Goal: Communication & Community: Share content

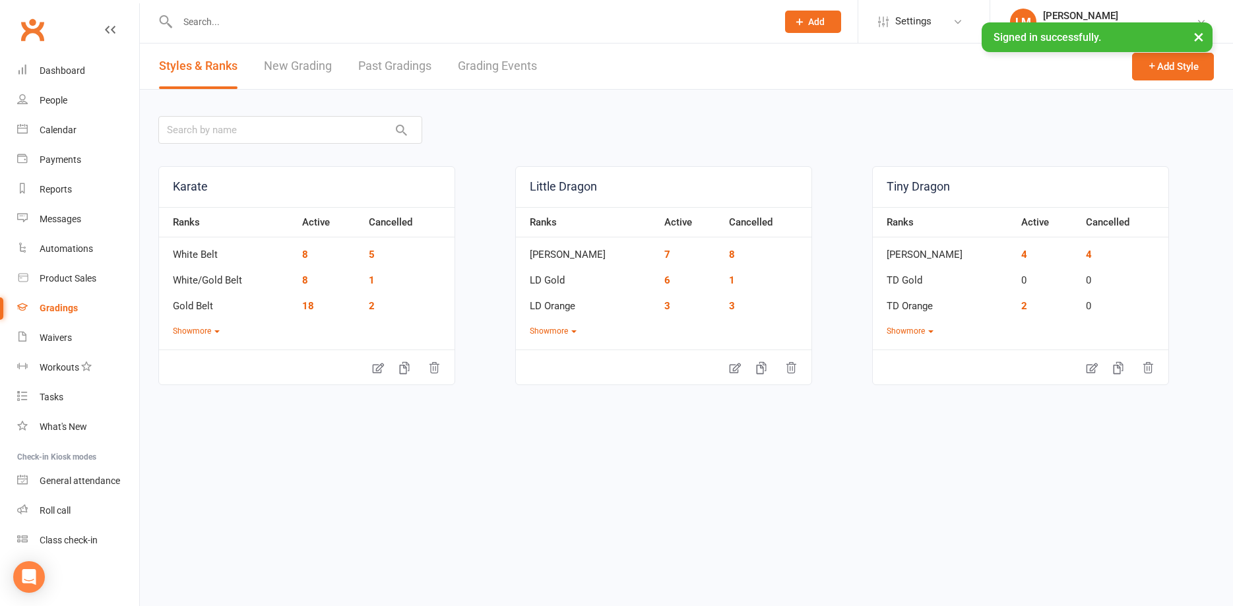
click at [688, 540] on html "Prospect Member Non-attending contact Class / event Appointment Grading event T…" at bounding box center [616, 273] width 1233 height 547
click at [61, 220] on div "Messages" at bounding box center [61, 219] width 42 height 11
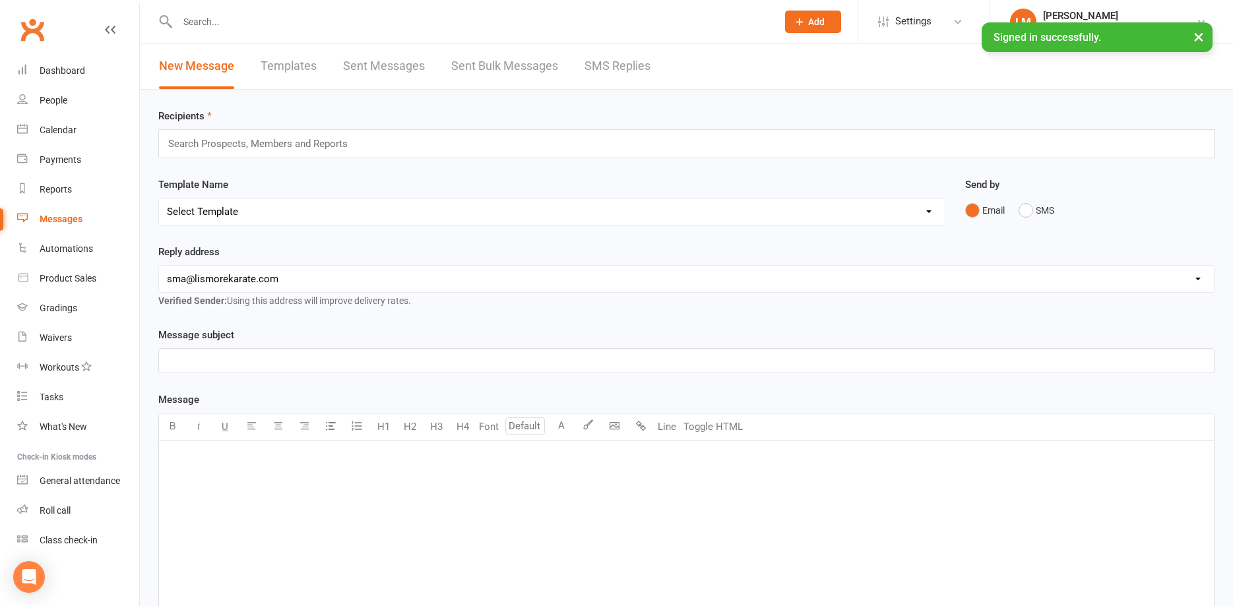
click at [298, 61] on link "Templates" at bounding box center [289, 67] width 56 height 46
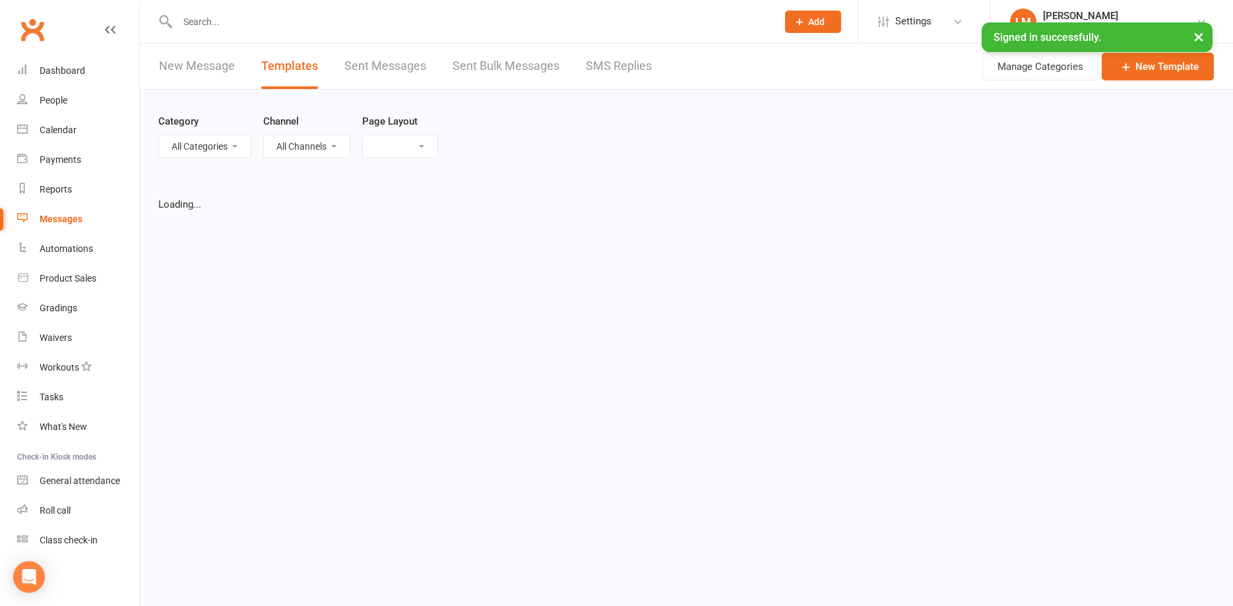
select select "list"
select select "100"
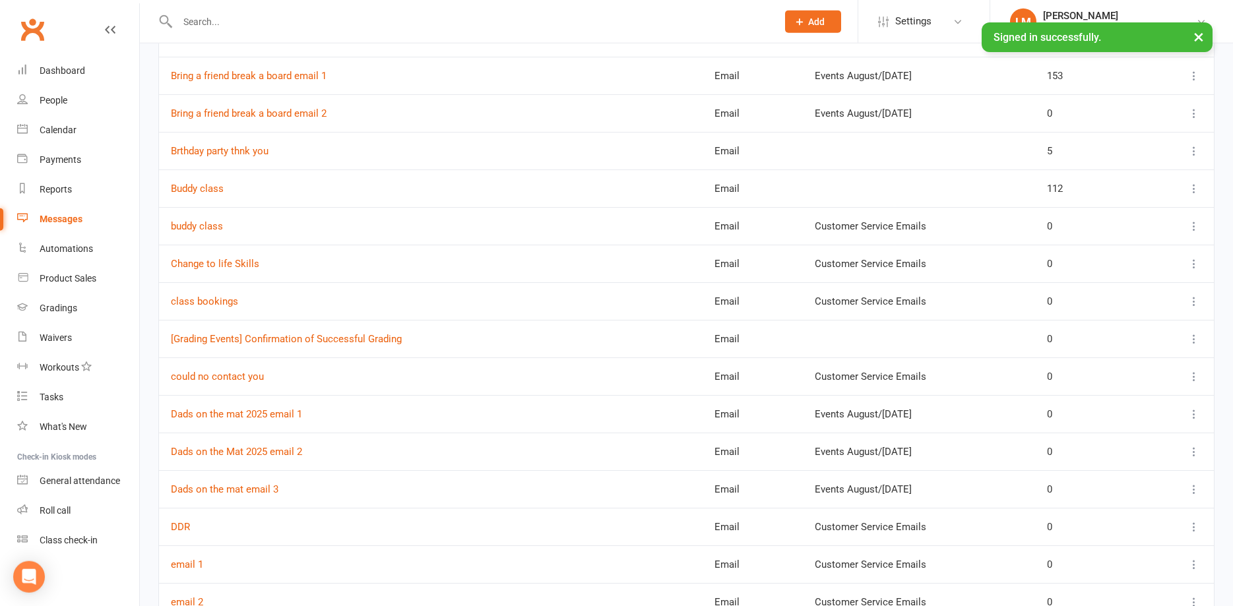
scroll to position [538, 0]
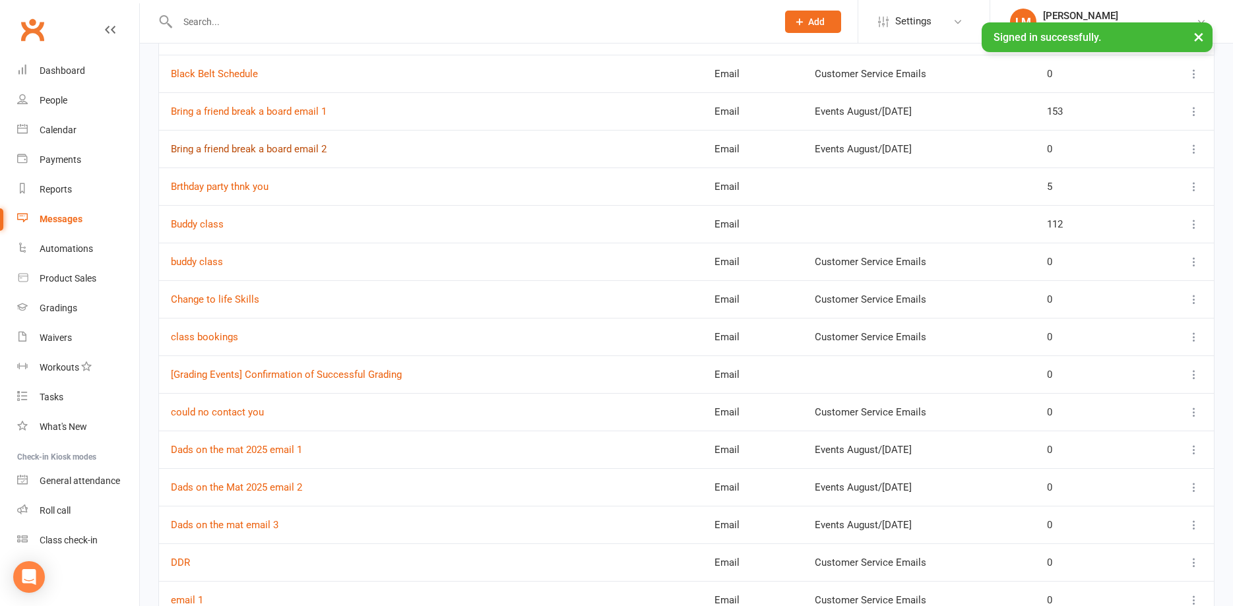
click at [243, 150] on link "Bring a friend break a board email 2" at bounding box center [249, 149] width 156 height 12
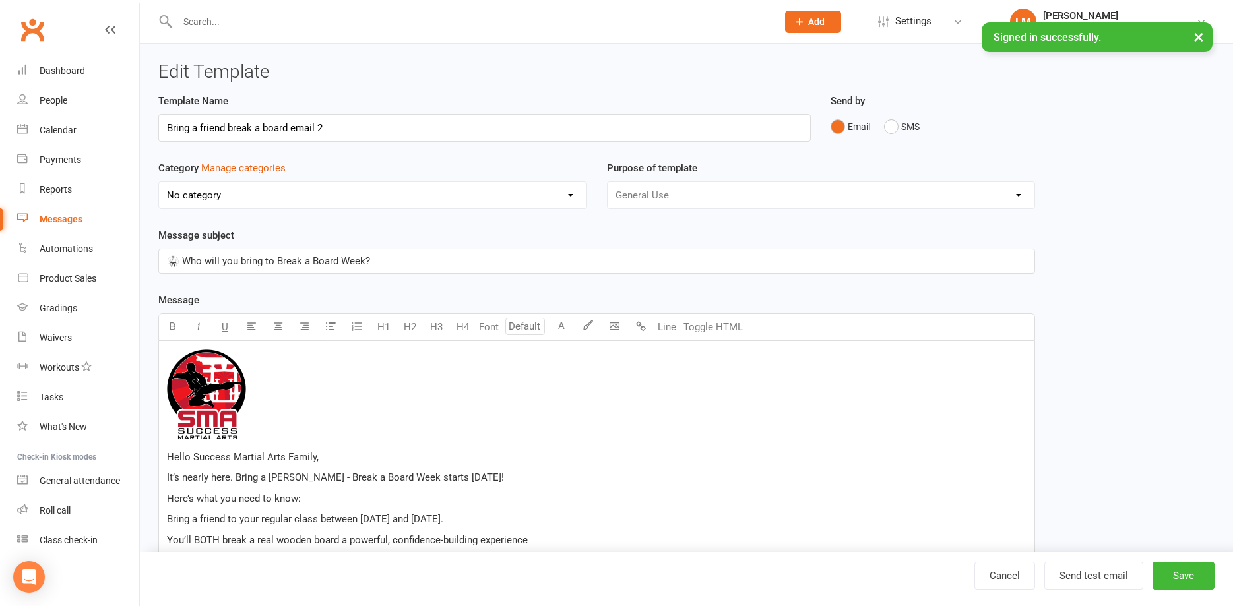
select select "18987"
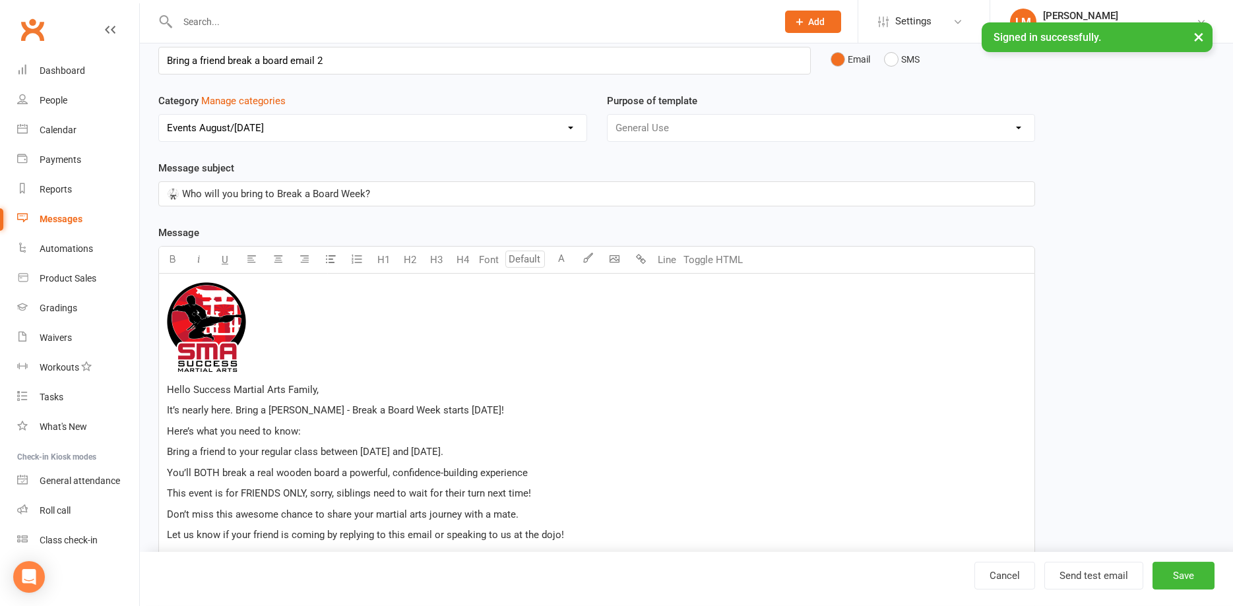
scroll to position [202, 0]
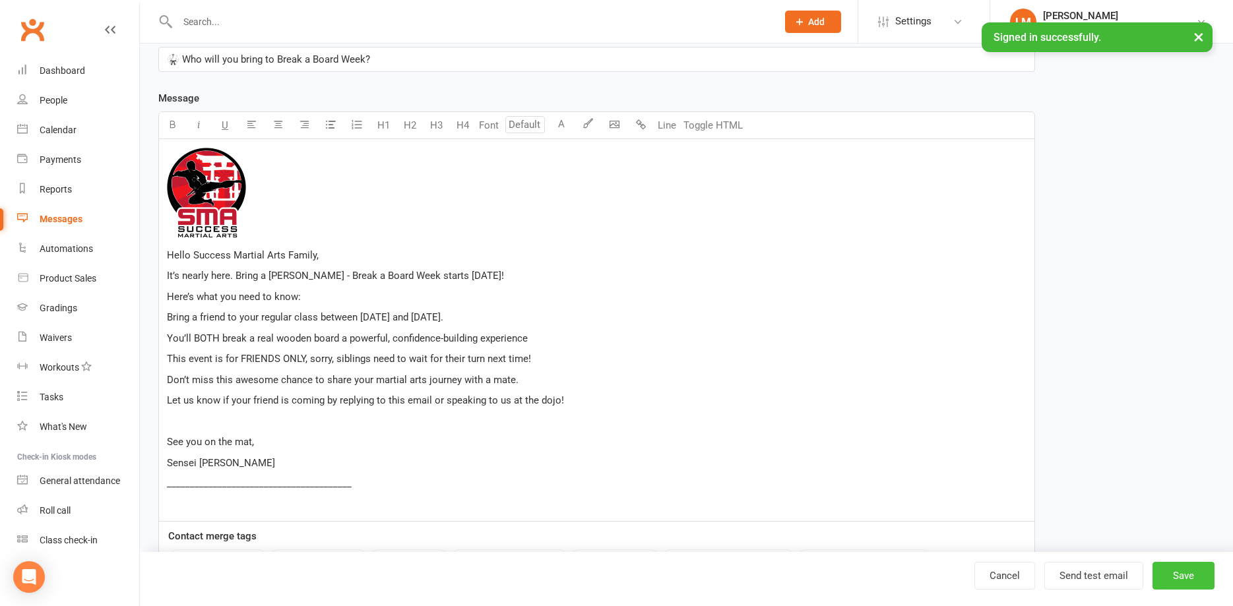
click at [1197, 574] on button "Save" at bounding box center [1184, 576] width 62 height 28
select select "100"
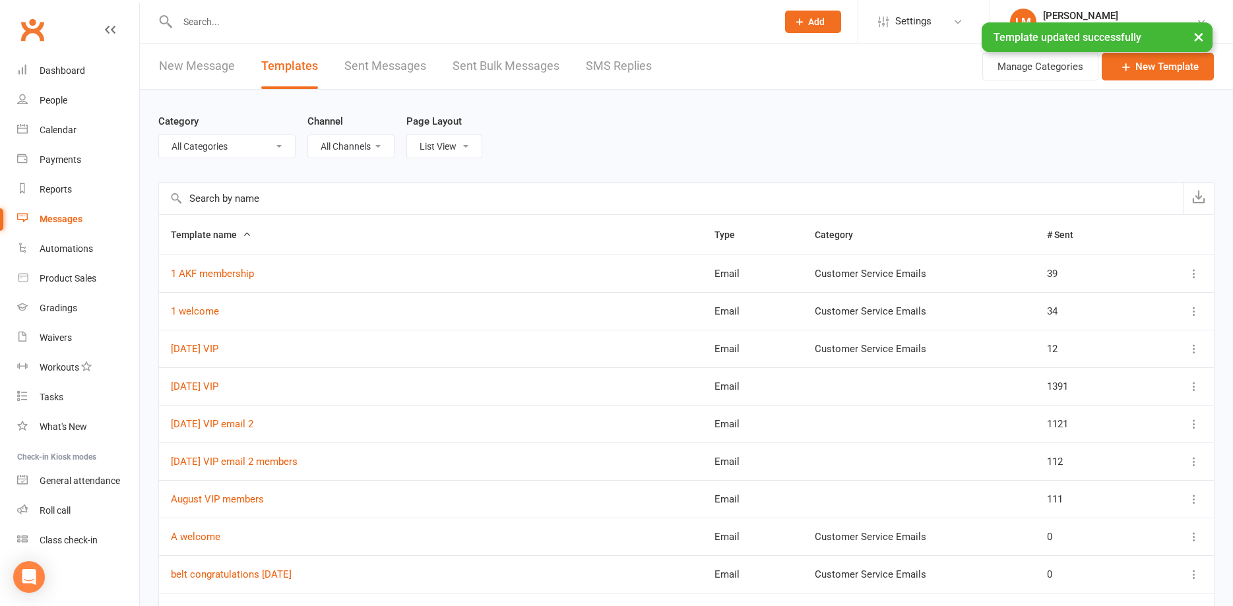
click at [195, 68] on link "New Message" at bounding box center [197, 67] width 76 height 46
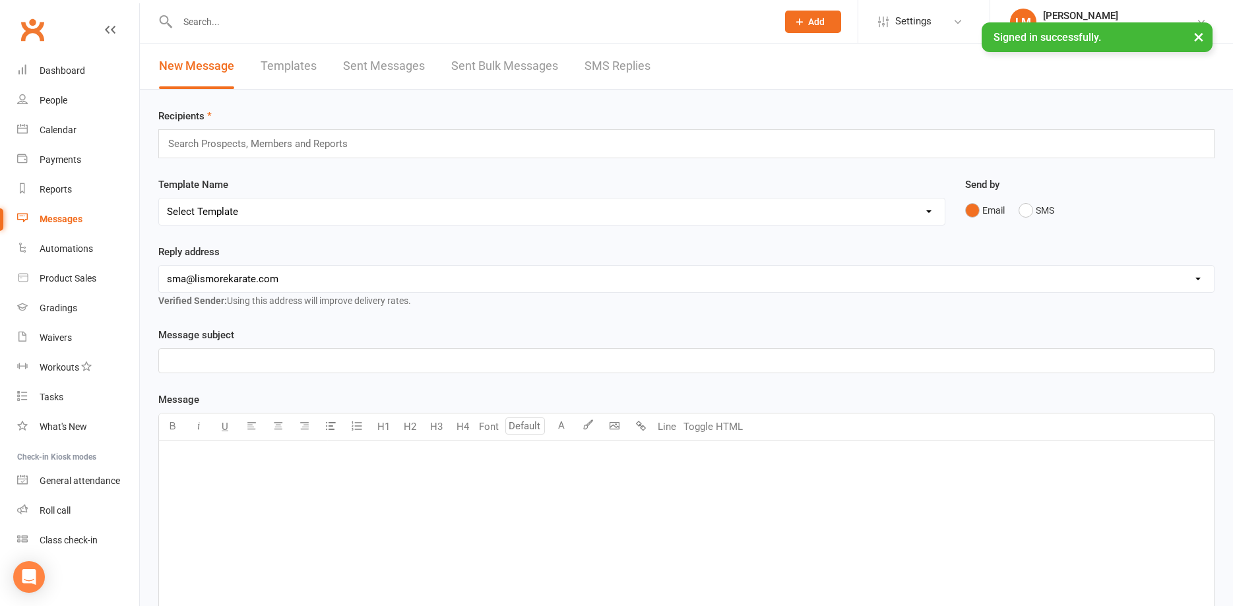
click at [159, 199] on select "Select Template [Email] 1 AKF membership [Email] 1 welcome [Email] [DATE] VIP […" at bounding box center [552, 212] width 786 height 26
select select "66"
click option "[Email] Bring a friend break a board email 2" at bounding box center [0, 0] width 0 height 0
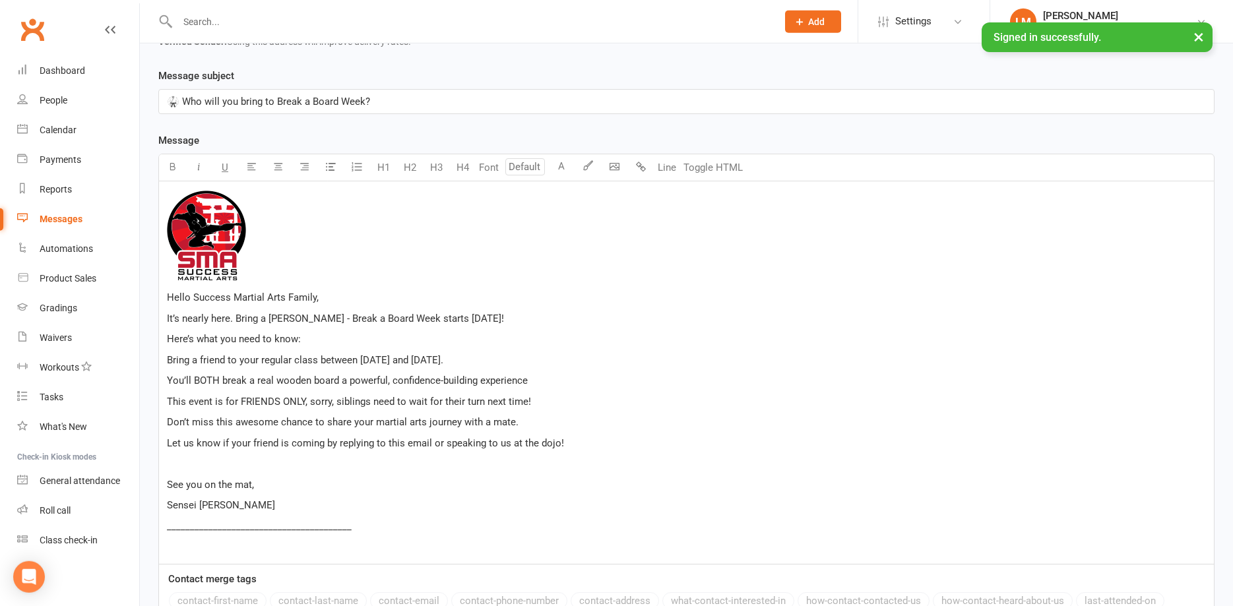
scroll to position [269, 0]
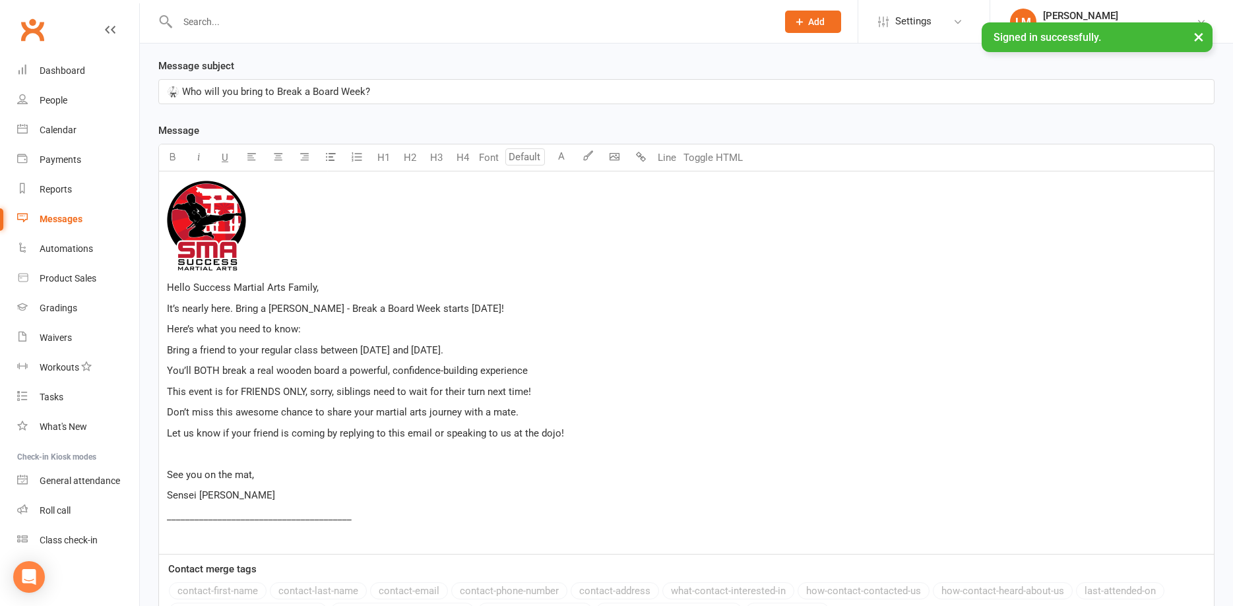
click at [567, 438] on p "Let us know if your friend is coming by replying to this email or speaking to u…" at bounding box center [686, 434] width 1039 height 16
click at [557, 426] on p "Let us know if your friend is coming by replying to this email or speaking to u…" at bounding box center [686, 434] width 1039 height 16
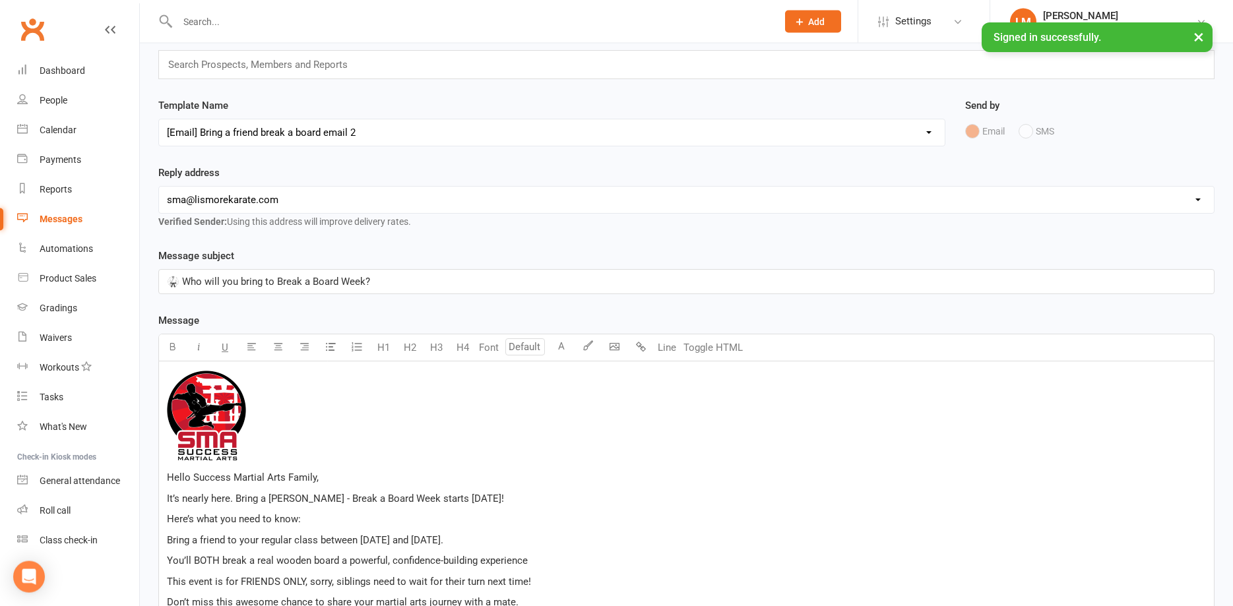
scroll to position [0, 0]
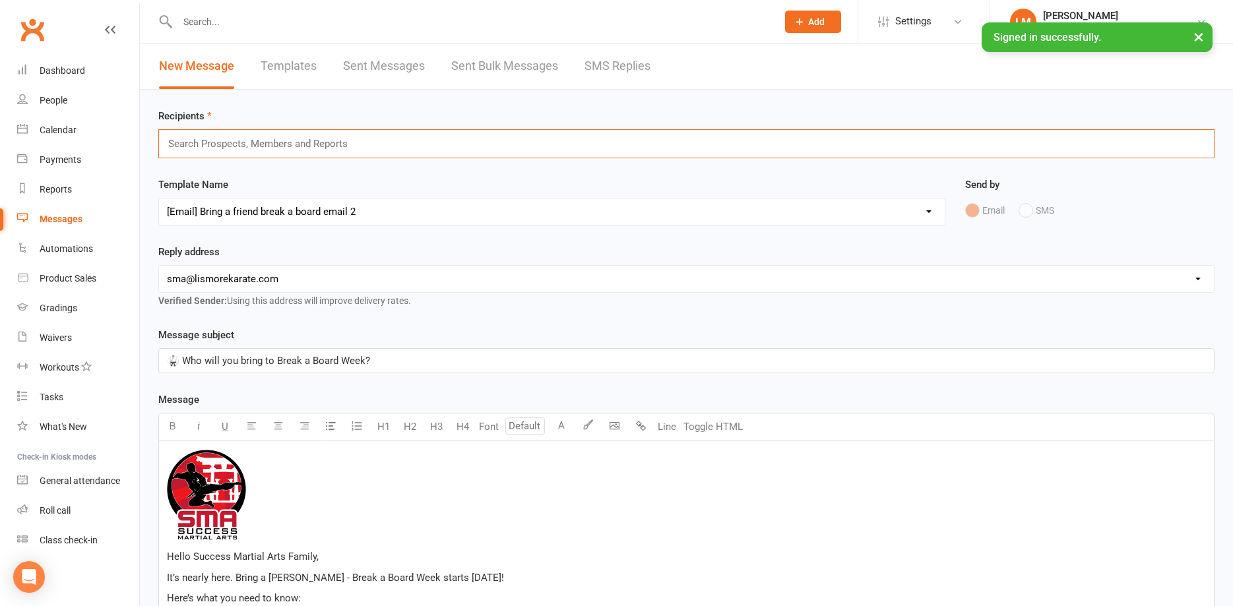
click at [217, 145] on input "text" at bounding box center [263, 143] width 193 height 17
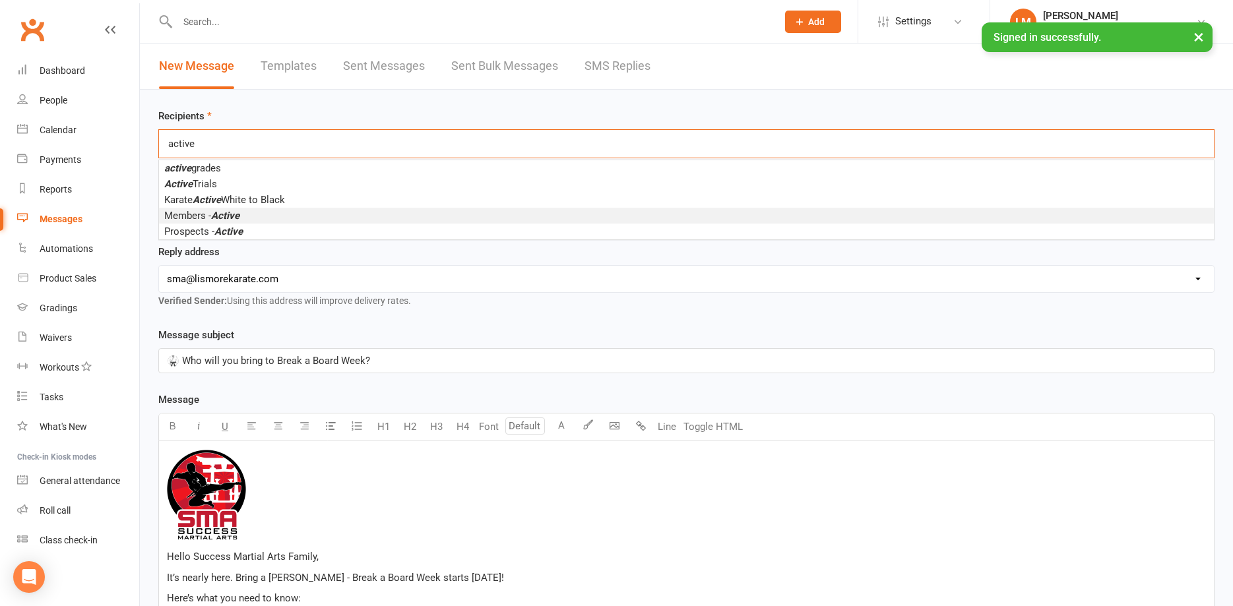
type input "active"
click at [177, 214] on span "Members - Active" at bounding box center [201, 216] width 75 height 12
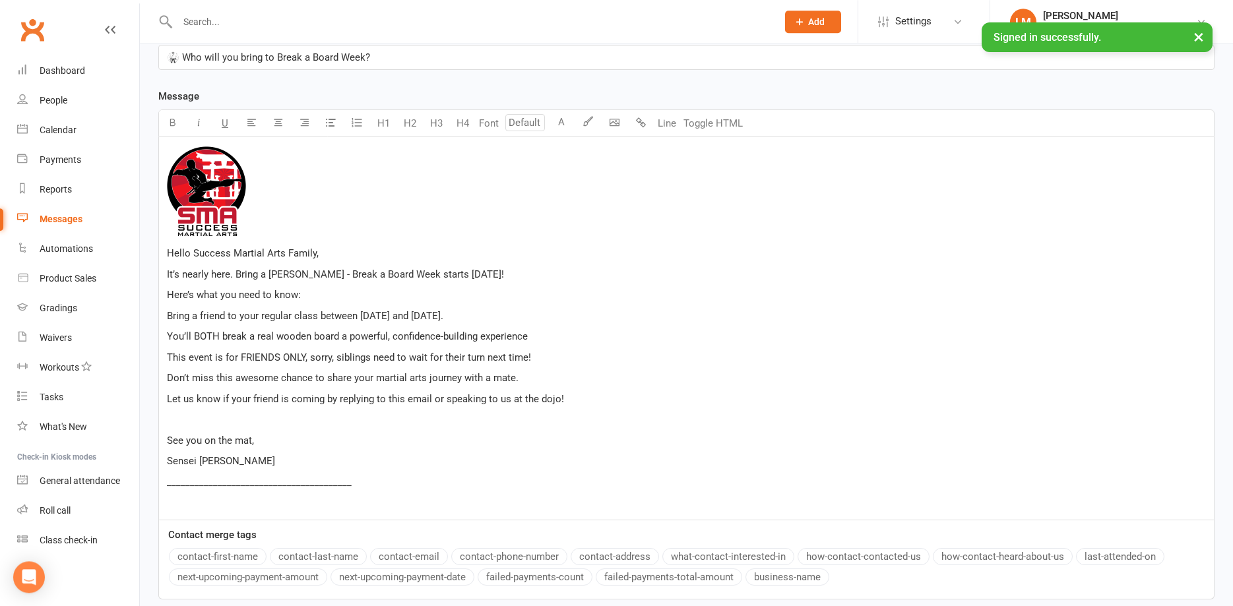
scroll to position [418, 0]
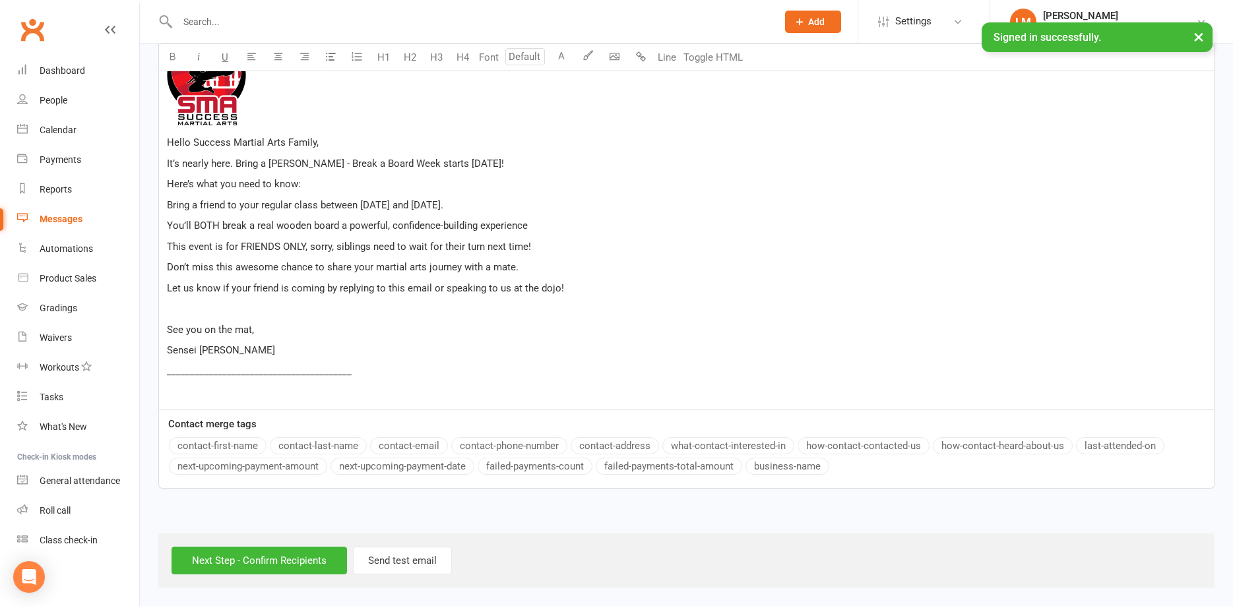
click at [187, 306] on p at bounding box center [686, 309] width 1039 height 16
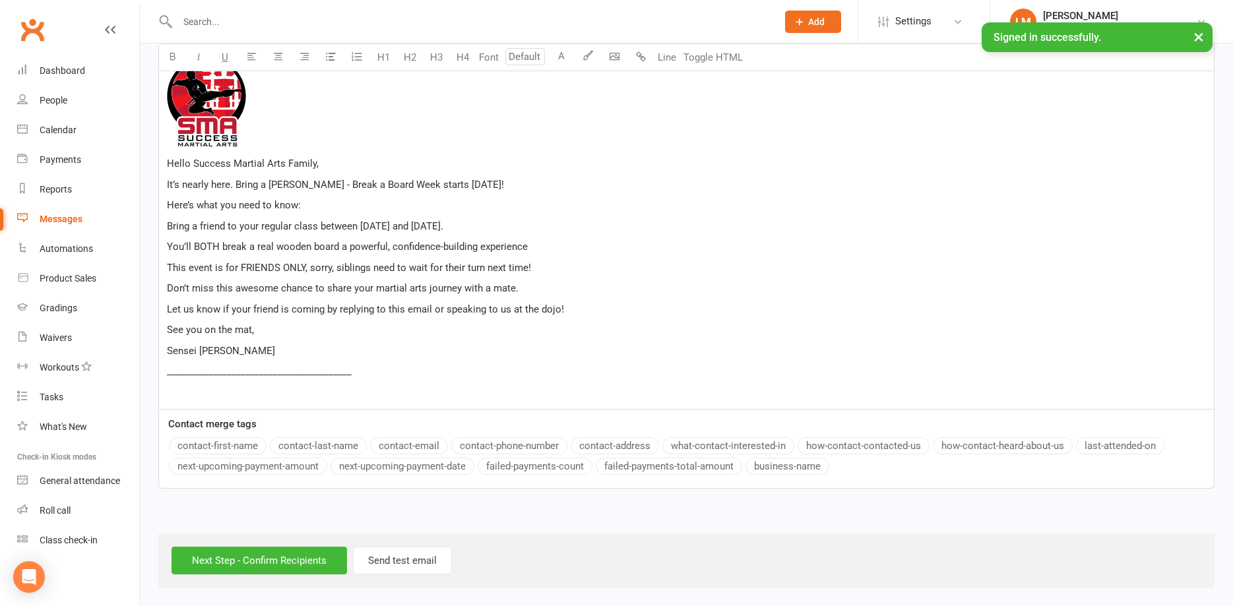
scroll to position [397, 0]
click at [229, 566] on input "Next Step - Confirm Recipients" at bounding box center [259, 561] width 175 height 28
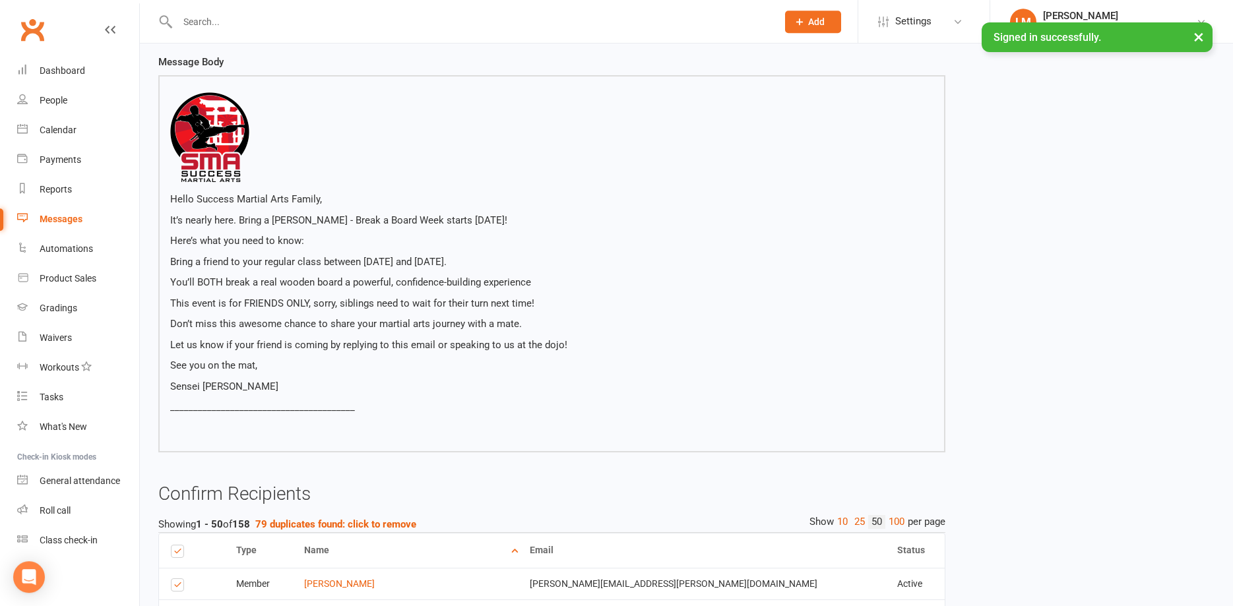
scroll to position [202, 0]
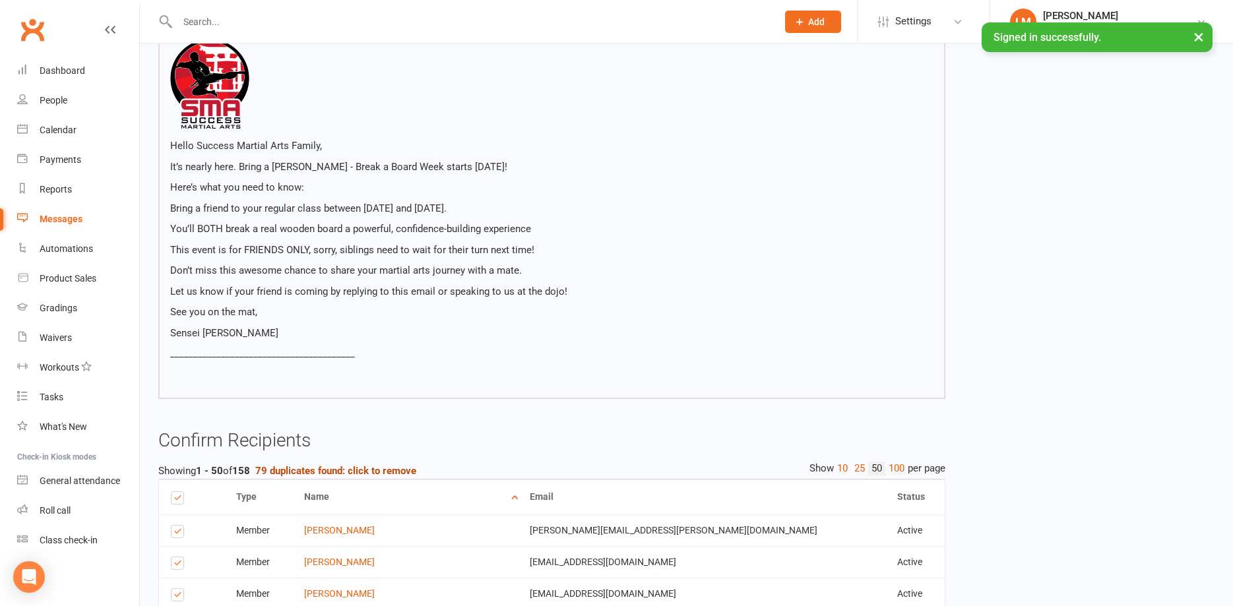
click at [331, 472] on strong "79 duplicates found: click to remove" at bounding box center [335, 471] width 161 height 12
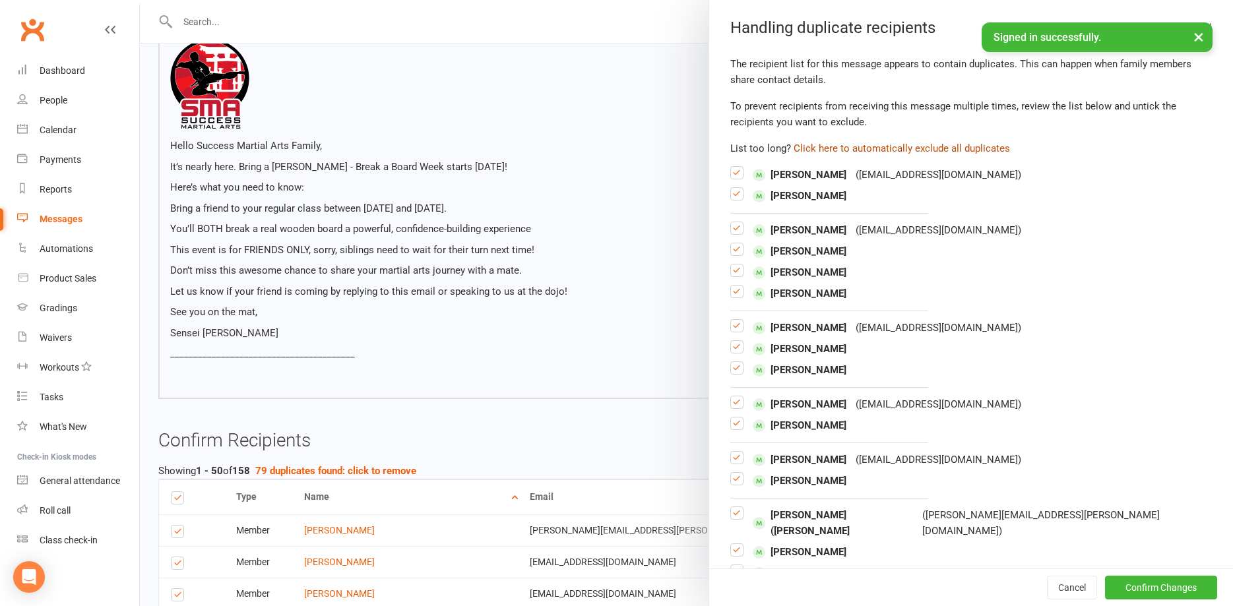
click at [921, 147] on button "Click here to automatically exclude all duplicates" at bounding box center [902, 149] width 216 height 16
click at [1148, 585] on button "Confirm Changes" at bounding box center [1161, 588] width 112 height 24
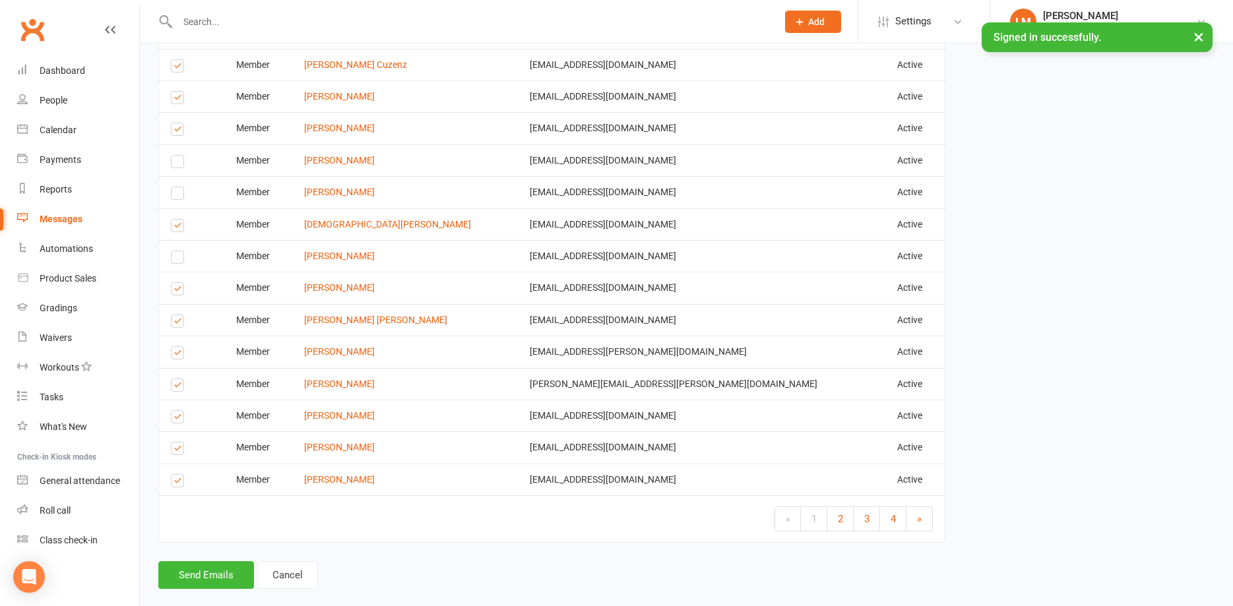
scroll to position [1837, 0]
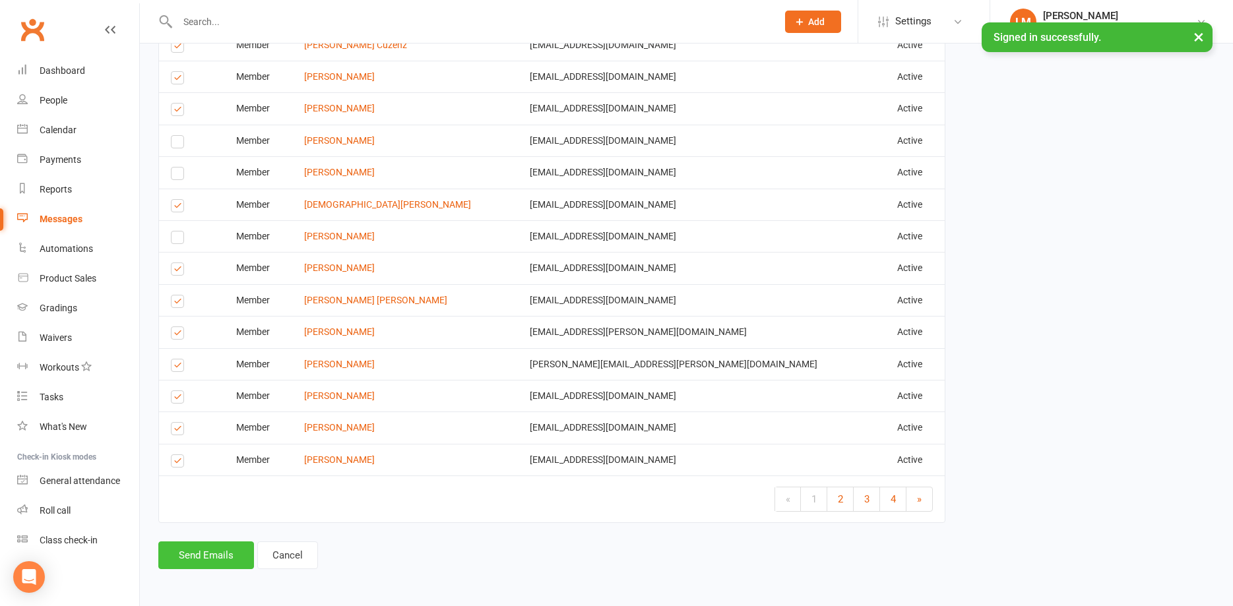
click at [187, 554] on button "Send Emails" at bounding box center [206, 556] width 96 height 28
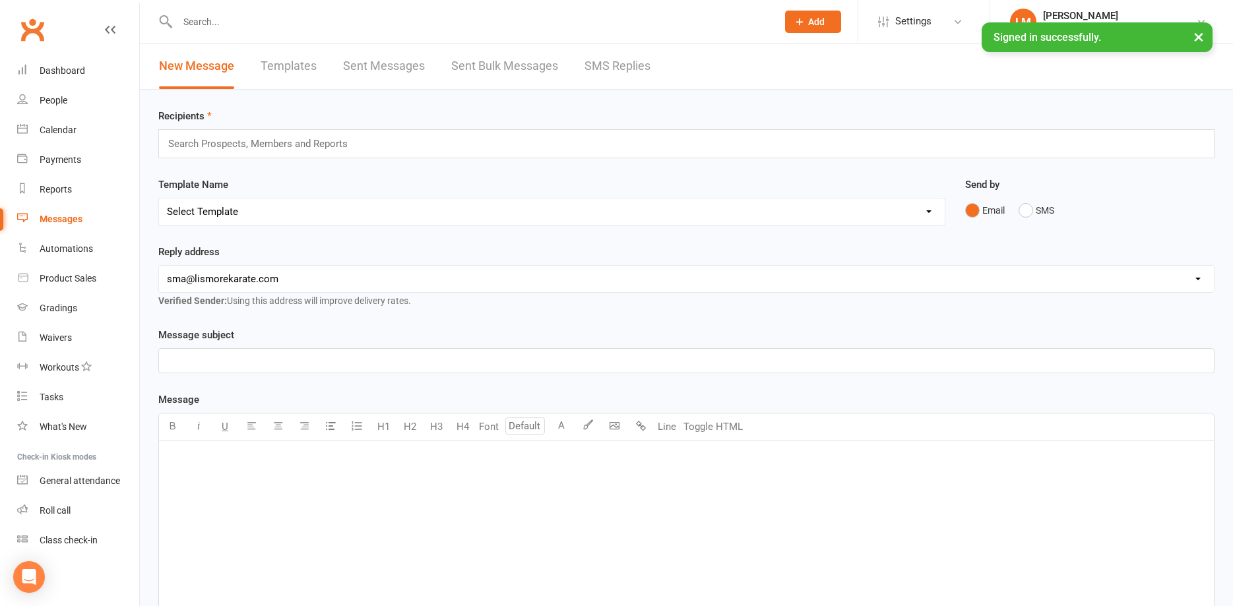
click at [292, 67] on link "Templates" at bounding box center [289, 67] width 56 height 46
select select "100"
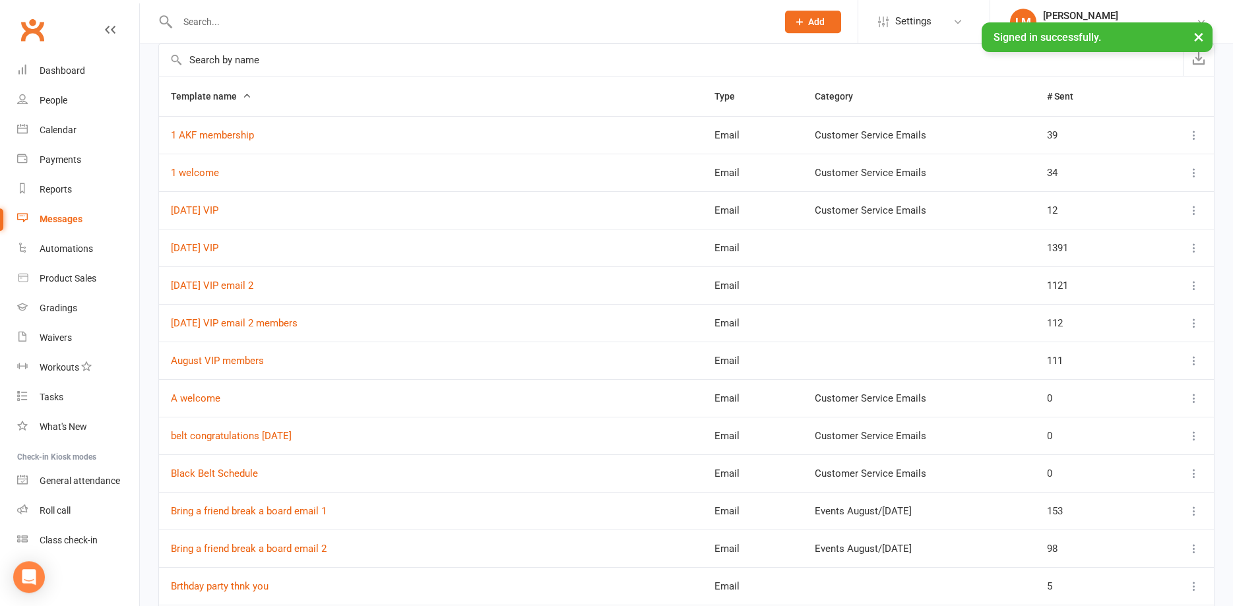
scroll to position [135, 0]
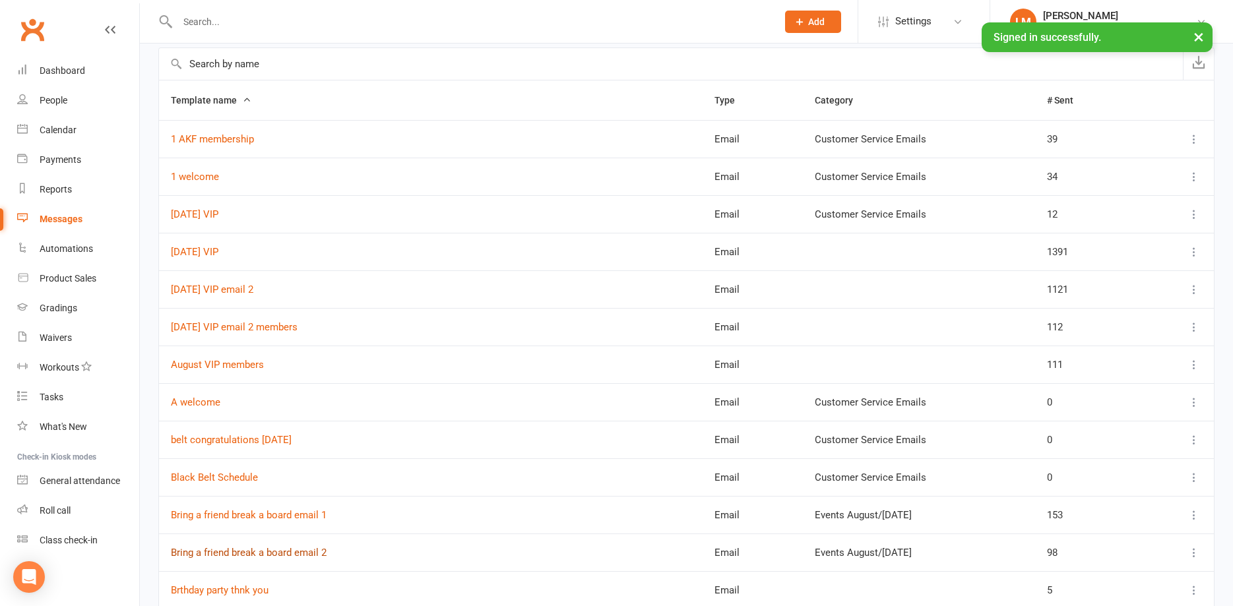
click at [225, 550] on link "Bring a friend break a board email 2" at bounding box center [249, 553] width 156 height 12
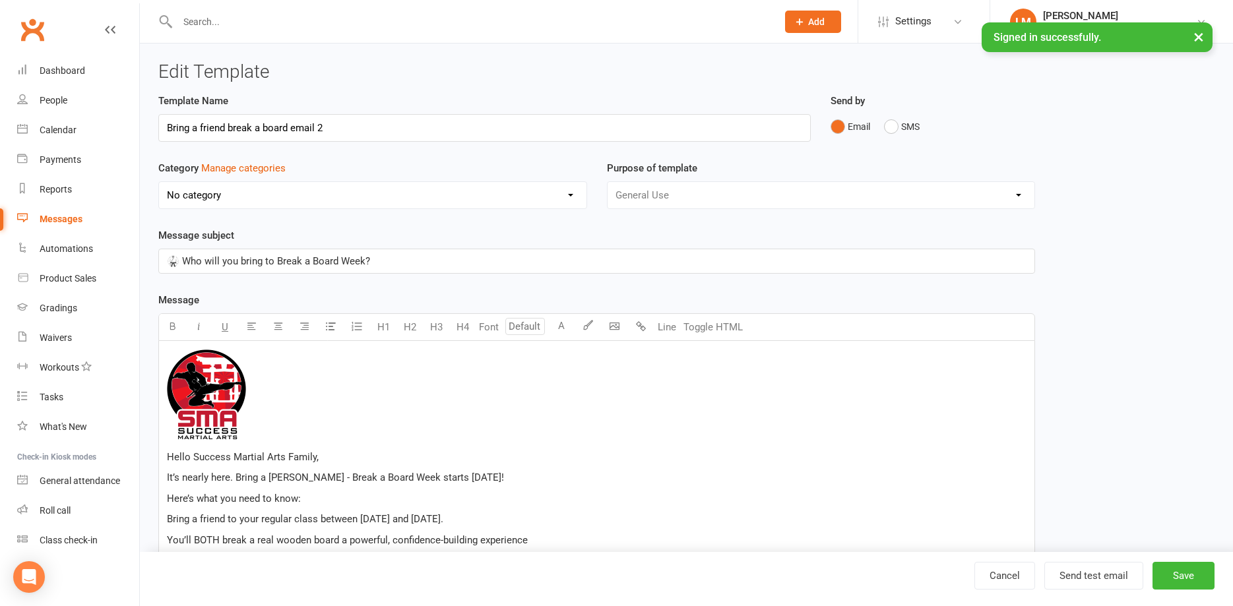
select select "18987"
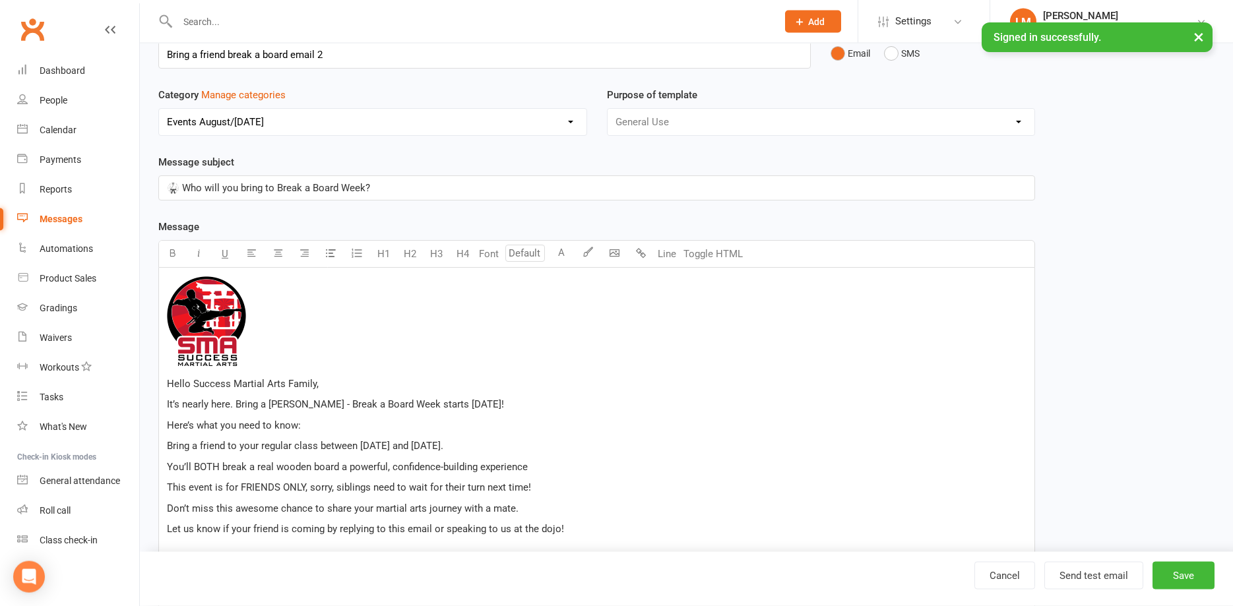
scroll to position [269, 0]
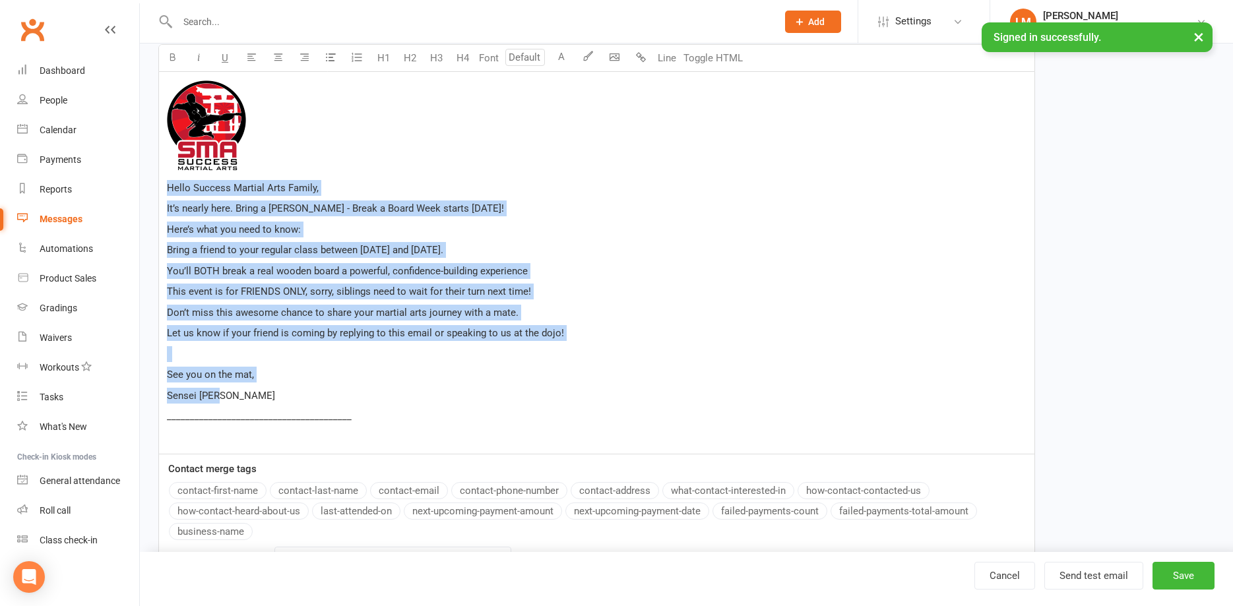
drag, startPoint x: 168, startPoint y: 185, endPoint x: 612, endPoint y: 399, distance: 492.8
click at [612, 399] on div "﻿ Hello Success Martial Arts Family, It’s nearly here. Bring a [PERSON_NAME] - …" at bounding box center [596, 263] width 875 height 383
copy div "Hello Success Martial Arts Family, It’s nearly here. Bring a [PERSON_NAME] - Br…"
click at [66, 220] on div "Messages" at bounding box center [61, 219] width 43 height 11
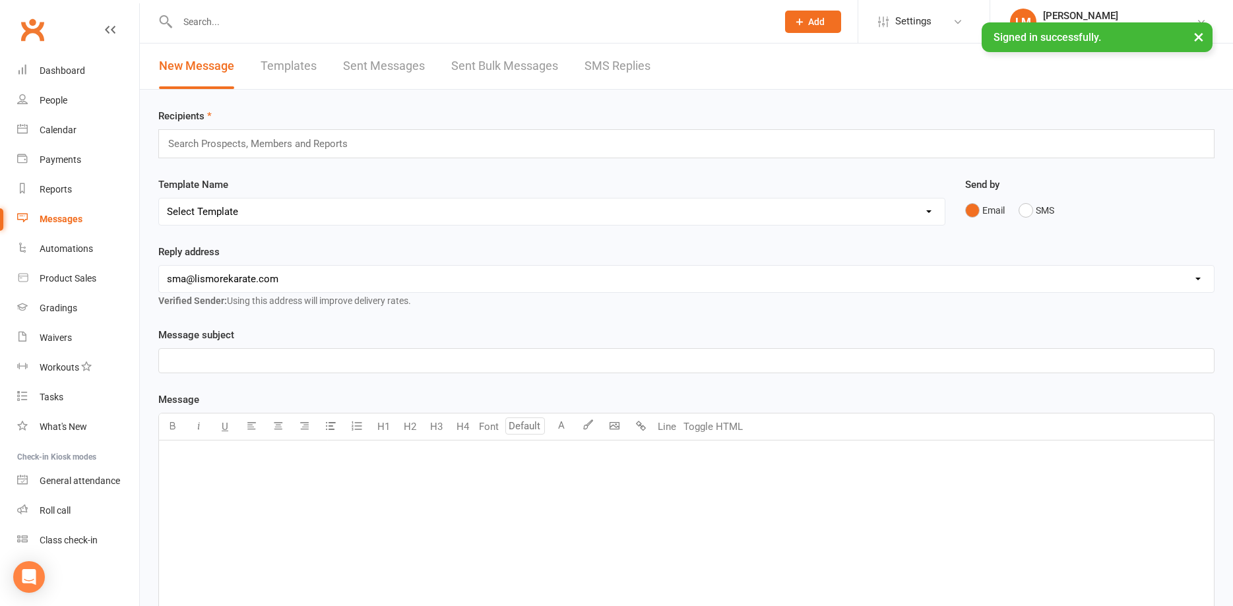
click at [292, 72] on link "Templates" at bounding box center [289, 67] width 56 height 46
select select "100"
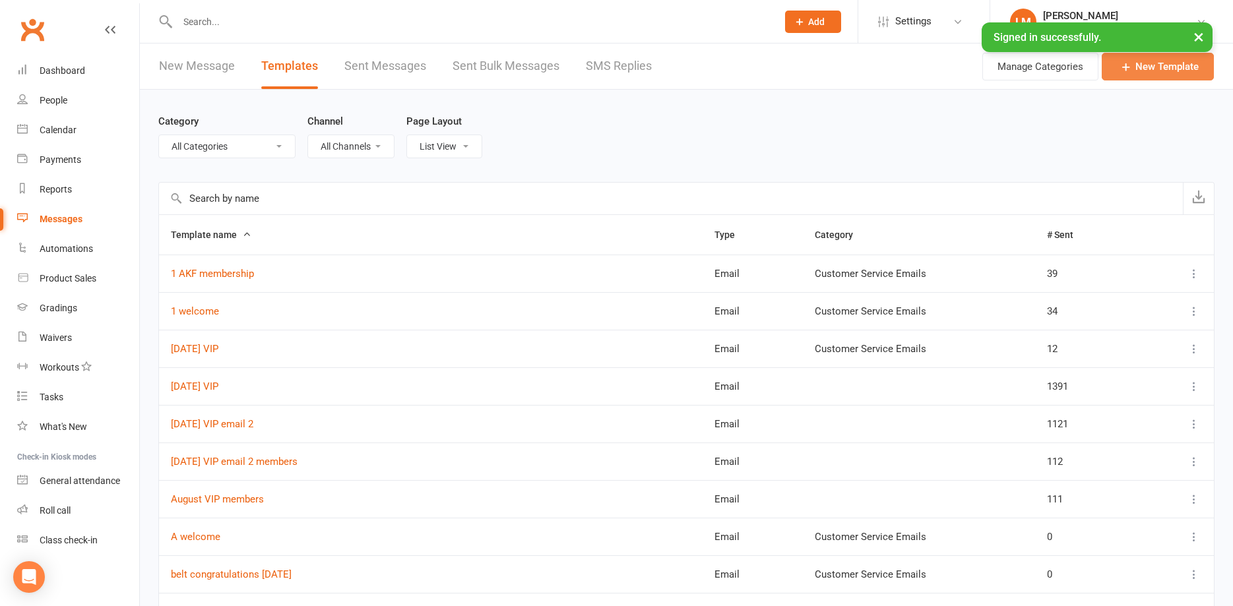
click at [1137, 67] on link "New Template" at bounding box center [1158, 67] width 112 height 28
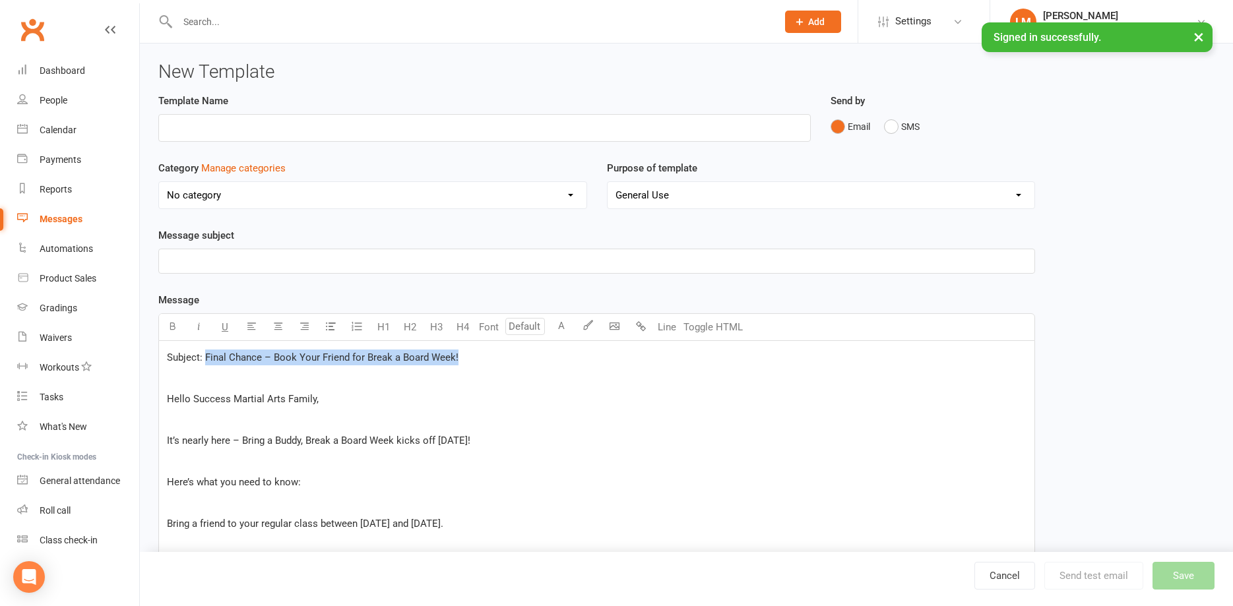
drag, startPoint x: 473, startPoint y: 350, endPoint x: 203, endPoint y: 356, distance: 270.6
click at [205, 355] on p "Subject: Final Chance – Book Your Friend for Break a Board Week!" at bounding box center [597, 358] width 860 height 16
copy span "Final Chance – Book Your Friend for Break a Board Week!"
click at [193, 258] on p "﻿" at bounding box center [597, 261] width 860 height 16
drag, startPoint x: 486, startPoint y: 361, endPoint x: 73, endPoint y: 354, distance: 413.7
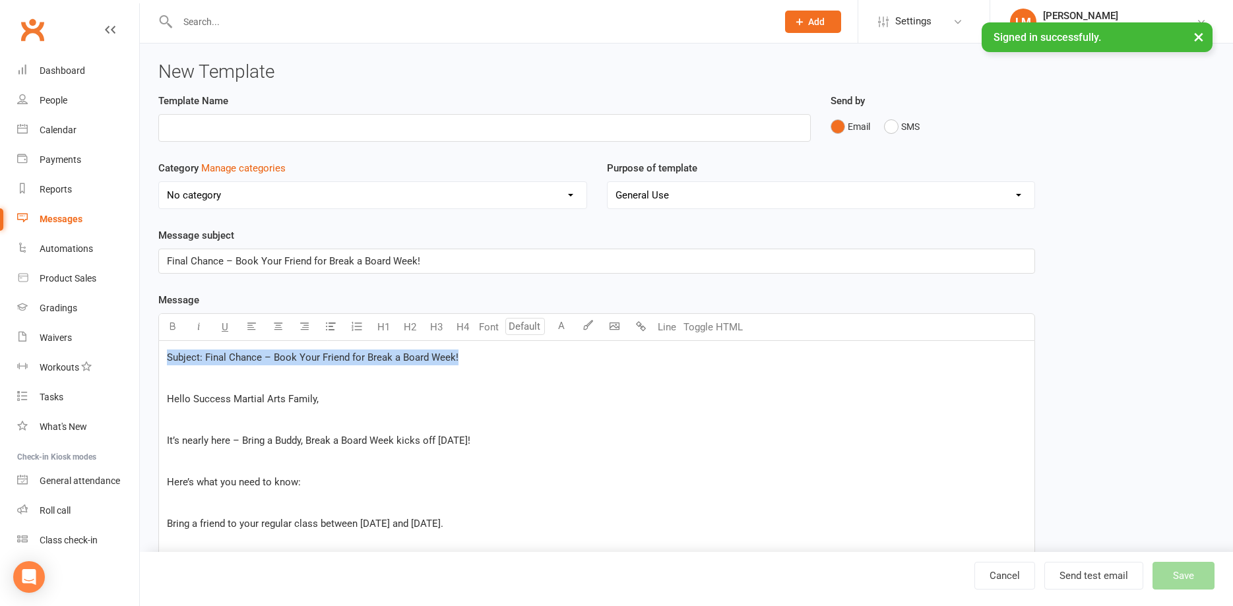
click at [158, 354] on div "Subject: Final Chance – Book Your Friend for Break a Board Week! ﻿ Hello Succes…" at bounding box center [596, 556] width 877 height 430
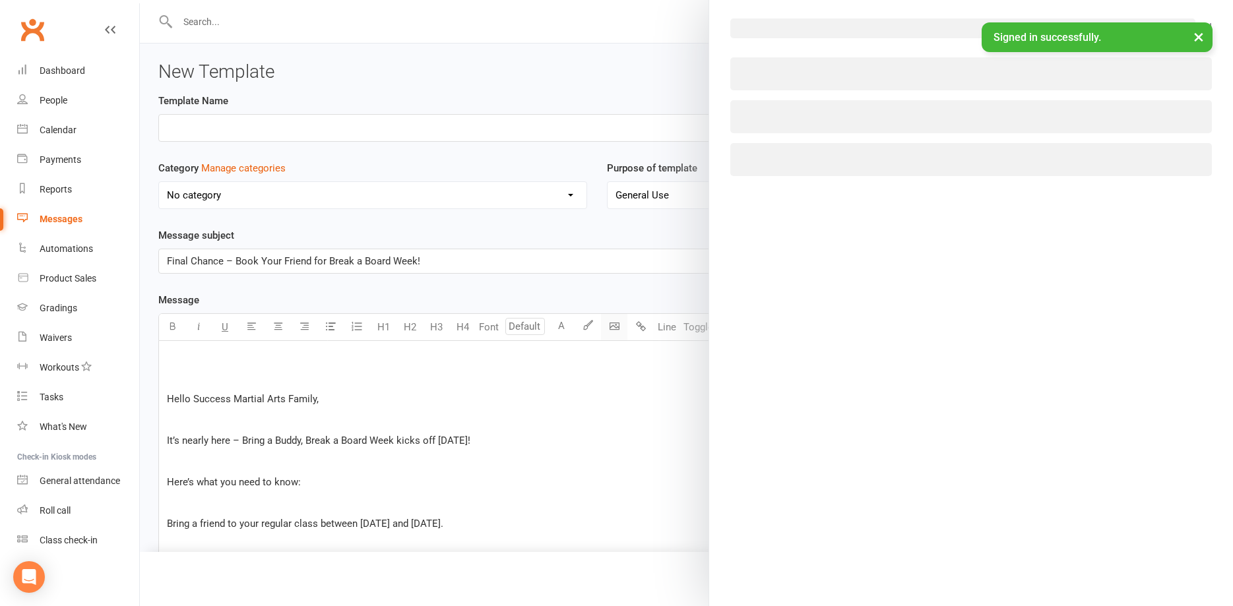
click at [612, 330] on body "Prospect Member Non-attending contact Class / event Appointment Grading event T…" at bounding box center [616, 465] width 1233 height 924
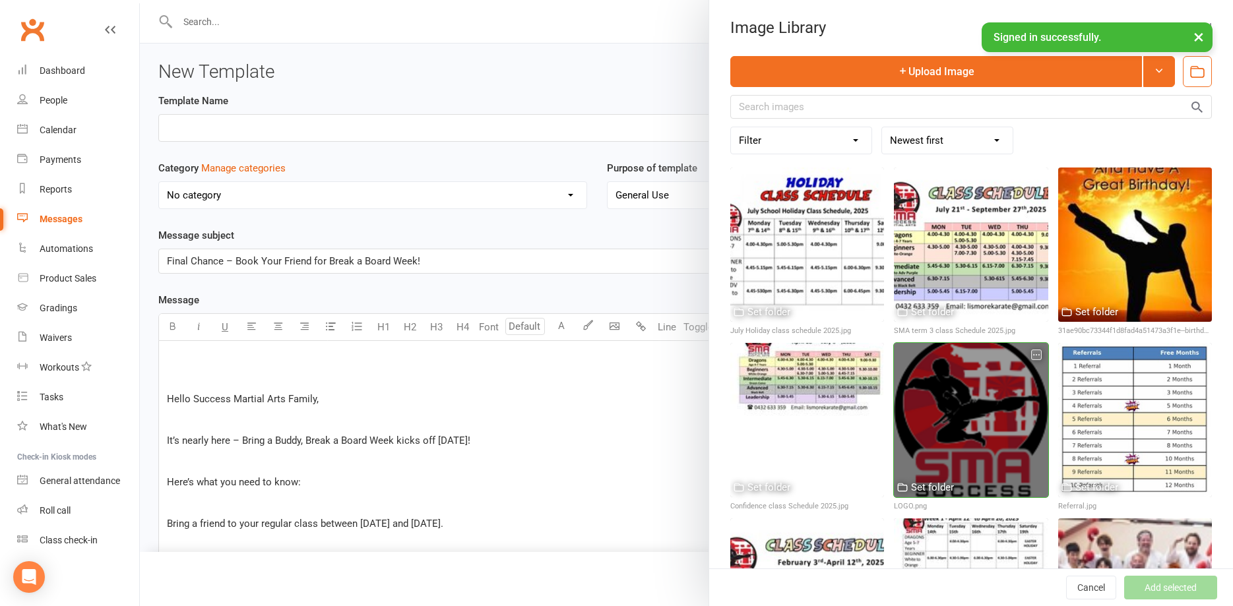
click at [1004, 391] on div at bounding box center [971, 420] width 154 height 154
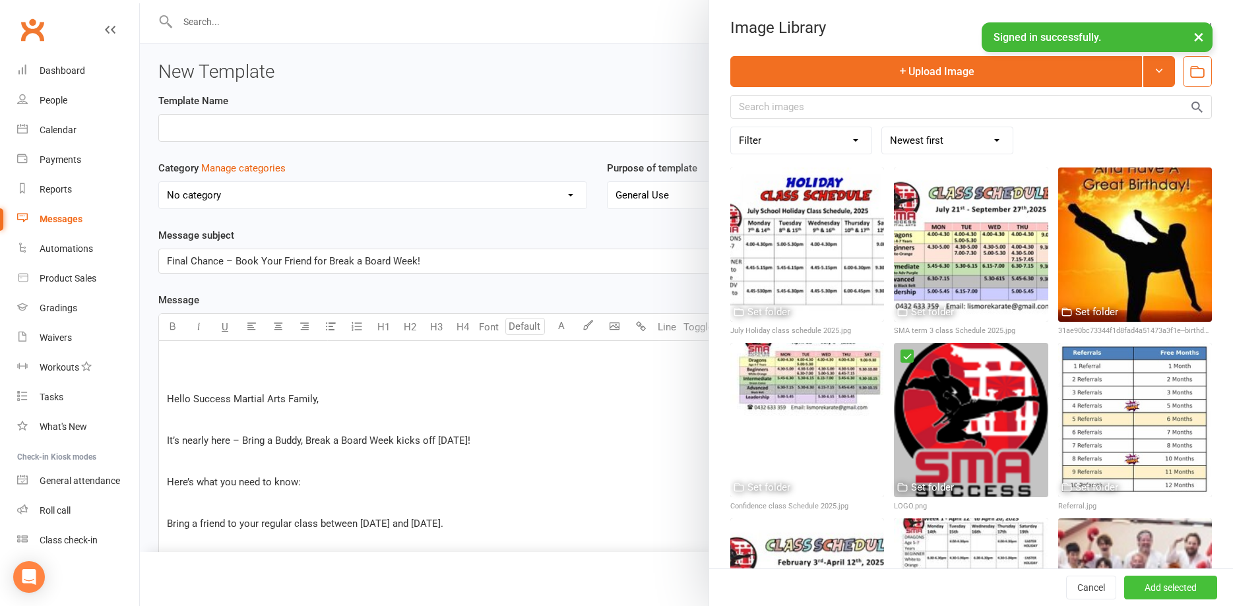
click at [1159, 586] on button "Add selected" at bounding box center [1170, 588] width 93 height 24
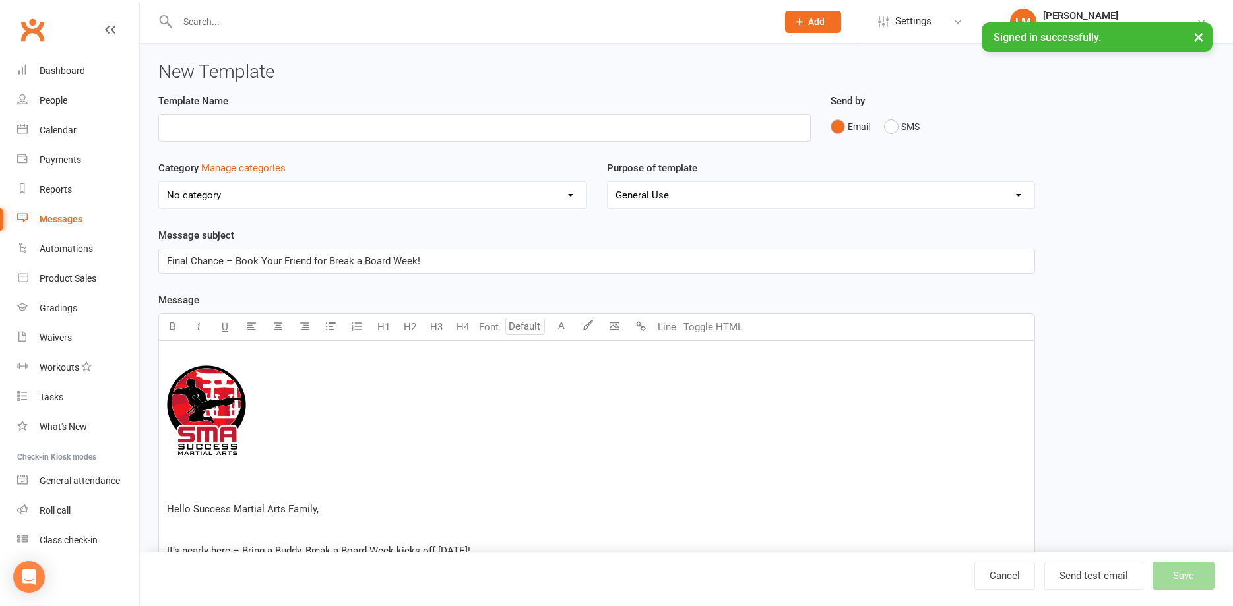
click at [205, 499] on div "﻿ ﻿ ﻿ ﻿ Hello Success Martial Arts Family, ﻿ It’s nearly here – Bring a Buddy, …" at bounding box center [596, 610] width 875 height 539
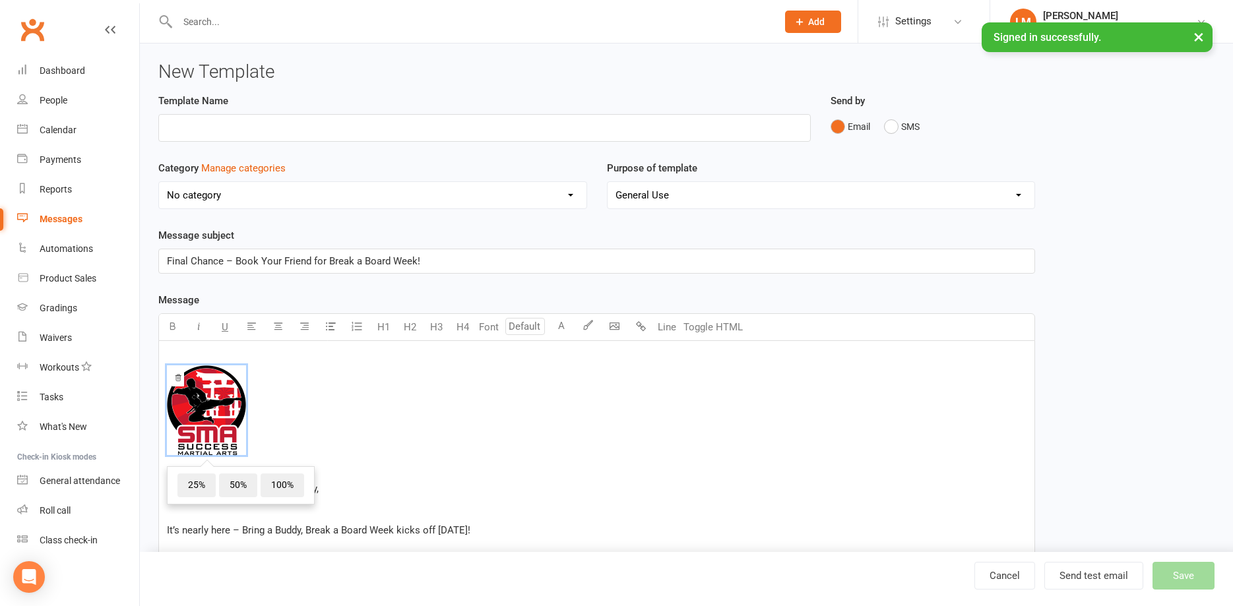
click at [439, 434] on span "﻿ 25% 50% 100%" at bounding box center [597, 413] width 860 height 94
click at [328, 540] on div "﻿ ﻿ 25% 50% 100% ﻿ Hello Success Martial Arts Family, ﻿ It’s nearly here – Brin…" at bounding box center [596, 600] width 875 height 518
click at [204, 509] on p "﻿" at bounding box center [597, 509] width 860 height 16
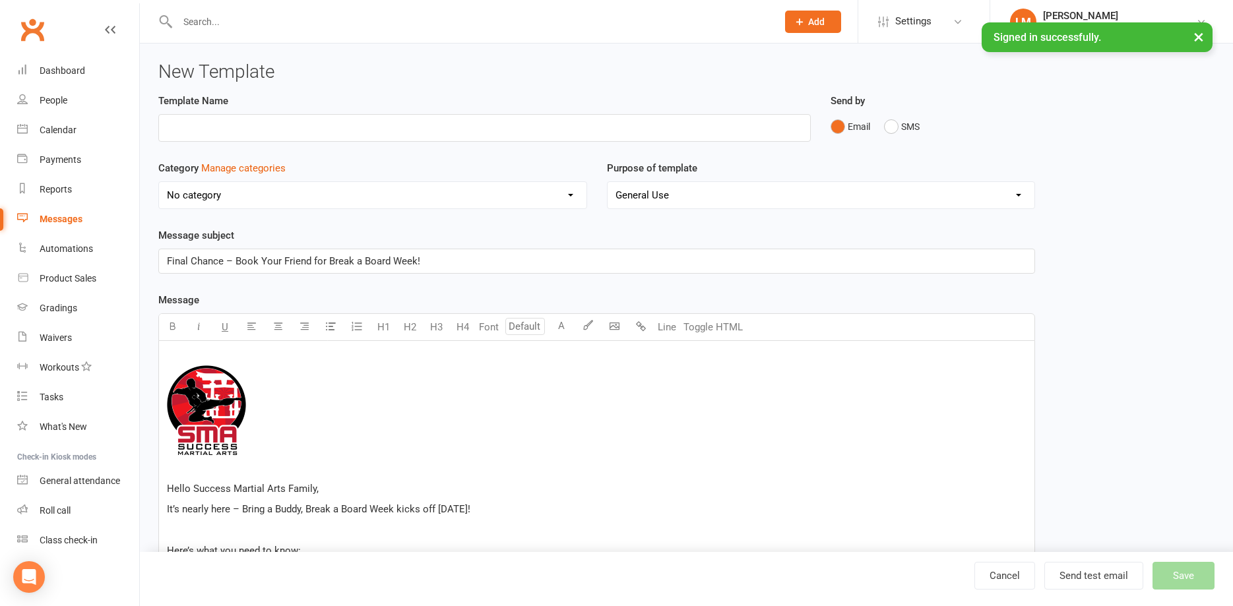
click at [241, 508] on span "It’s nearly here – Bring a Buddy, Break a Board Week kicks off [DATE]!" at bounding box center [318, 509] width 303 height 12
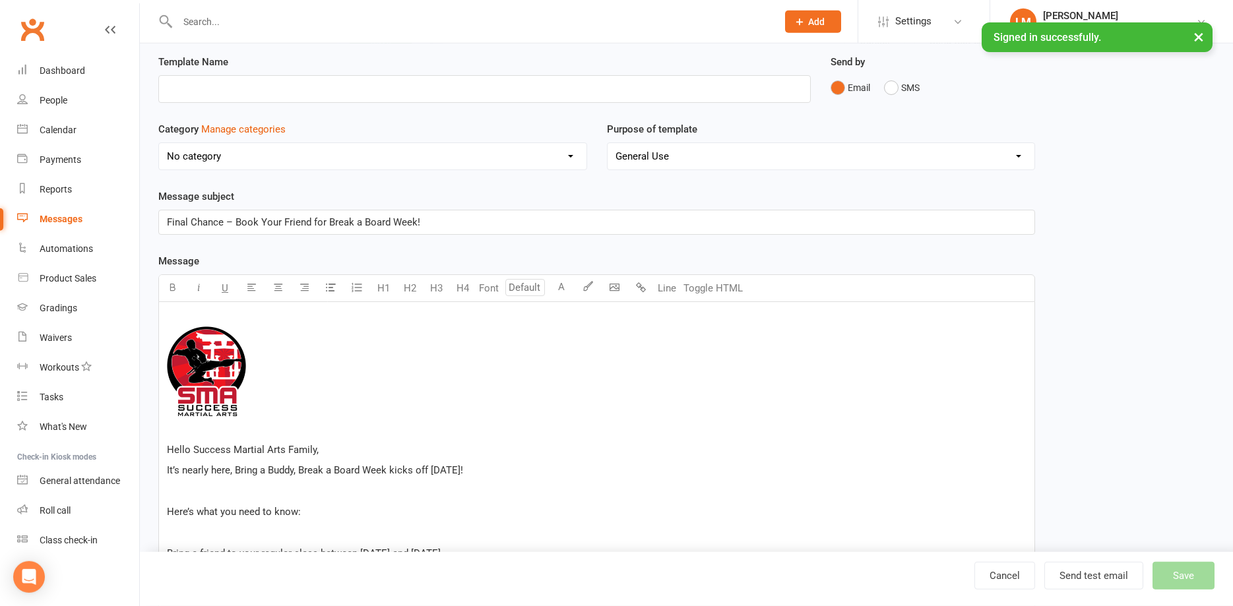
scroll to position [67, 0]
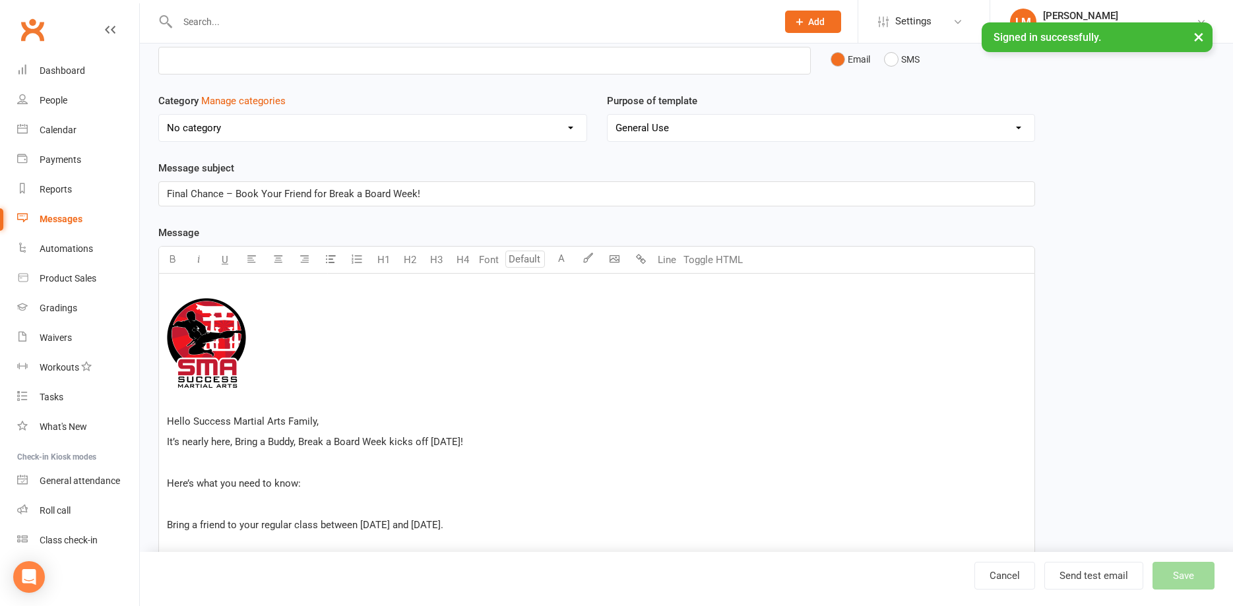
drag, startPoint x: 181, startPoint y: 465, endPoint x: 197, endPoint y: 463, distance: 16.6
click at [182, 464] on p "﻿" at bounding box center [597, 463] width 860 height 16
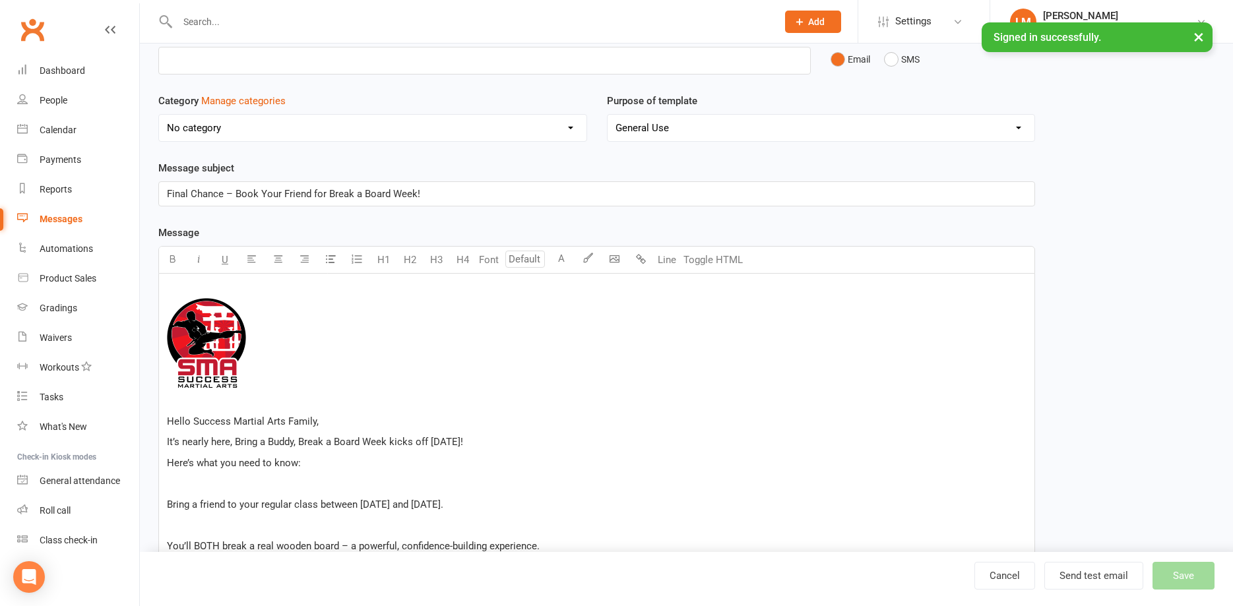
click at [252, 487] on p "﻿" at bounding box center [597, 484] width 860 height 16
drag, startPoint x: 322, startPoint y: 462, endPoint x: 164, endPoint y: 455, distance: 158.5
click at [164, 455] on div "﻿ ﻿ ﻿ Hello Success Martial Arts Family, It’s nearly here, Bring a Buddy, Break…" at bounding box center [596, 512] width 875 height 476
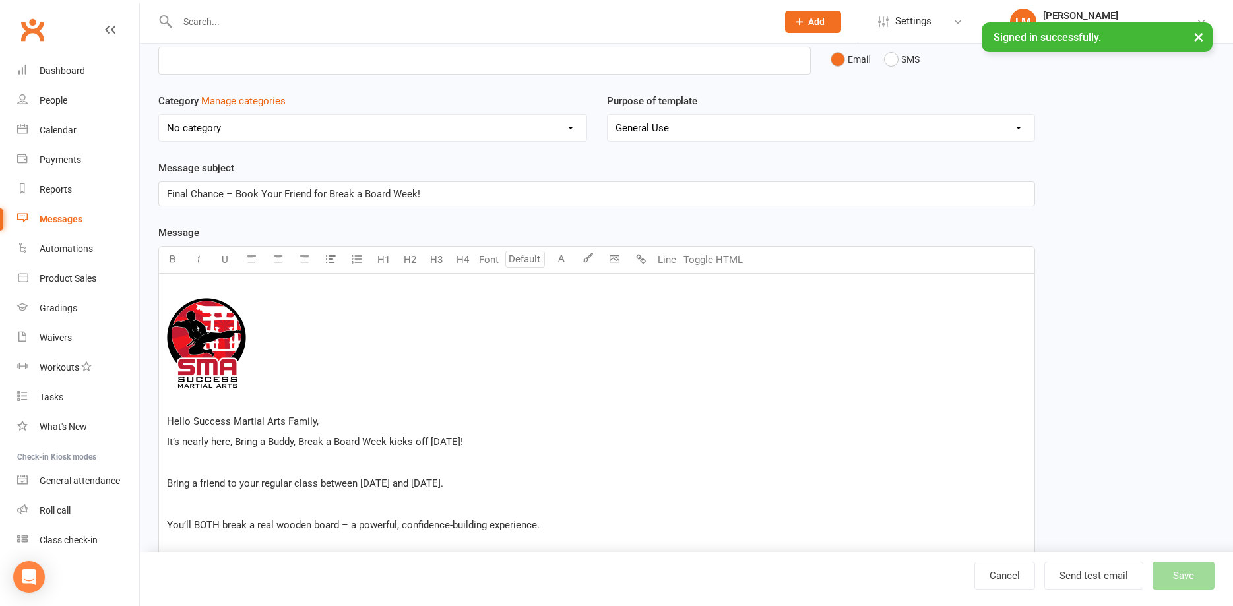
drag, startPoint x: 182, startPoint y: 472, endPoint x: 466, endPoint y: 505, distance: 285.5
click at [184, 472] on div "﻿ ﻿ ﻿ Hello Success Martial Arts Family, It’s nearly here, Bring a Buddy, Break…" at bounding box center [596, 502] width 875 height 456
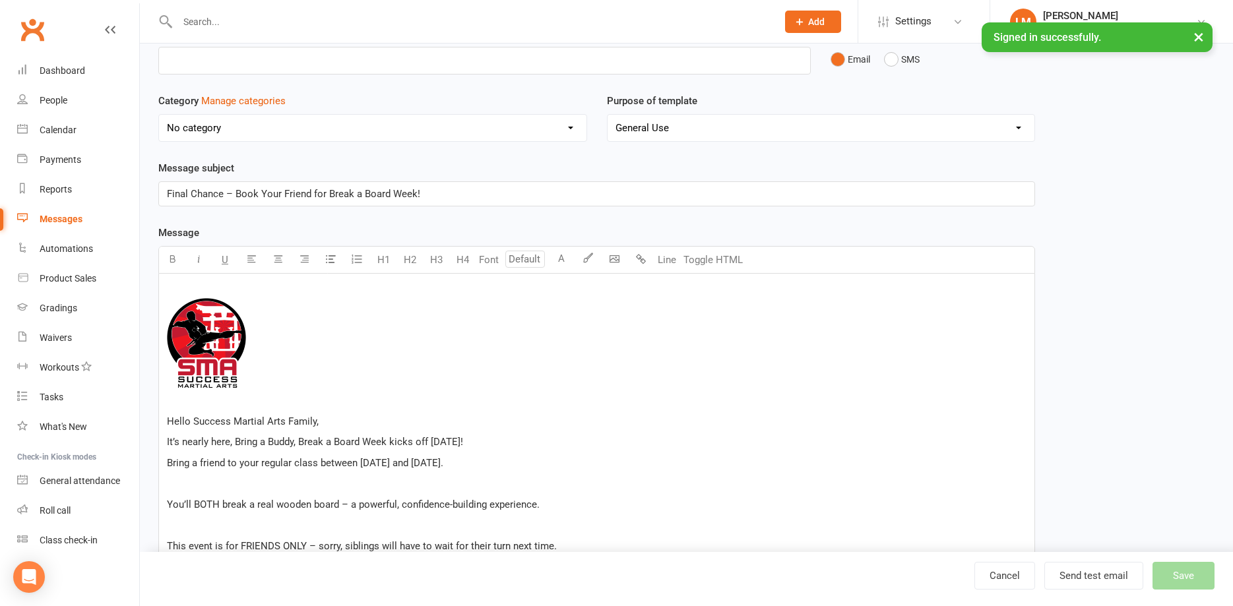
click at [197, 488] on p "﻿" at bounding box center [597, 484] width 860 height 16
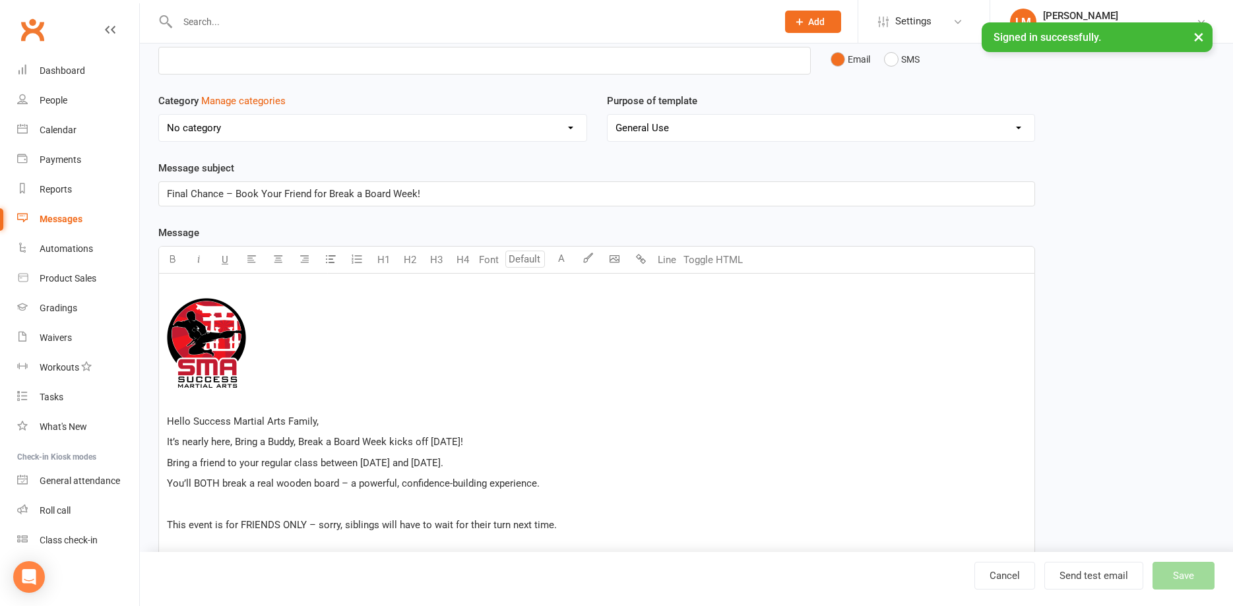
click at [349, 482] on span "You’ll BOTH break a real wooden board – a powerful, confidence-building experie…" at bounding box center [353, 484] width 373 height 12
drag, startPoint x: 207, startPoint y: 508, endPoint x: 218, endPoint y: 507, distance: 11.2
click at [209, 507] on p "﻿" at bounding box center [597, 505] width 860 height 16
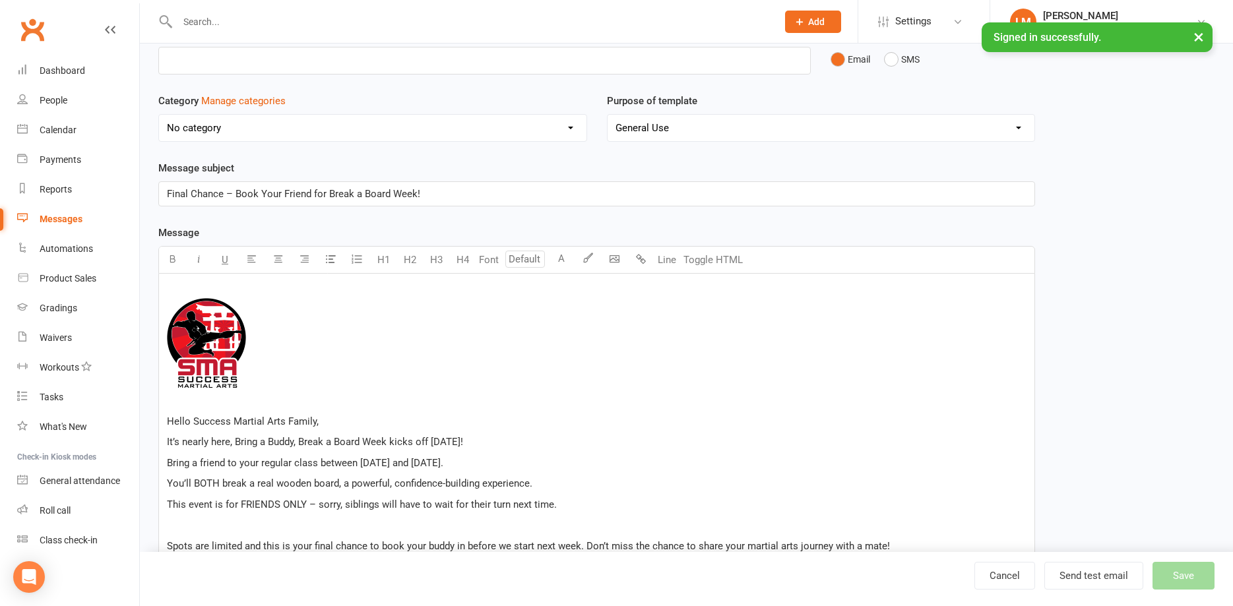
click at [232, 532] on p "﻿" at bounding box center [597, 525] width 860 height 16
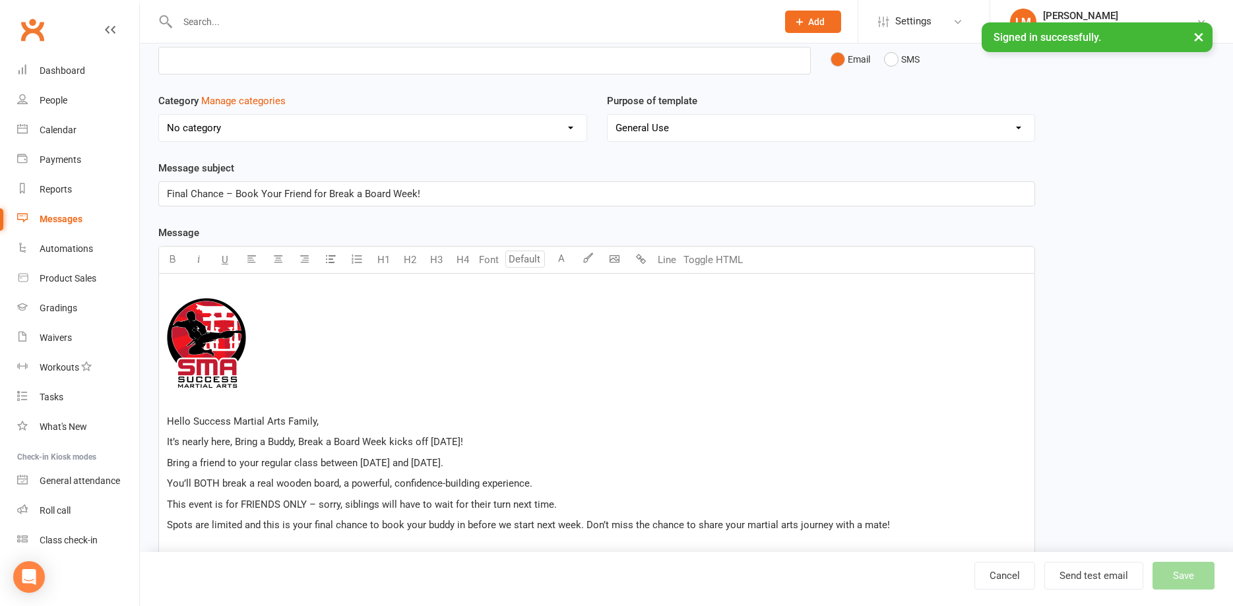
drag, startPoint x: 315, startPoint y: 502, endPoint x: 334, endPoint y: 542, distance: 44.3
click at [317, 502] on span "This event is for FRIENDS ONLY – sorry, siblings will have to wait for their tu…" at bounding box center [362, 505] width 390 height 12
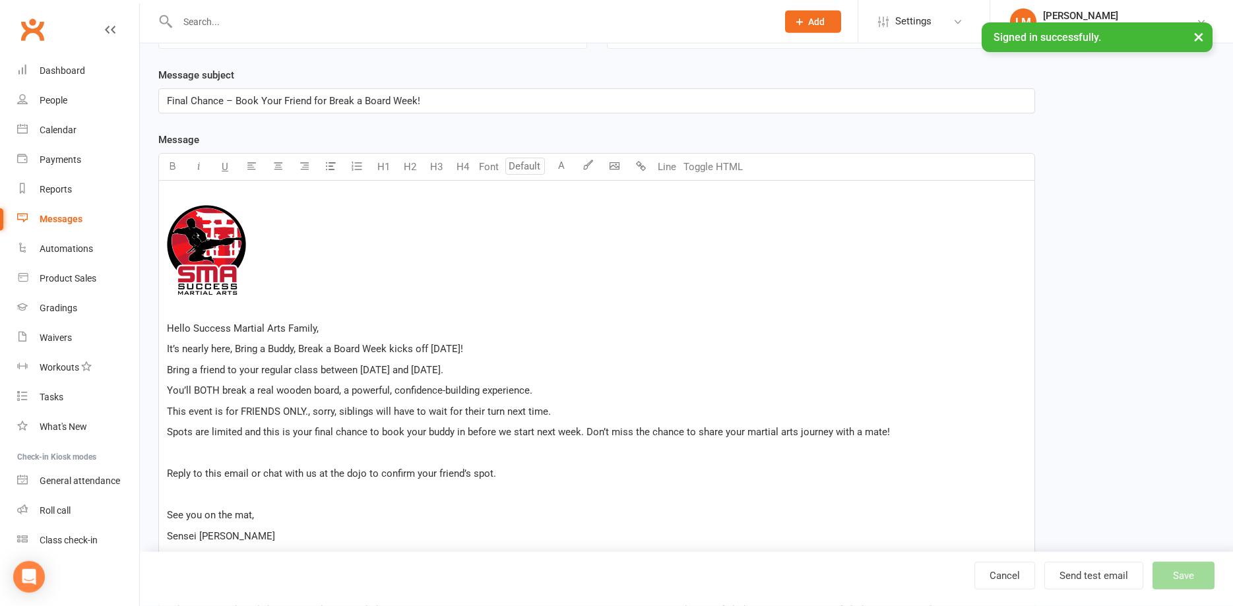
scroll to position [202, 0]
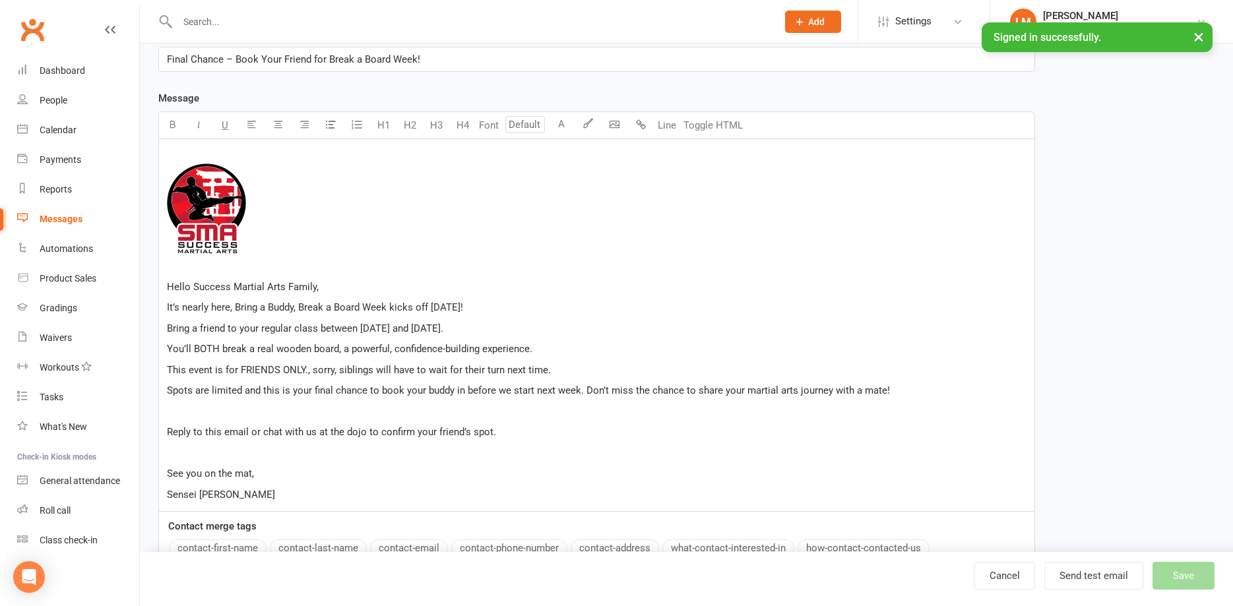
click at [232, 415] on p "﻿" at bounding box center [597, 412] width 860 height 16
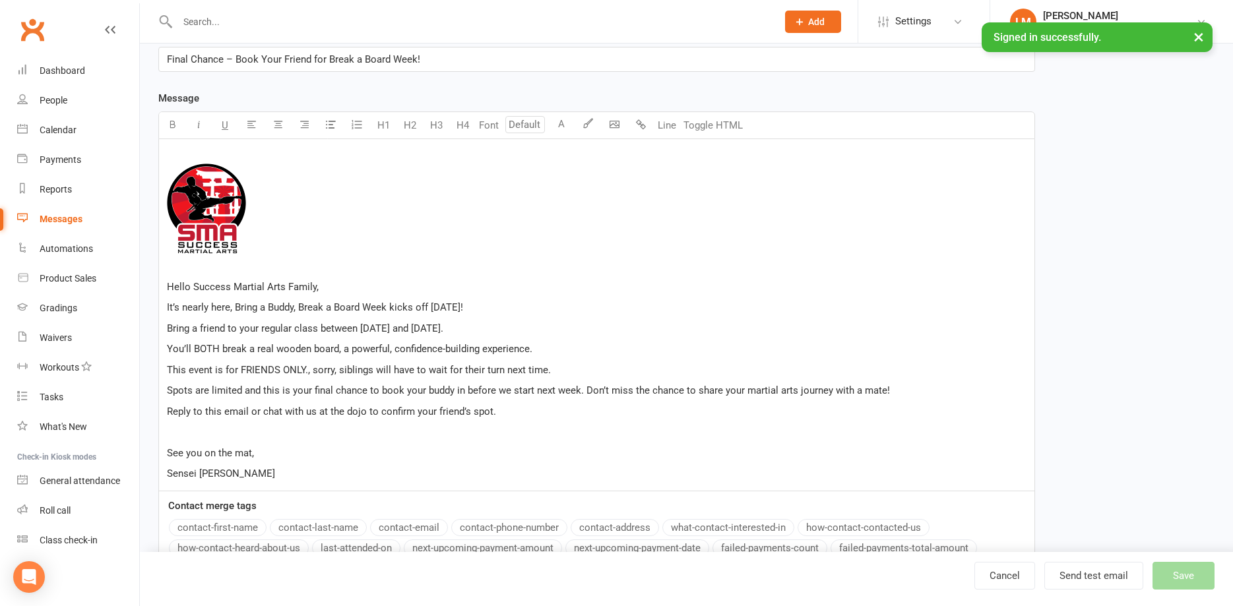
click at [194, 434] on p "﻿" at bounding box center [597, 432] width 860 height 16
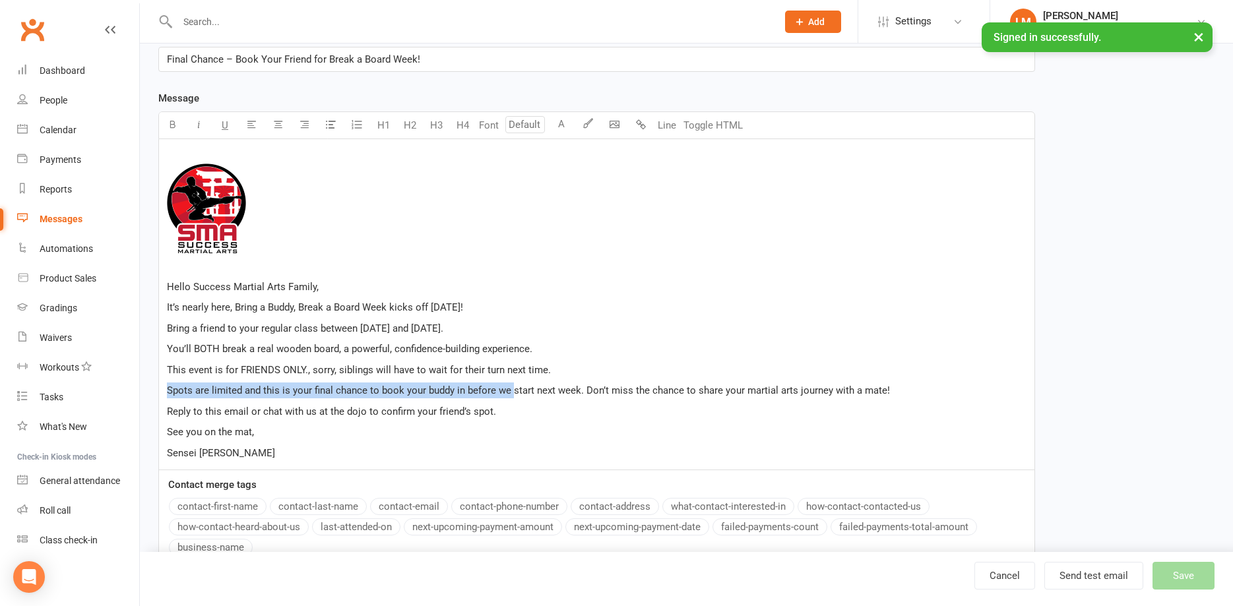
drag, startPoint x: 510, startPoint y: 389, endPoint x: 134, endPoint y: 391, distance: 376.1
click at [158, 391] on div "﻿ ﻿ ﻿ Hello Success Martial Arts Family, It’s nearly here, Bring a Buddy, Break…" at bounding box center [596, 305] width 877 height 332
drag, startPoint x: 569, startPoint y: 390, endPoint x: 166, endPoint y: 390, distance: 403.8
click at [166, 390] on div "﻿ ﻿ ﻿ Hello Success Martial Arts Family, It’s nearly here, Bring a Buddy, Break…" at bounding box center [596, 304] width 875 height 331
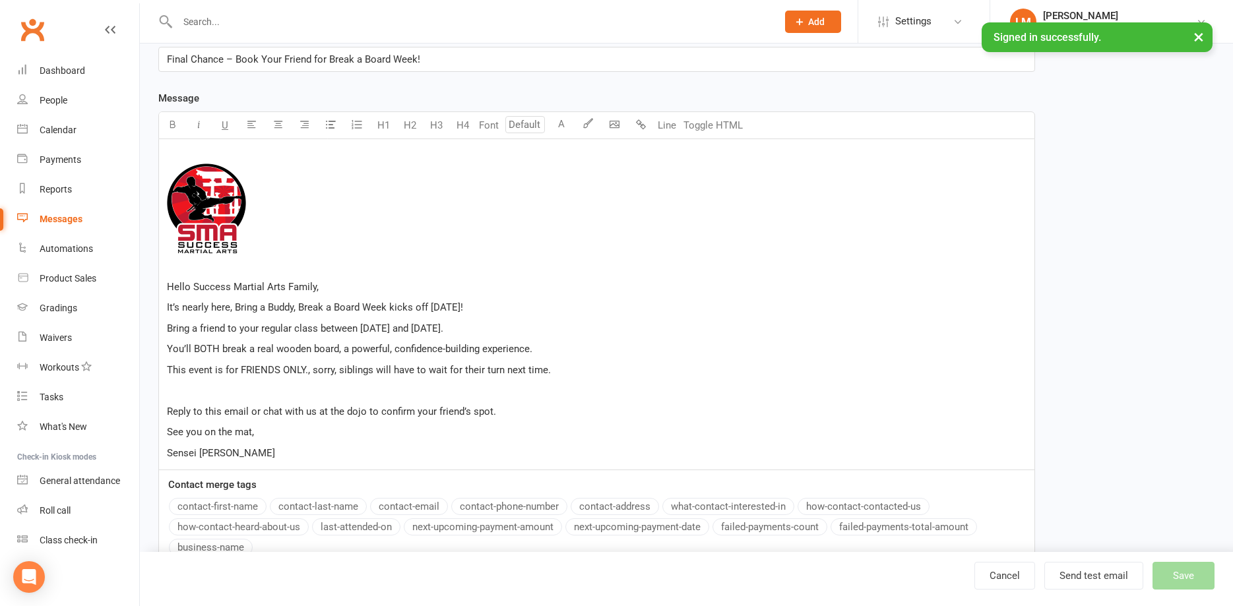
click at [493, 303] on p "It’s nearly here, Bring a Buddy, Break a Board Week kicks off [DATE]!" at bounding box center [597, 308] width 860 height 16
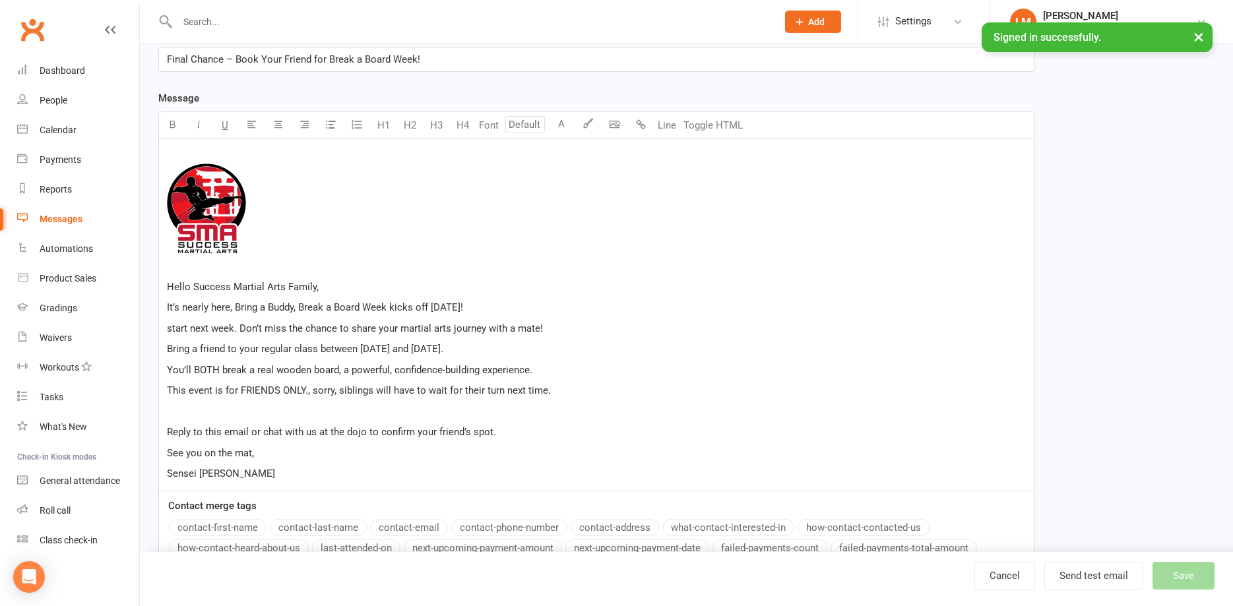
click at [170, 330] on span "start next week. Don’t miss the chance to share your martial arts journey with …" at bounding box center [355, 329] width 376 height 12
click at [210, 413] on p "﻿" at bounding box center [597, 412] width 860 height 16
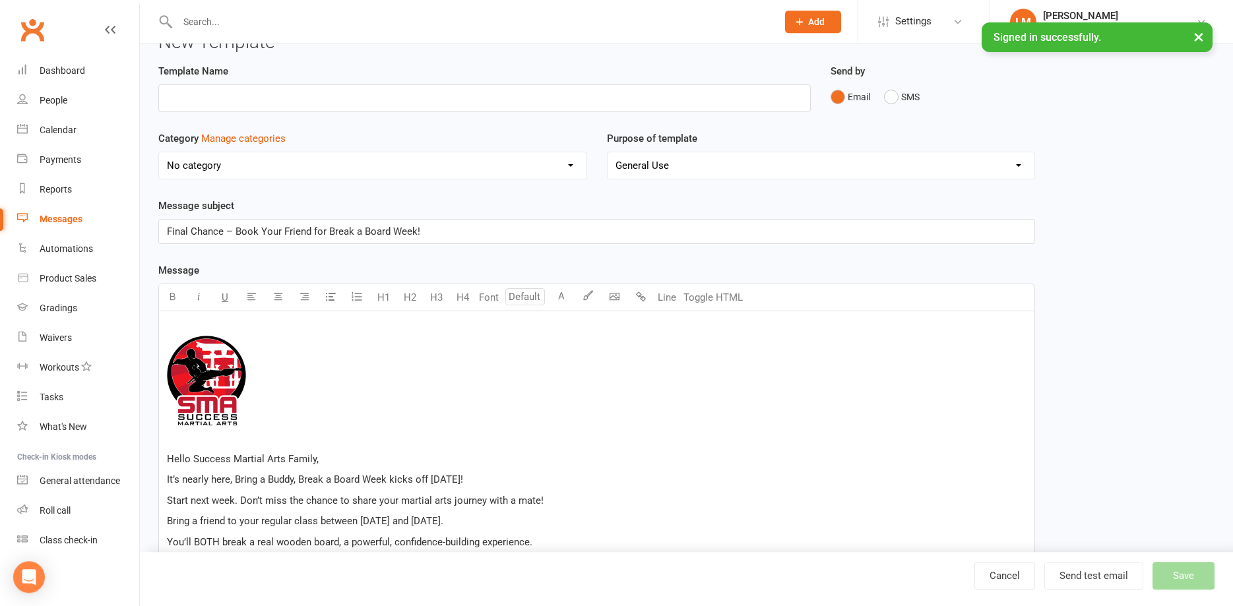
scroll to position [0, 0]
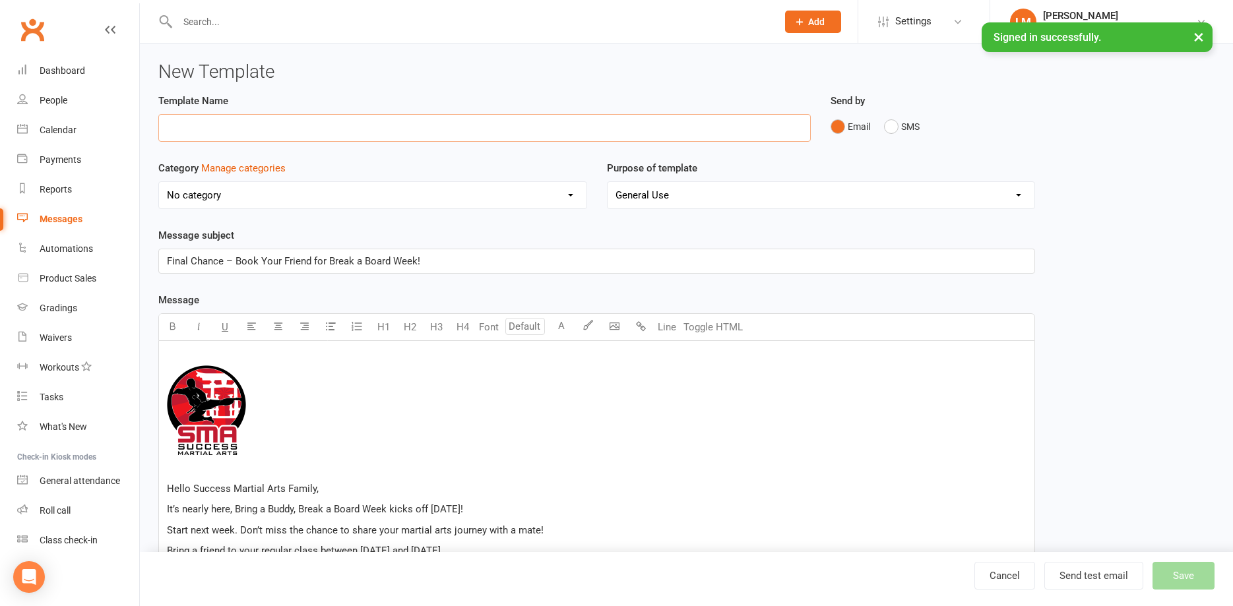
drag, startPoint x: 179, startPoint y: 128, endPoint x: 218, endPoint y: 140, distance: 41.3
click at [181, 124] on input "text" at bounding box center [484, 128] width 652 height 28
type input "Bring a friend Break a Board email 3"
click at [159, 182] on select "No category Customer Service Emails Events August/[DATE] Marketing" at bounding box center [373, 195] width 428 height 26
select select "18987"
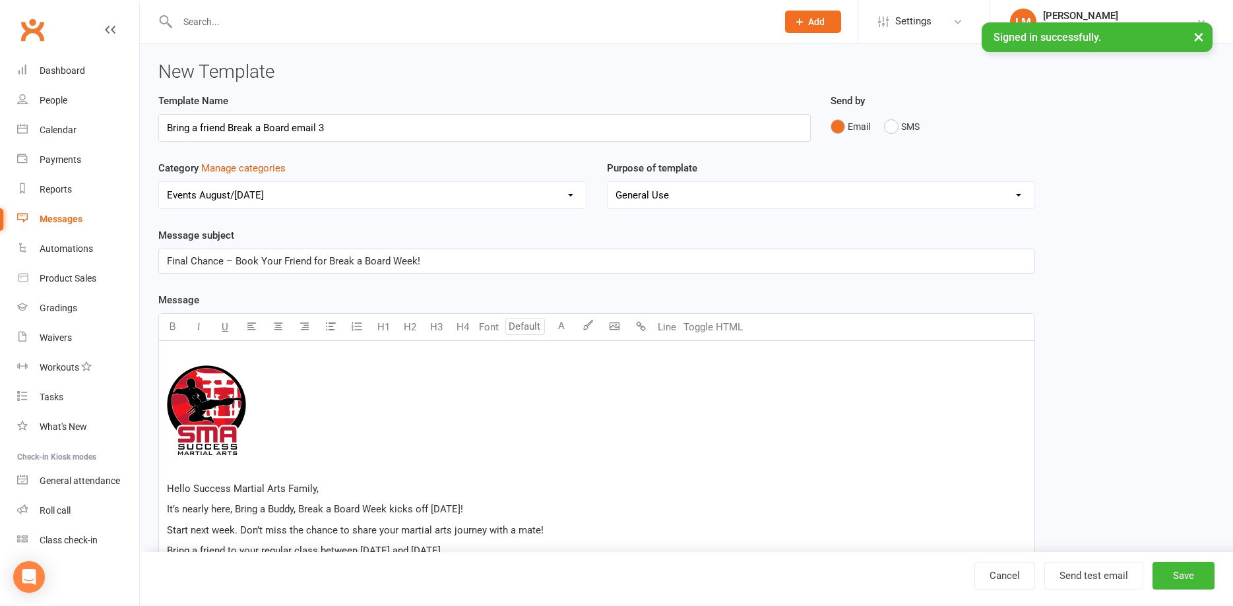
click option "Events August/[DATE]" at bounding box center [0, 0] width 0 height 0
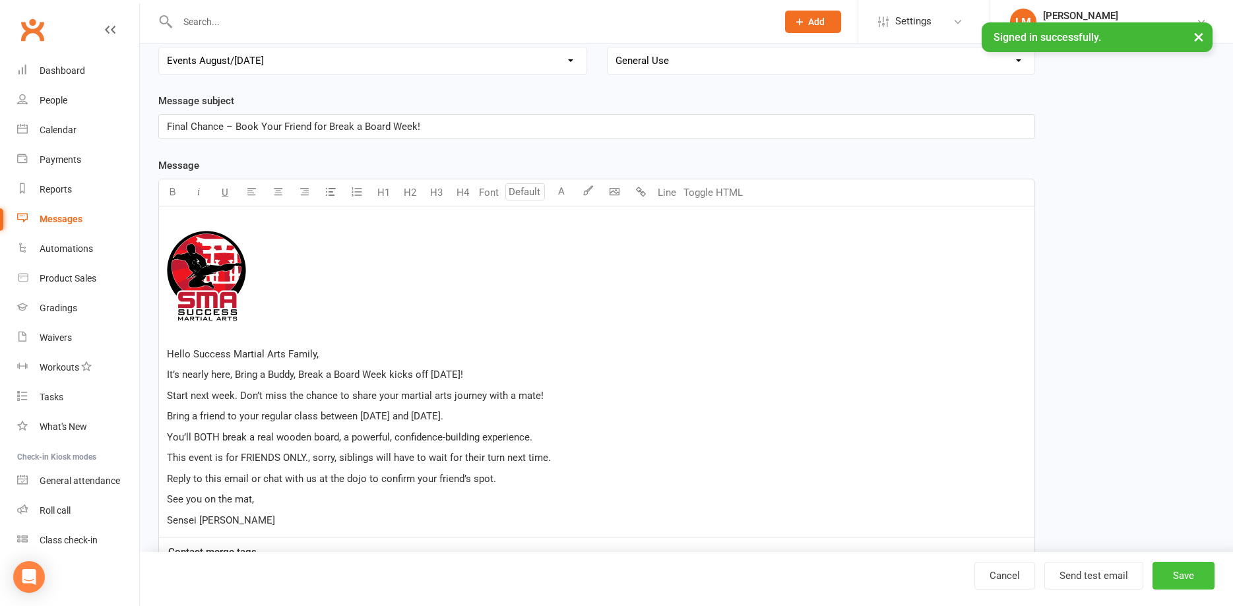
click at [1184, 579] on button "Save" at bounding box center [1184, 576] width 62 height 28
select select "100"
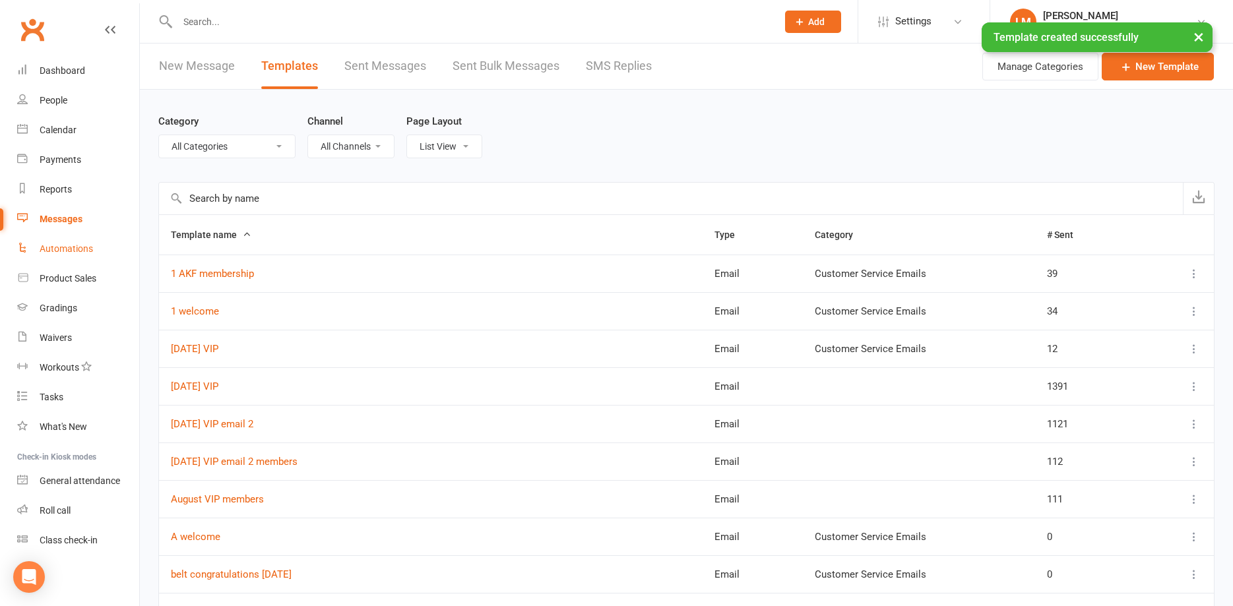
click at [55, 249] on div "Automations" at bounding box center [66, 248] width 53 height 11
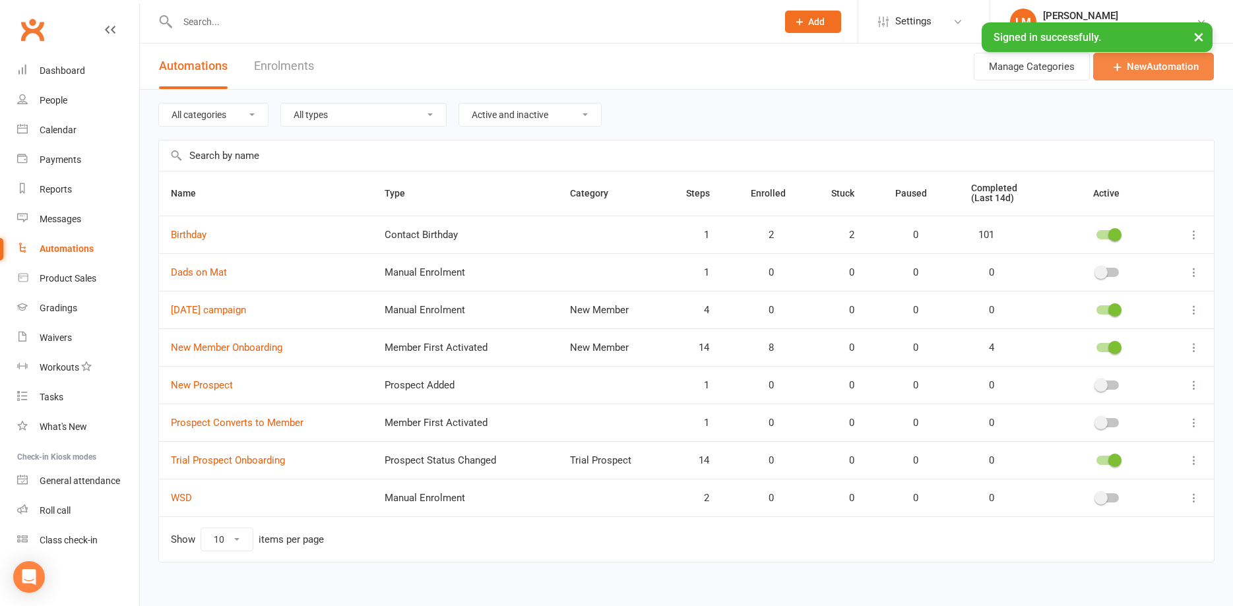
click at [1130, 67] on link "New Automation" at bounding box center [1153, 67] width 121 height 28
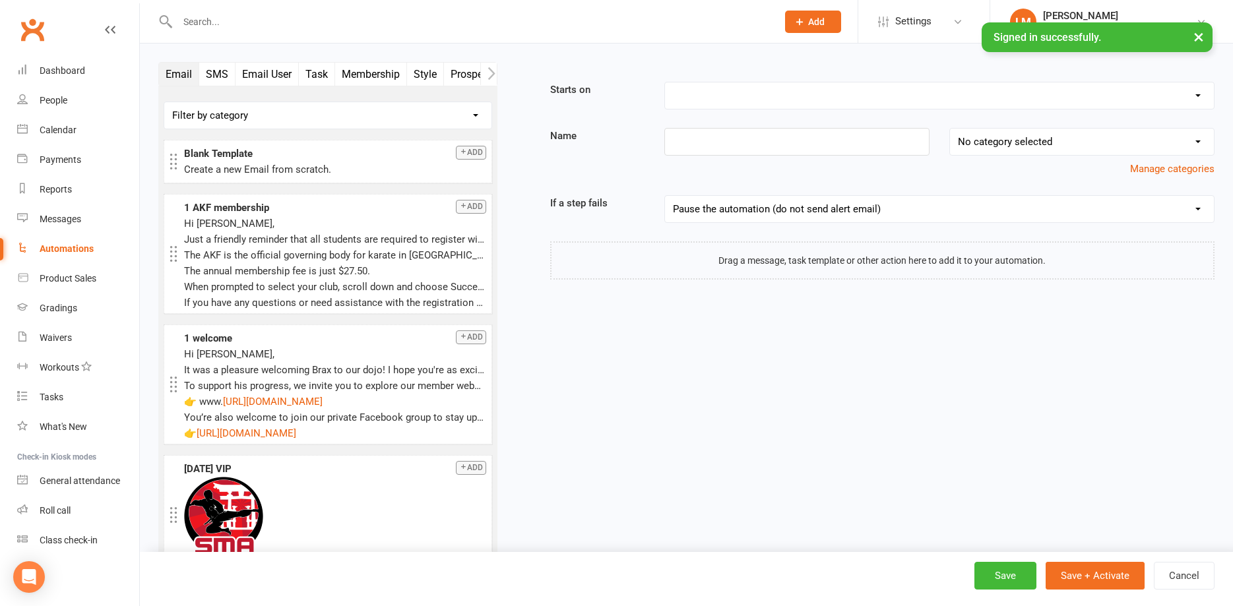
click at [168, 72] on icon "button" at bounding box center [169, 73] width 7 height 13
click at [164, 102] on select "Filter by category No category Customer Service Emails Events August/[DATE]" at bounding box center [327, 115] width 327 height 26
select select "2"
click option "Events August/[DATE]" at bounding box center [0, 0] width 0 height 0
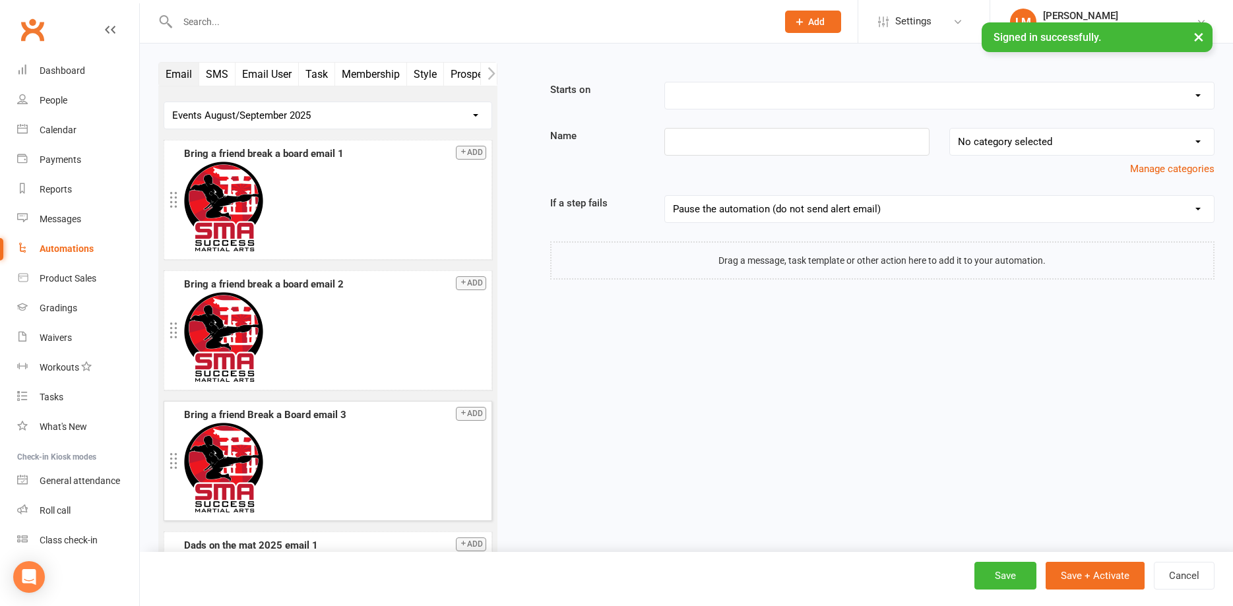
click at [273, 416] on div "Bring a friend Break a Board email 3" at bounding box center [335, 415] width 302 height 16
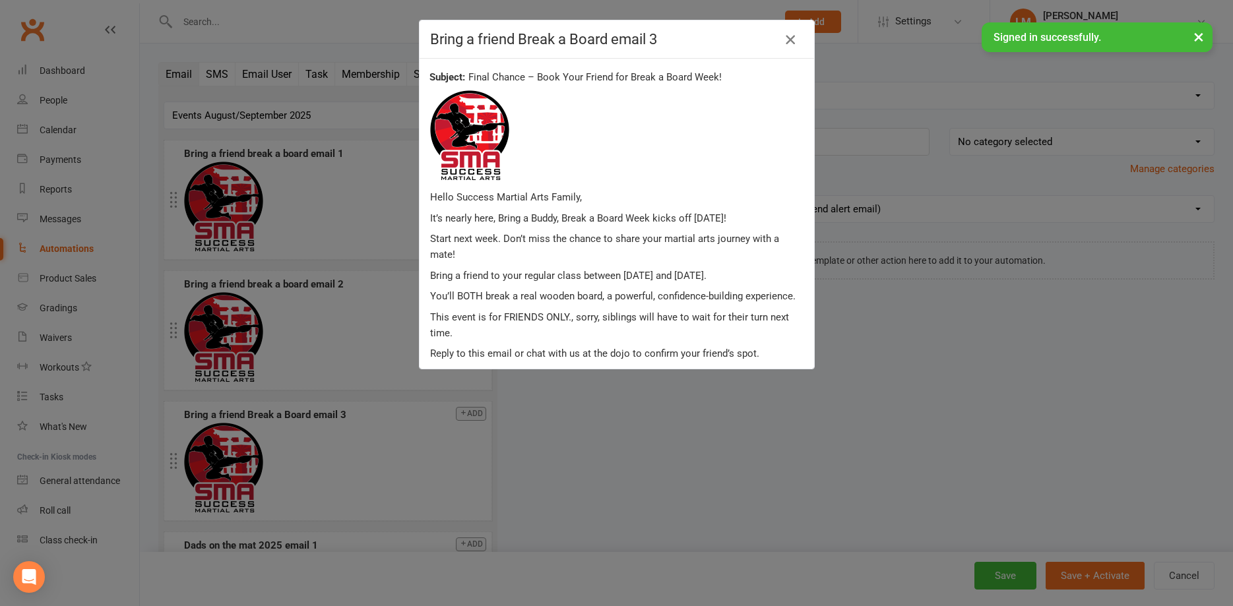
click at [786, 44] on icon "button" at bounding box center [790, 40] width 16 height 16
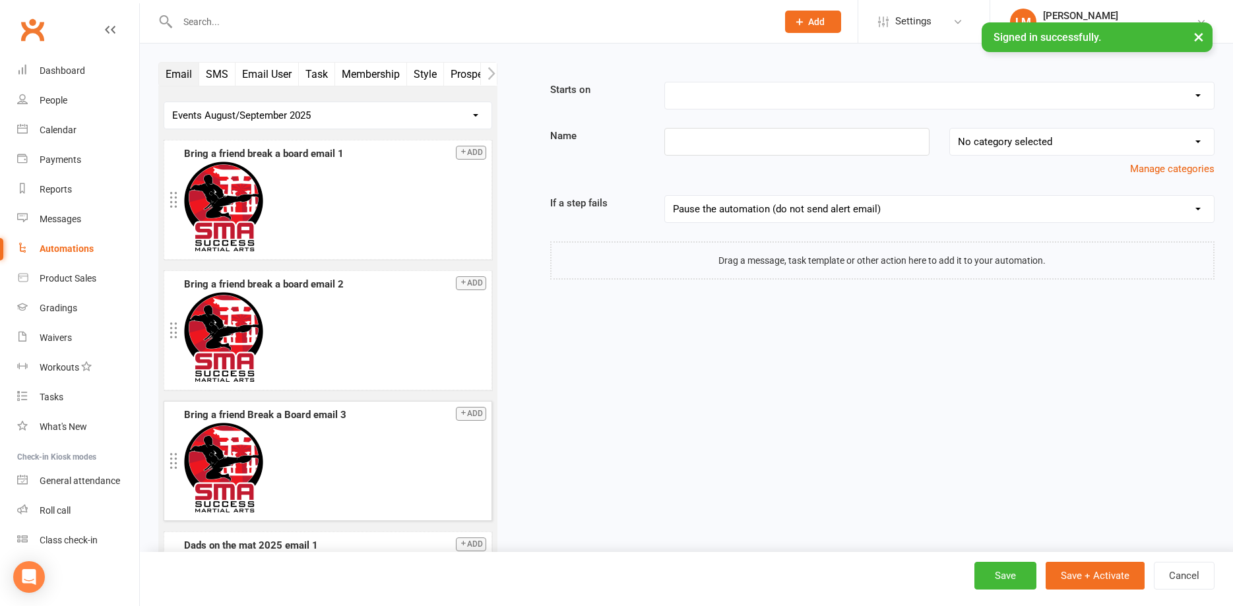
click at [470, 411] on button "Add" at bounding box center [471, 414] width 30 height 14
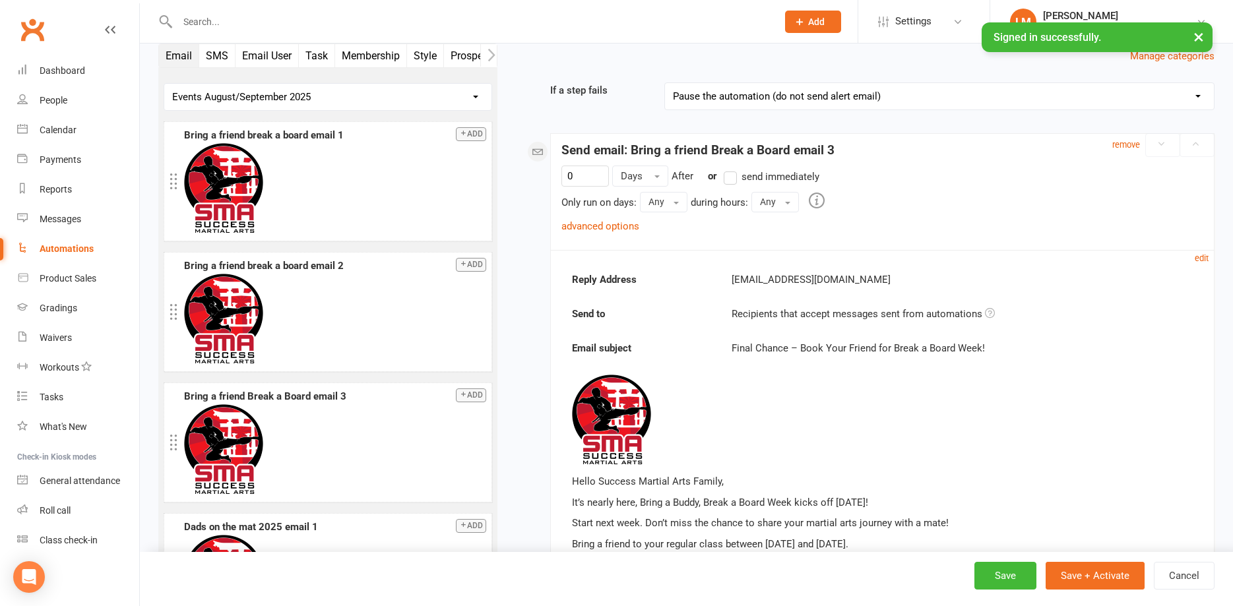
scroll to position [247, 0]
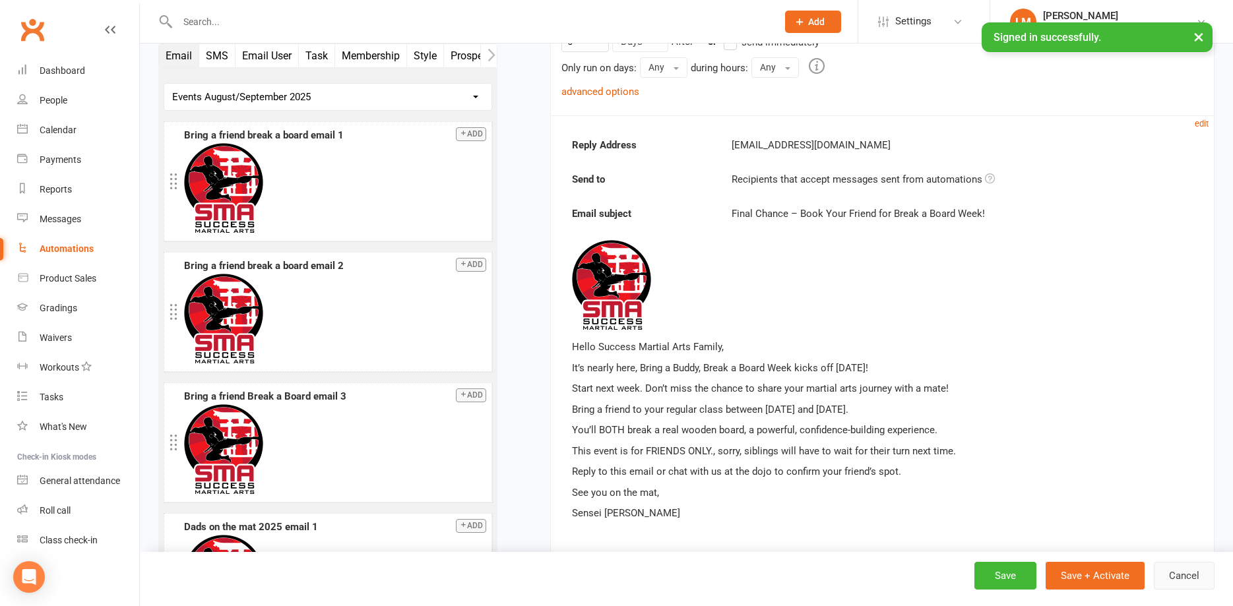
click at [1190, 577] on button "Cancel" at bounding box center [1184, 576] width 61 height 28
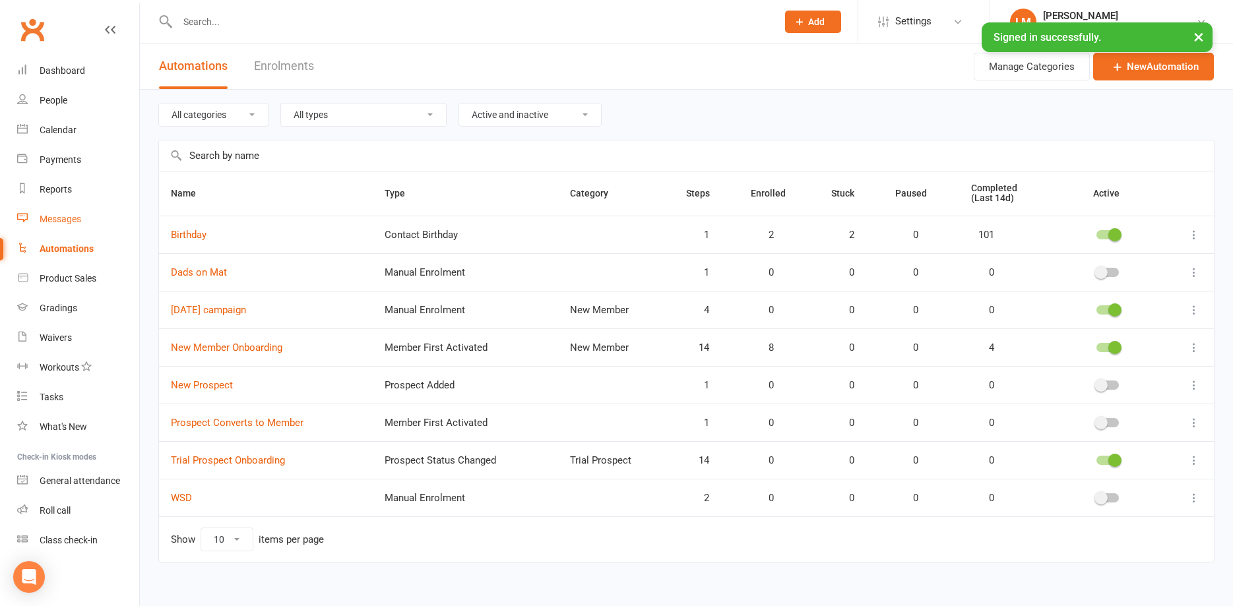
click at [49, 222] on div "Messages" at bounding box center [61, 219] width 42 height 11
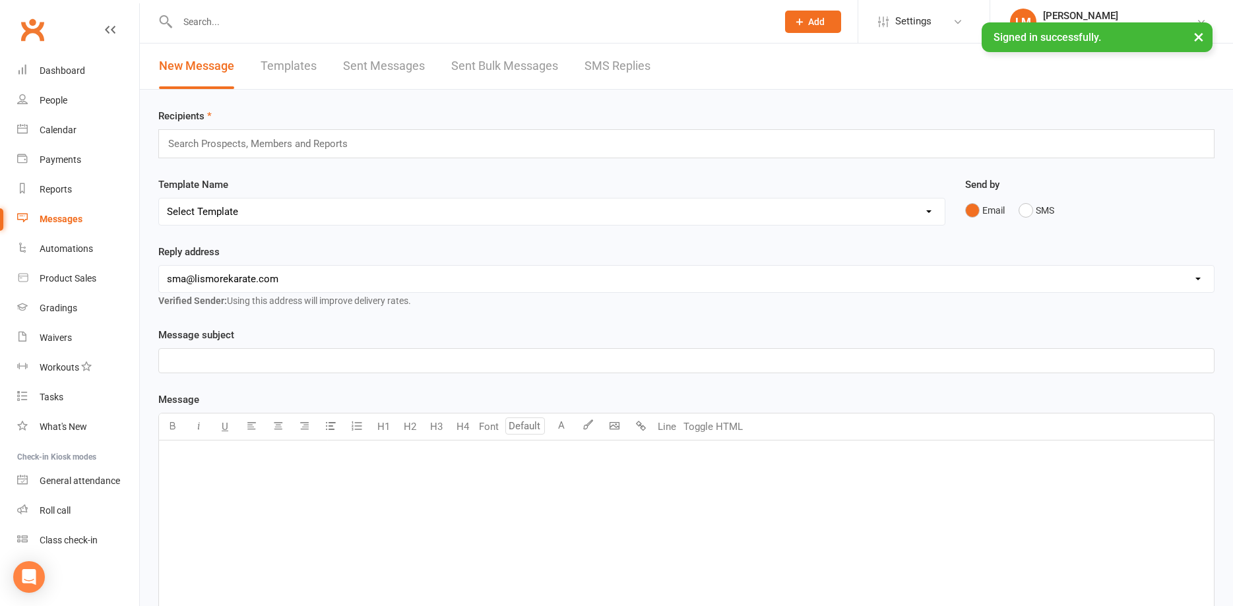
click at [276, 62] on link "Templates" at bounding box center [289, 67] width 56 height 46
select select "100"
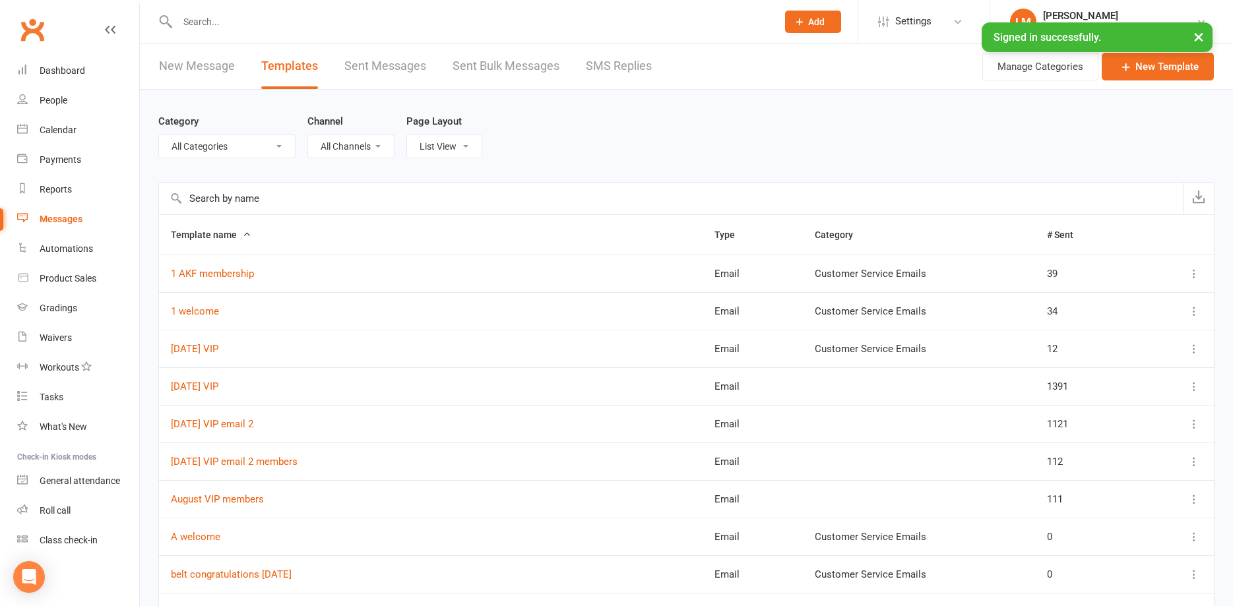
click at [159, 135] on select "All Categories (No category) Customer Service Emails Events August/[DATE] Marke…" at bounding box center [227, 146] width 136 height 22
select select "18987"
click option "Events August/[DATE]" at bounding box center [0, 0] width 0 height 0
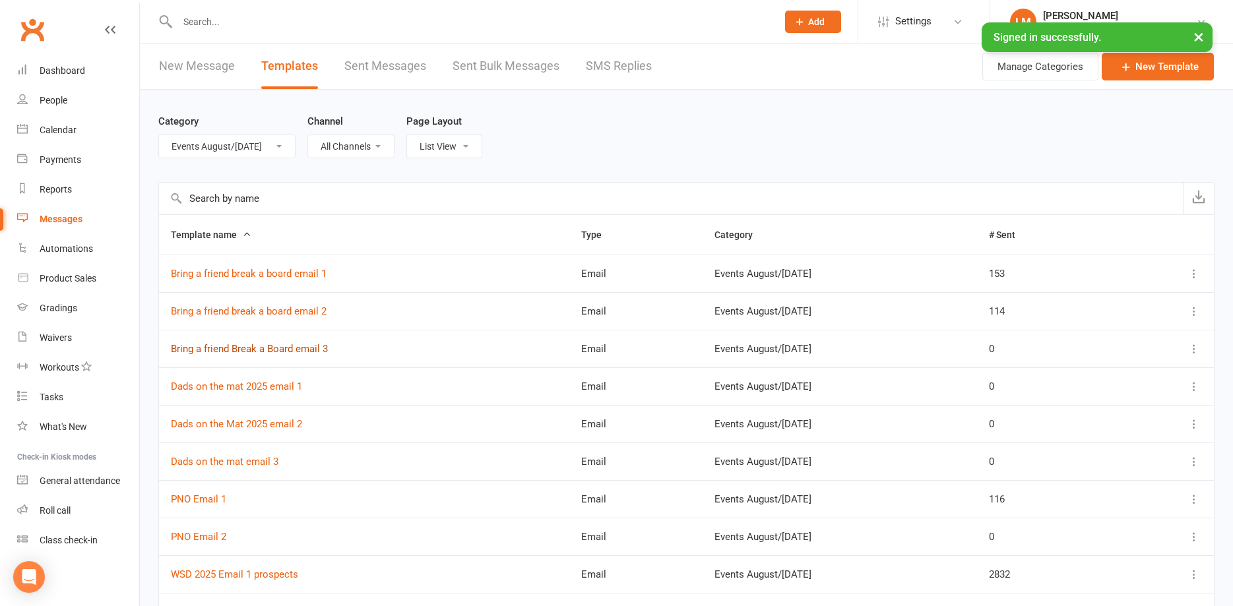
click at [221, 346] on link "Bring a friend Break a Board email 3" at bounding box center [249, 349] width 157 height 12
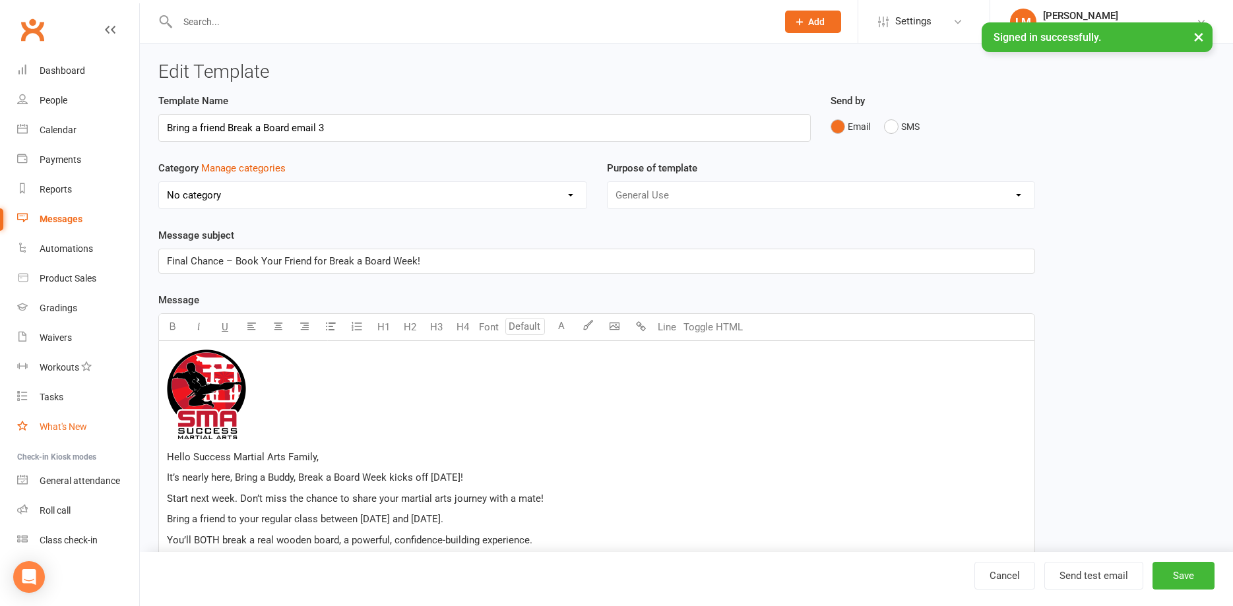
select select "18987"
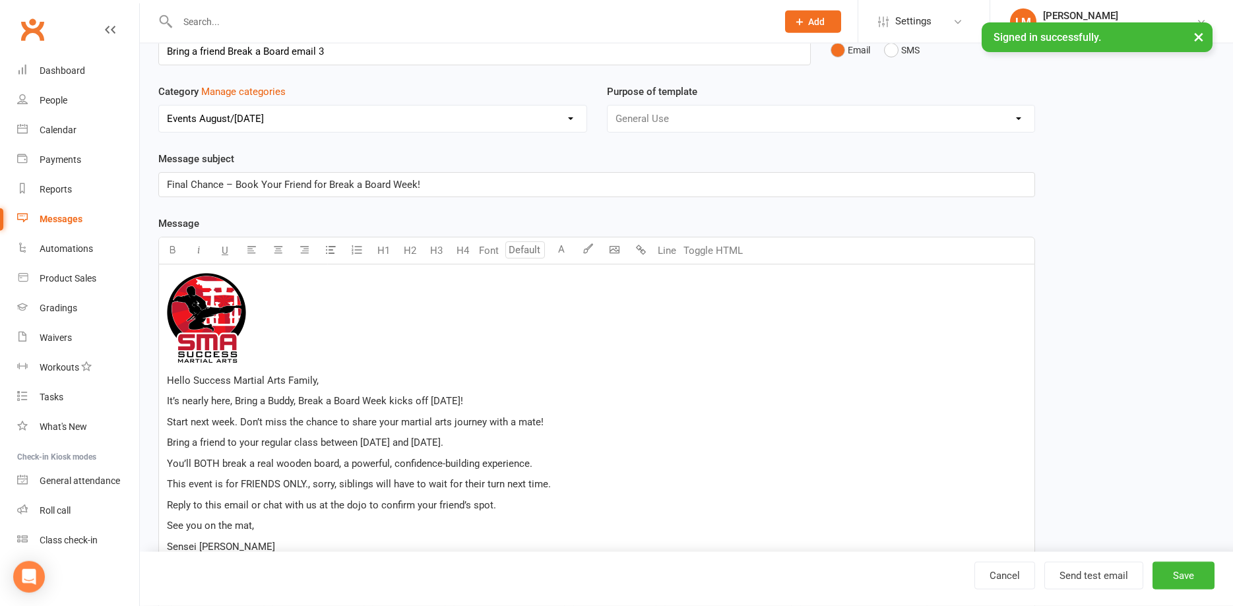
scroll to position [135, 0]
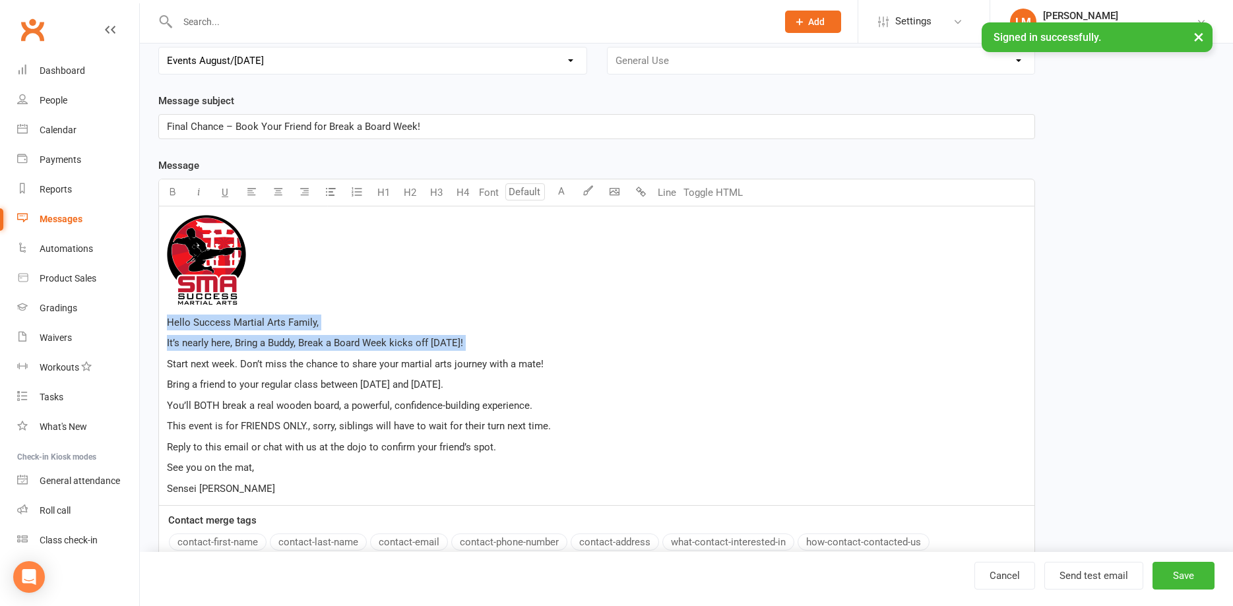
drag, startPoint x: 236, startPoint y: 362, endPoint x: 160, endPoint y: 360, distance: 75.9
click at [160, 360] on div "﻿ Hello Success Martial Arts Family, It’s nearly here, Bring a Buddy, Break a B…" at bounding box center [596, 357] width 875 height 300
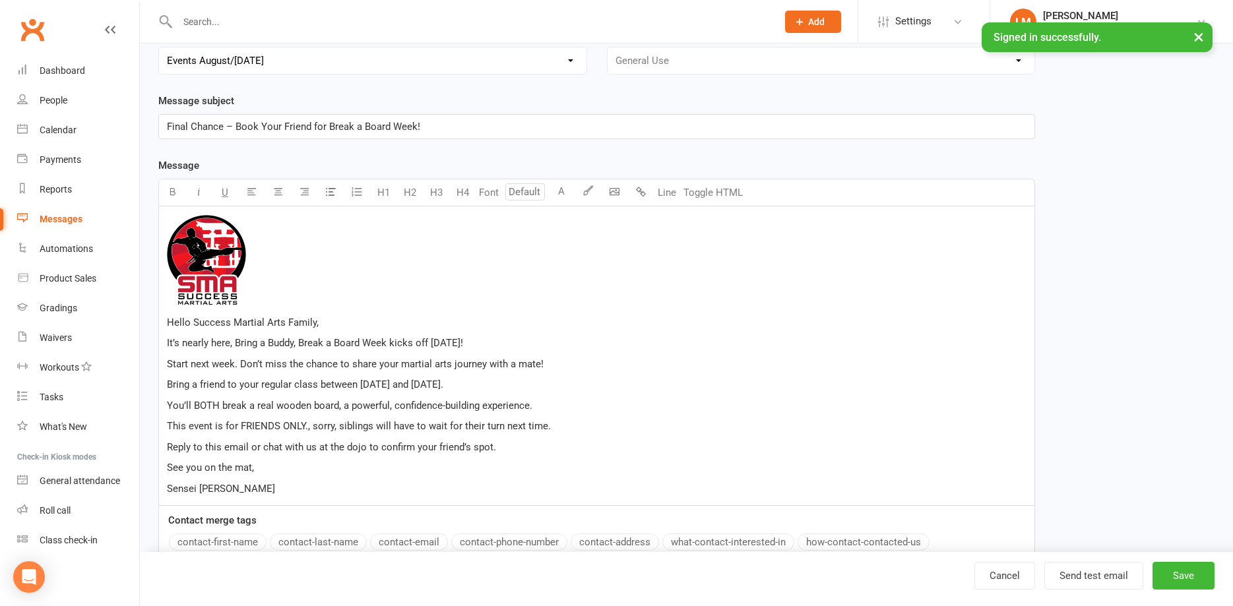
click at [194, 367] on span "Start next week. Don’t miss the chance to share your martial arts journey with …" at bounding box center [355, 364] width 377 height 12
drag, startPoint x: 238, startPoint y: 363, endPoint x: 160, endPoint y: 367, distance: 78.0
click at [160, 367] on div "﻿ Hello Success Martial Arts Family, It’s nearly here, Bring a Buddy, Break a B…" at bounding box center [596, 357] width 875 height 300
drag, startPoint x: 394, startPoint y: 340, endPoint x: 507, endPoint y: 340, distance: 113.5
click at [507, 340] on p "It’s nearly here, Bring a Buddy, Break a Board Week kicks off [DATE]!" at bounding box center [597, 343] width 860 height 16
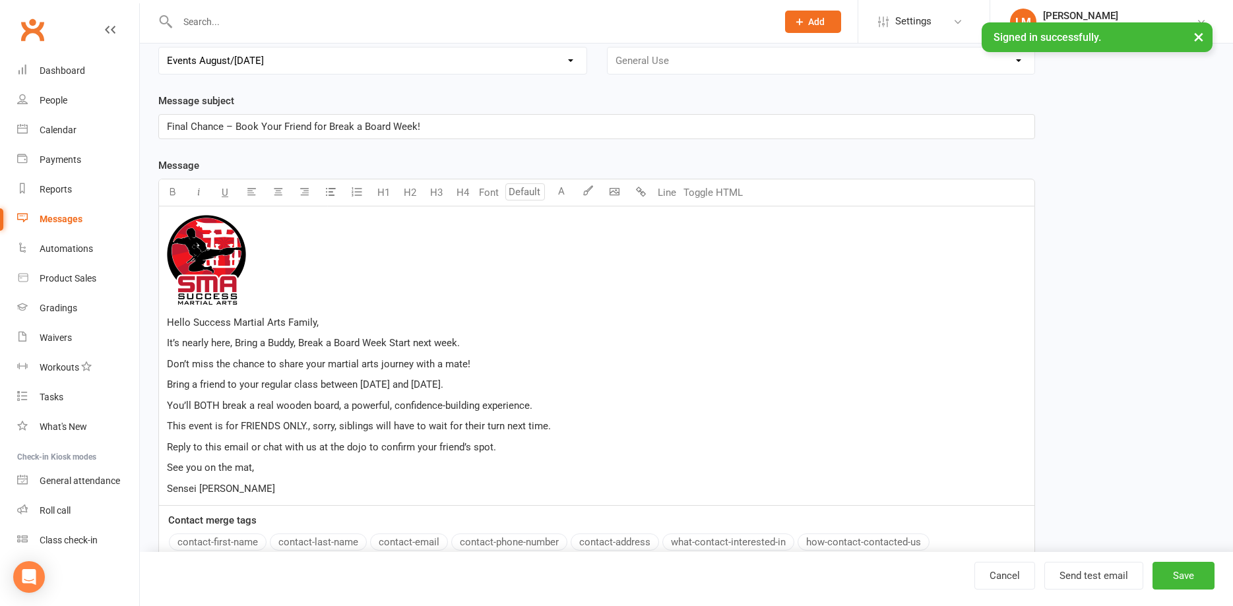
click at [169, 365] on span "Don’t miss the chance to share your martial arts journey with a mate!" at bounding box center [318, 364] width 303 height 12
drag, startPoint x: 395, startPoint y: 342, endPoint x: 407, endPoint y: 355, distance: 18.2
click at [396, 340] on span "It’s nearly here, Bring a Buddy, Break a Board Week Start next week." at bounding box center [313, 343] width 293 height 12
drag, startPoint x: 386, startPoint y: 343, endPoint x: 364, endPoint y: 344, distance: 21.8
click at [364, 344] on span "It’s nearly here, Bring a Buddy, Break a Board Week start next week." at bounding box center [313, 343] width 292 height 12
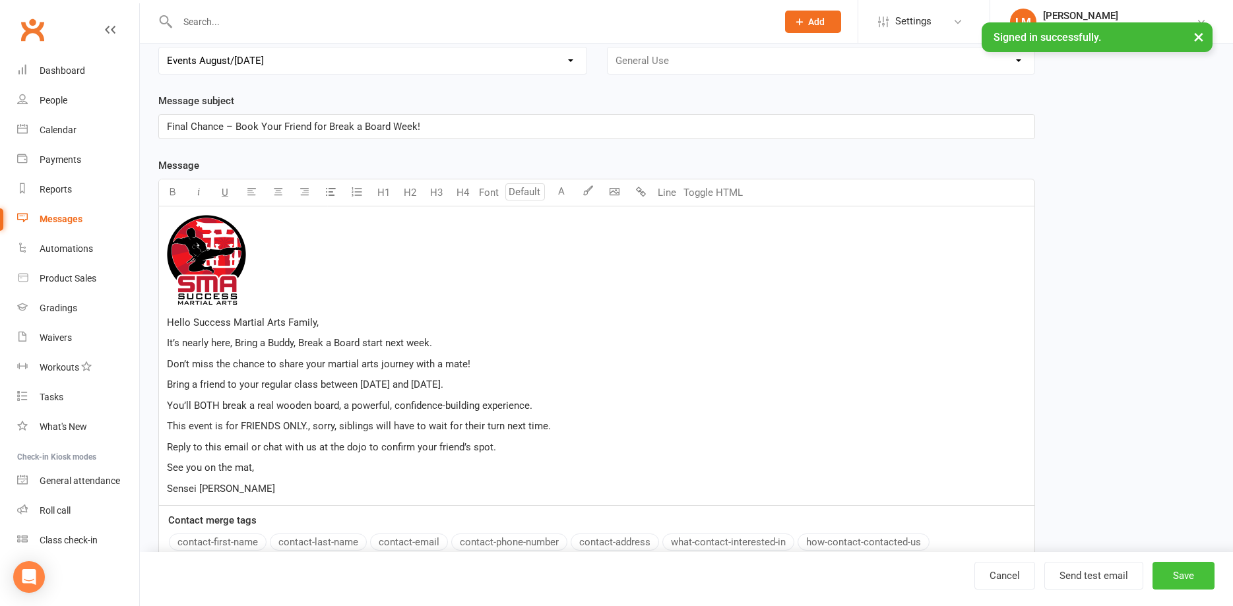
click at [1181, 574] on button "Save" at bounding box center [1184, 576] width 62 height 28
select select "100"
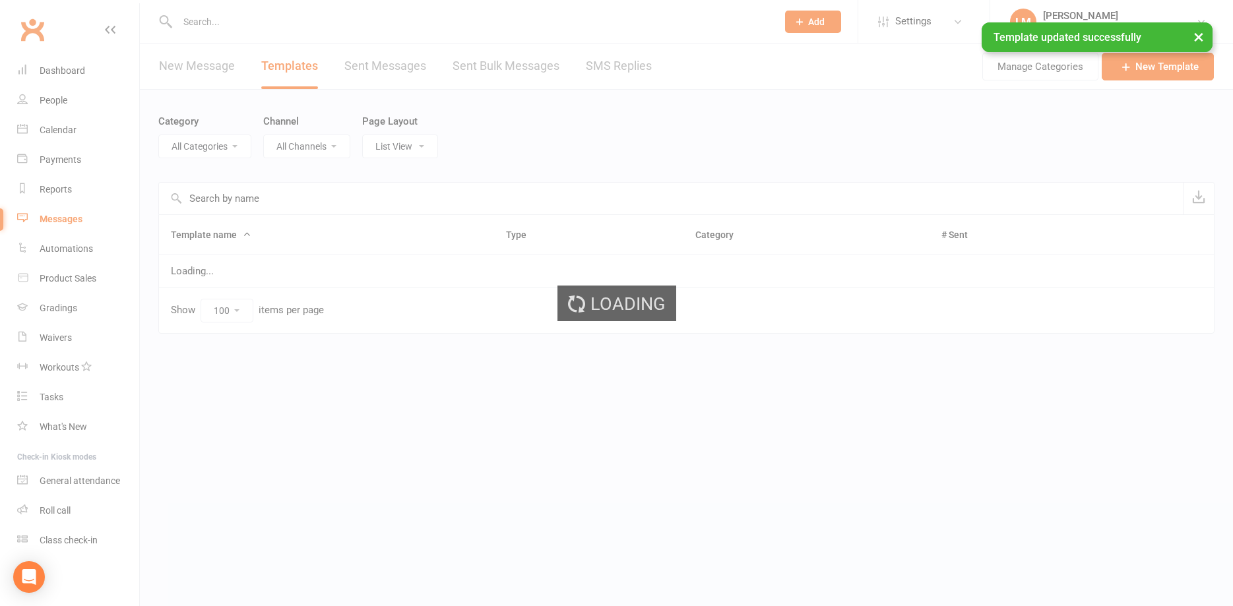
select select "18987"
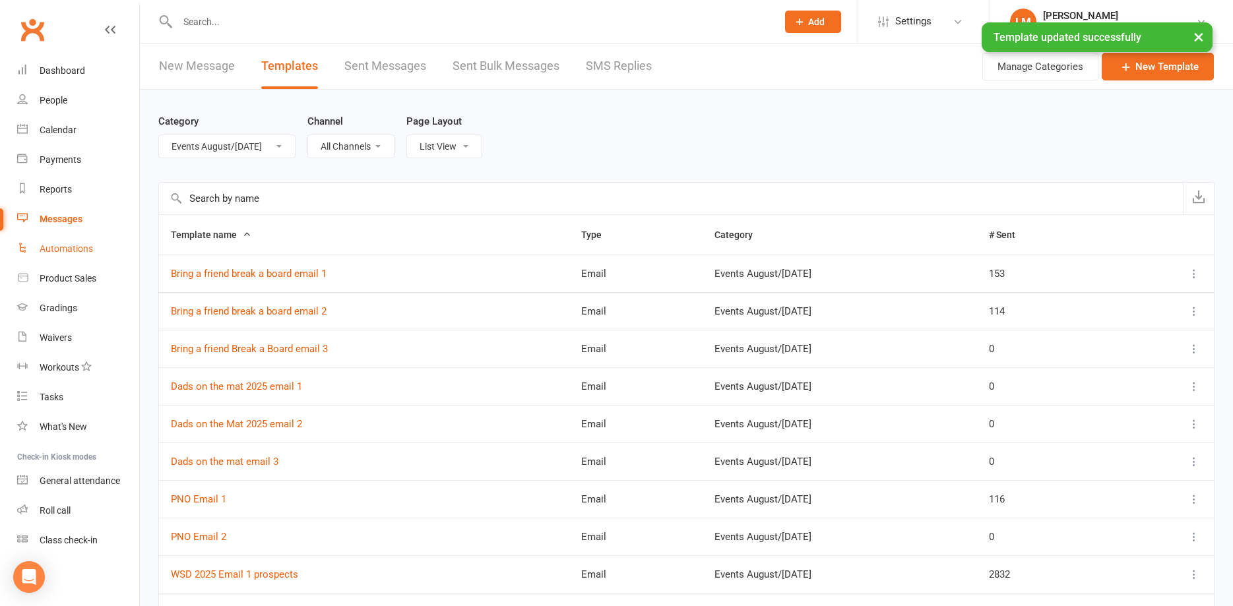
click at [55, 245] on div "Automations" at bounding box center [66, 248] width 53 height 11
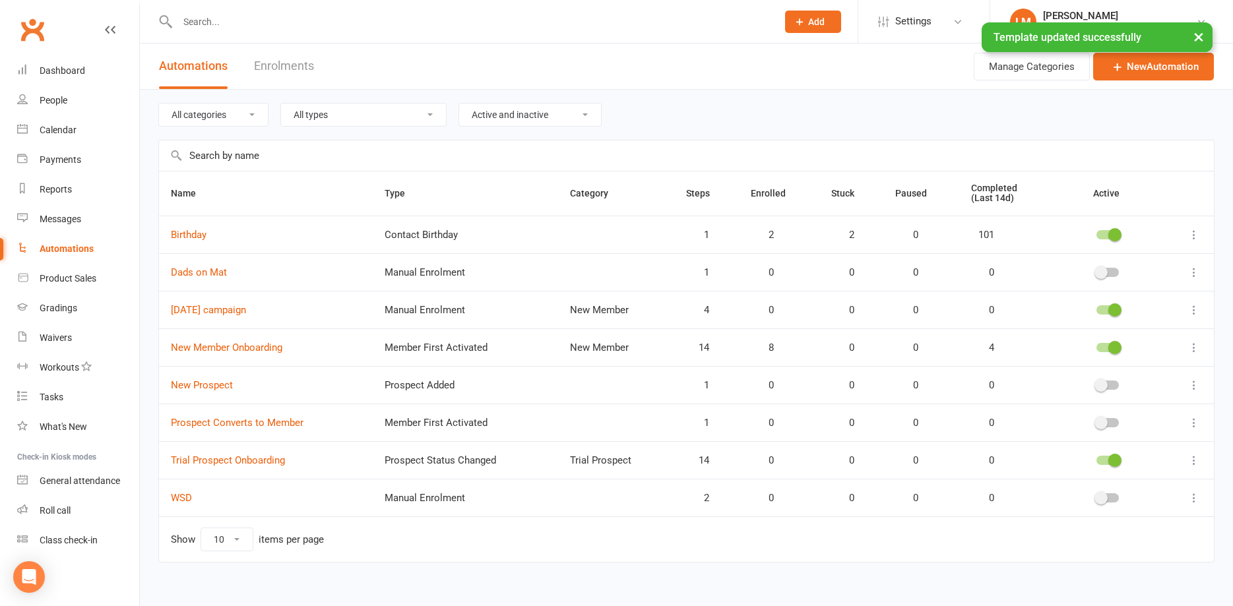
click at [159, 104] on select "All categories Free Lesson Form New Member Trial Prospect" at bounding box center [213, 115] width 109 height 22
click at [415, 59] on header "Automations Enrolments Actions Manage Categories New Automation" at bounding box center [686, 67] width 1093 height 46
click at [281, 104] on select "All types Booking Cancelled Booking Due Booking Late-Cancelled Booking Marked A…" at bounding box center [363, 115] width 165 height 22
click at [395, 67] on header "Automations Enrolments Actions Manage Categories New Automation" at bounding box center [686, 67] width 1093 height 46
click at [281, 104] on select "All types Booking Cancelled Booking Due Booking Late-Cancelled Booking Marked A…" at bounding box center [363, 115] width 165 height 22
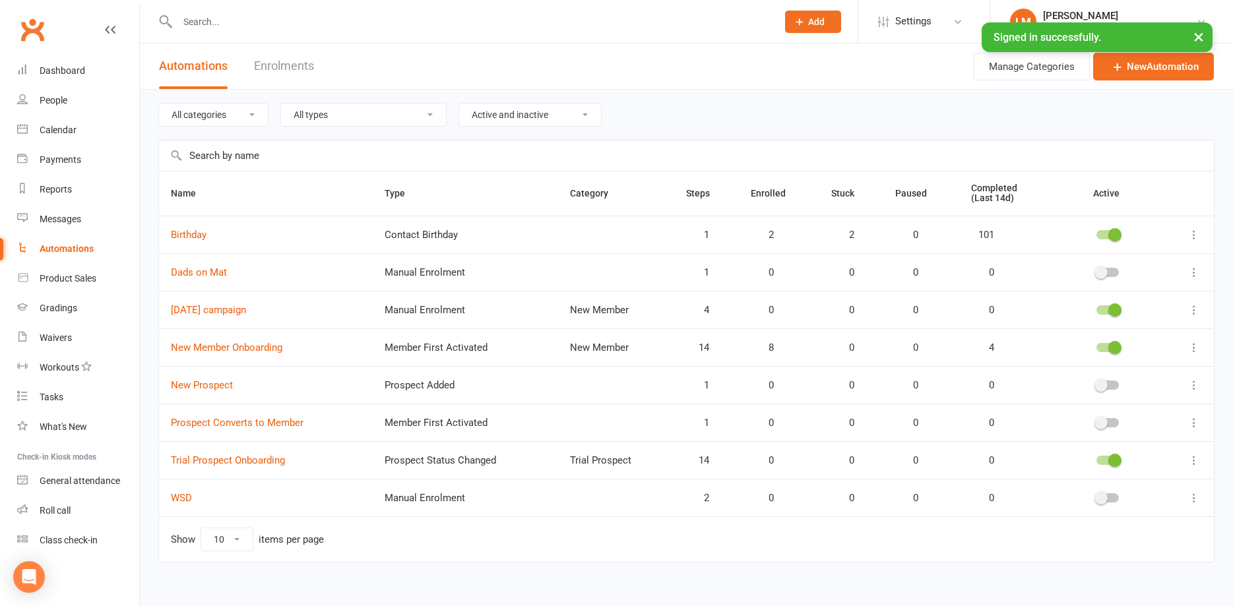
click at [402, 24] on input "text" at bounding box center [471, 22] width 594 height 18
click at [159, 104] on select "All categories Free Lesson Form New Member Trial Prospect" at bounding box center [213, 115] width 109 height 22
click at [394, 55] on header "Automations Enrolments Actions Manage Categories New Automation" at bounding box center [686, 67] width 1093 height 46
click at [230, 140] on div "Filter" at bounding box center [686, 155] width 1056 height 31
click at [213, 154] on input "text" at bounding box center [686, 156] width 1055 height 30
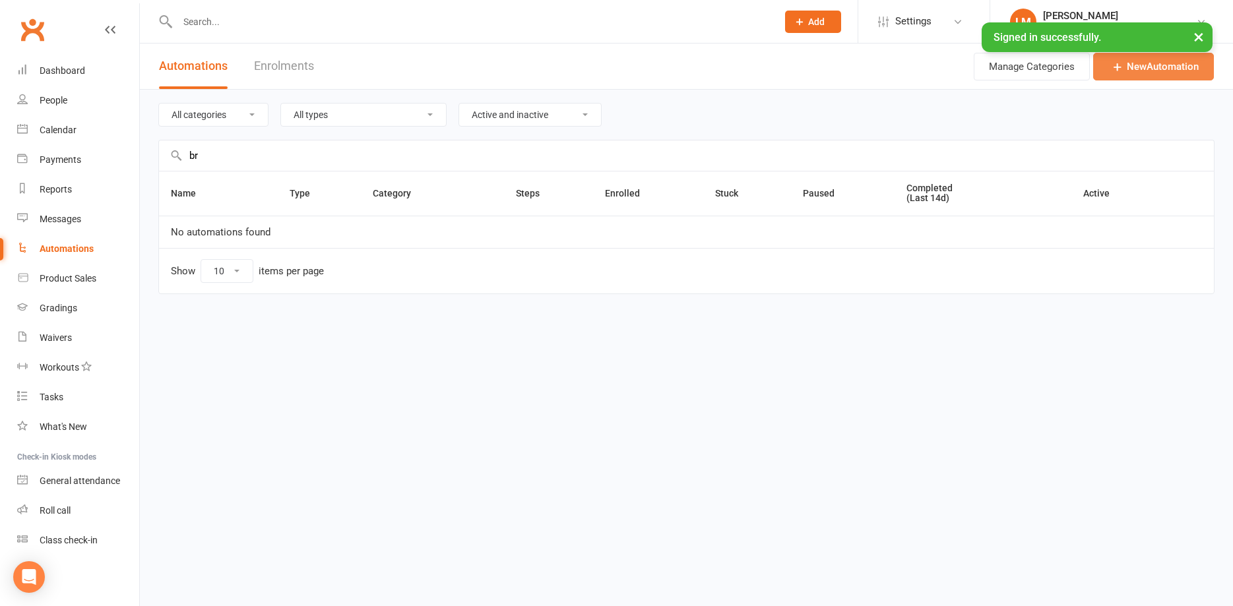
type input "br"
click at [1135, 67] on link "New Automation" at bounding box center [1153, 67] width 121 height 28
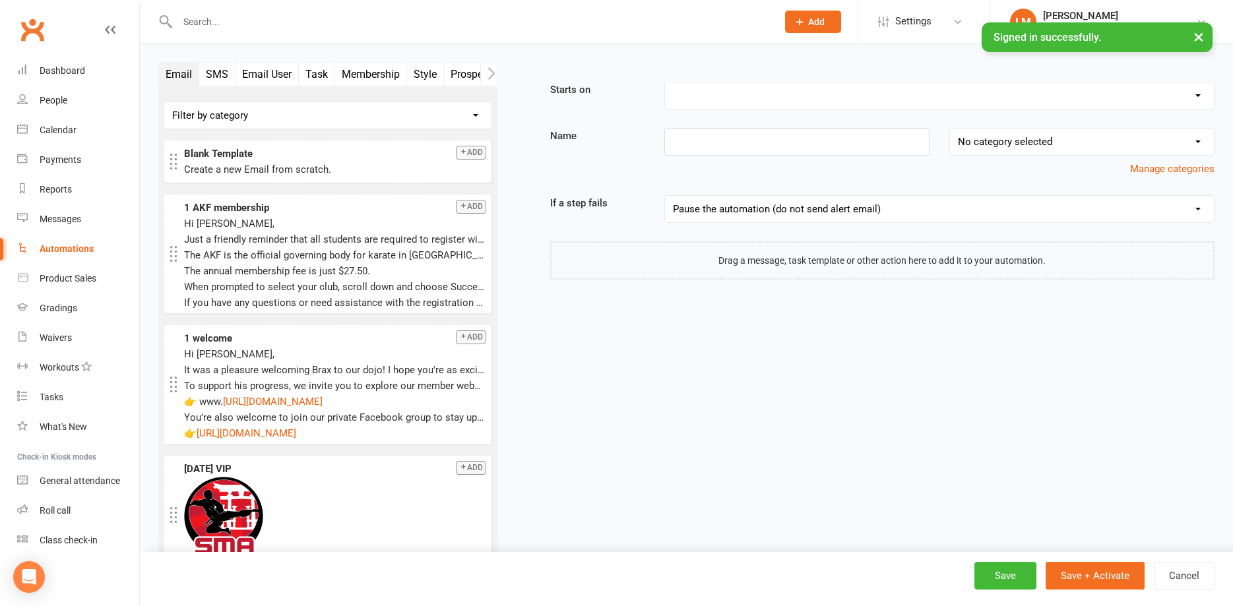
click at [164, 102] on select "Filter by category No category Customer Service Emails Events August/[DATE]" at bounding box center [327, 115] width 327 height 26
select select "2"
click option "Events August/[DATE]" at bounding box center [0, 0] width 0 height 0
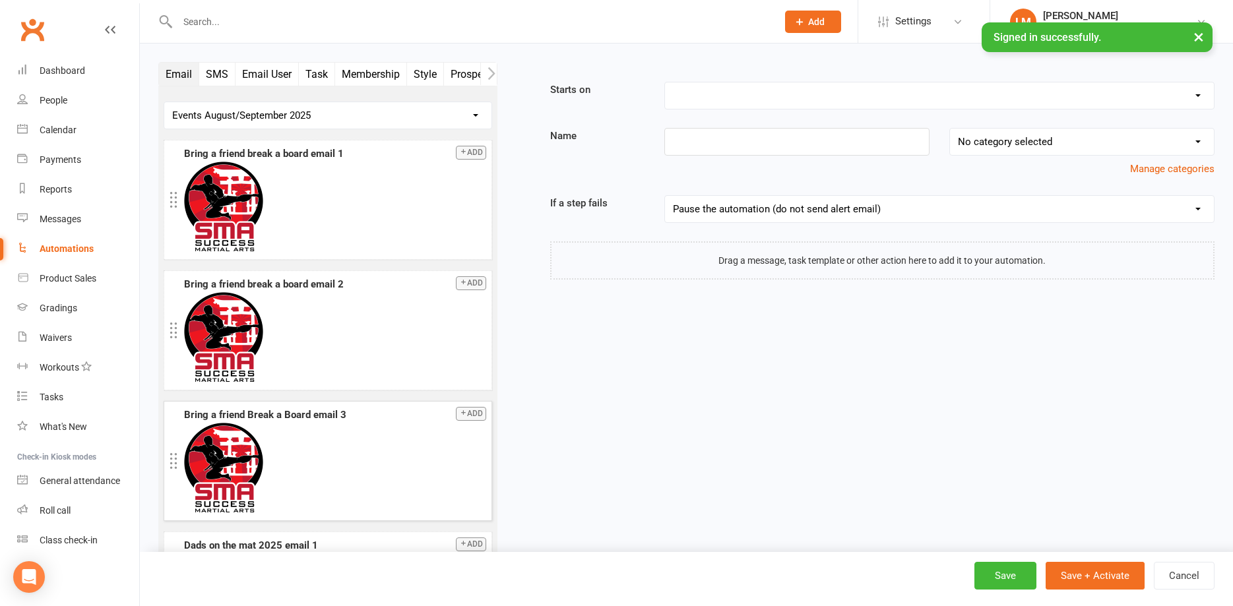
click at [471, 414] on button "Add" at bounding box center [471, 414] width 30 height 14
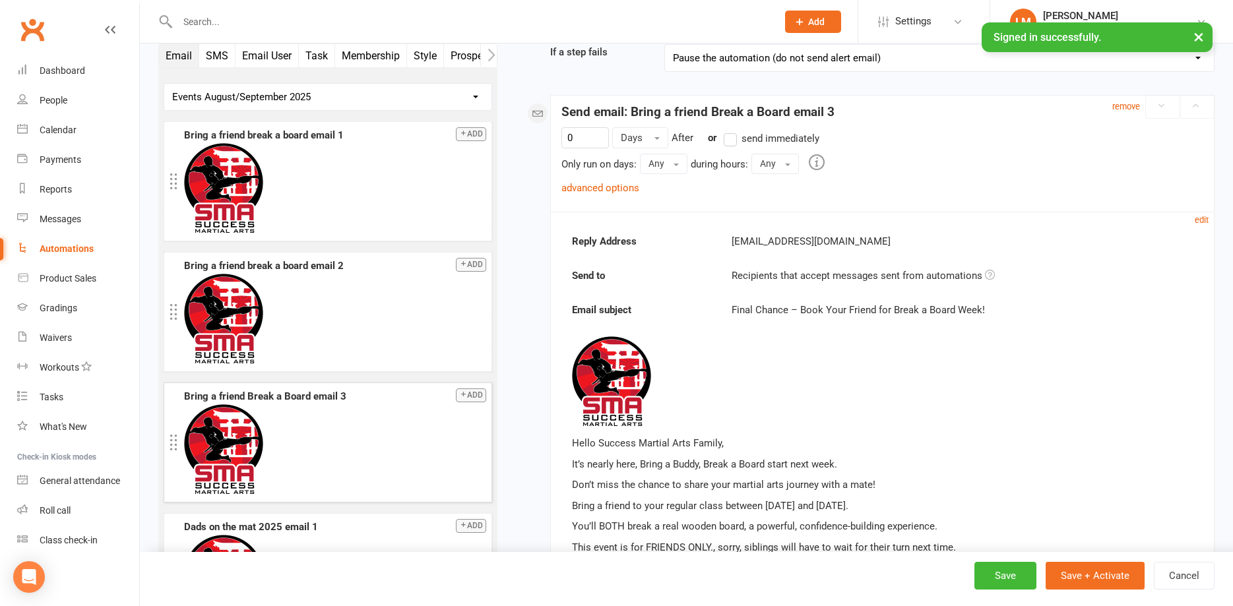
scroll to position [180, 0]
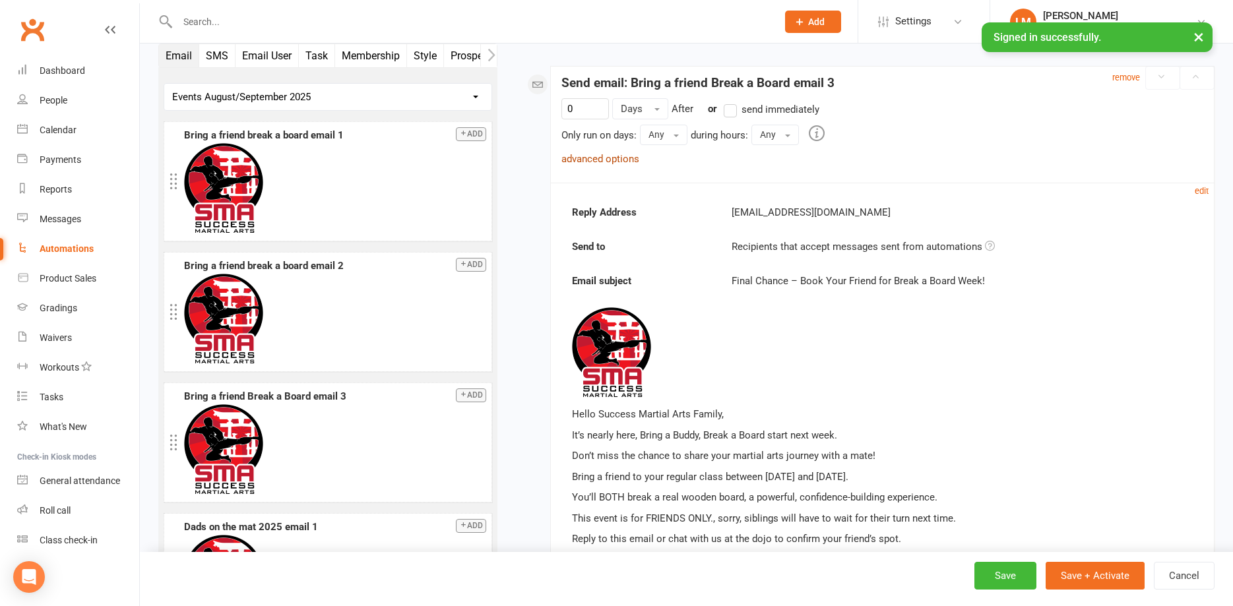
click at [601, 162] on link "advanced options" at bounding box center [600, 159] width 78 height 12
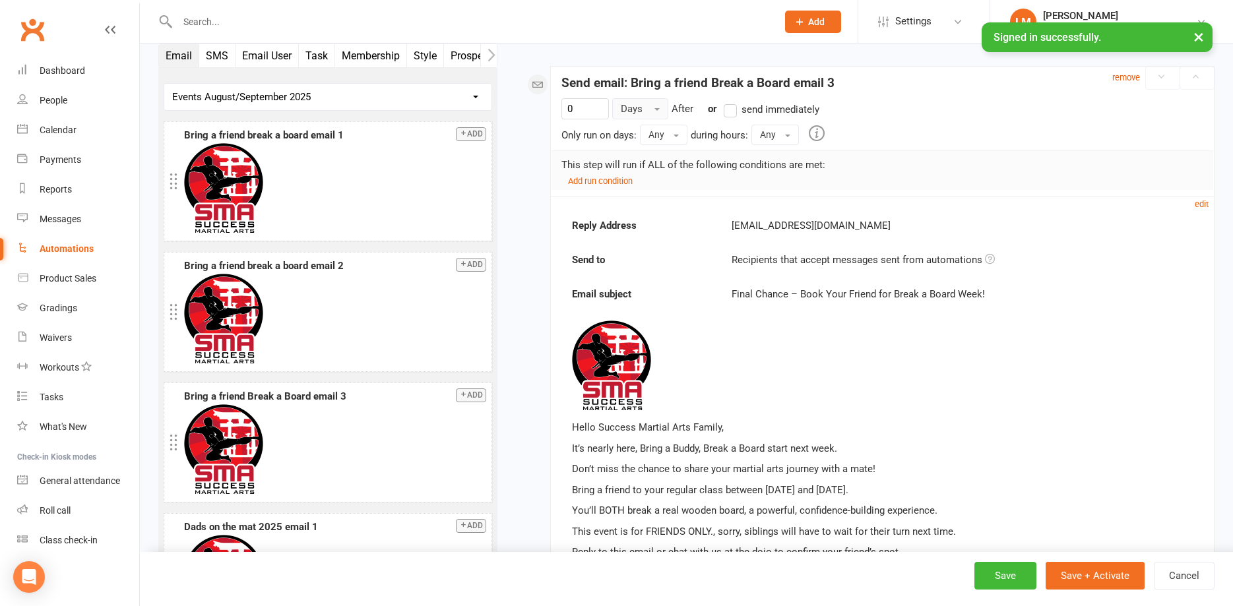
click at [658, 110] on span "button" at bounding box center [656, 109] width 5 height 3
click at [990, 121] on div "0 Days Days Hours After previous step or send immediately Only run on days: Any…" at bounding box center [882, 138] width 642 height 81
click at [672, 138] on button "Any" at bounding box center [664, 135] width 48 height 20
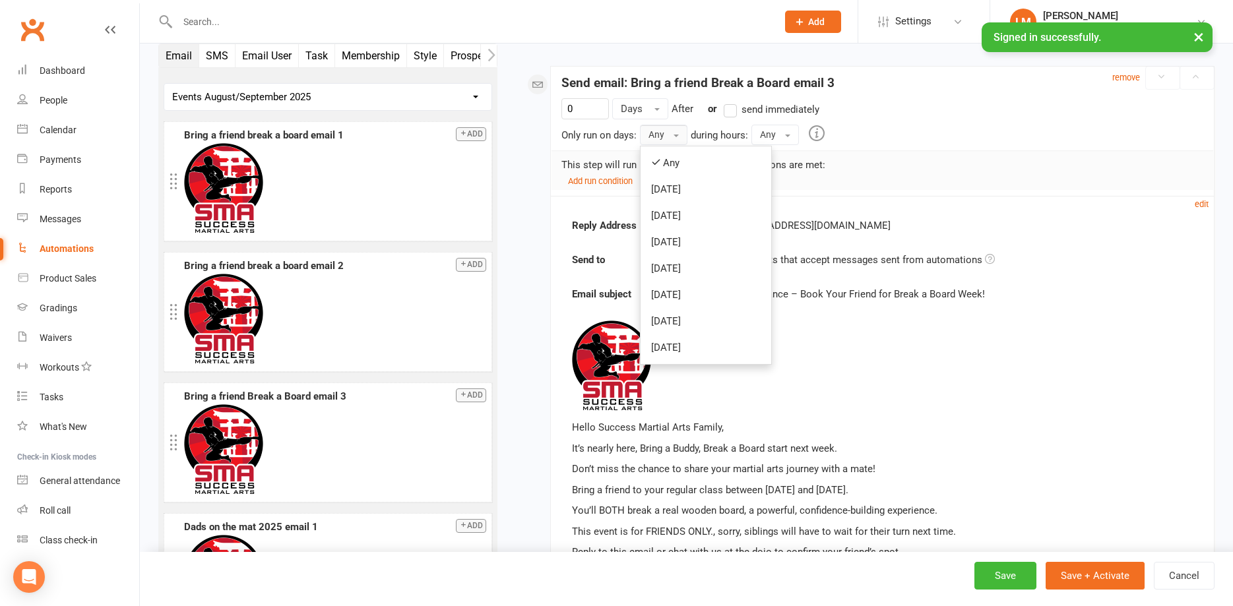
click at [978, 174] on div "Add run condition" at bounding box center [882, 181] width 642 height 16
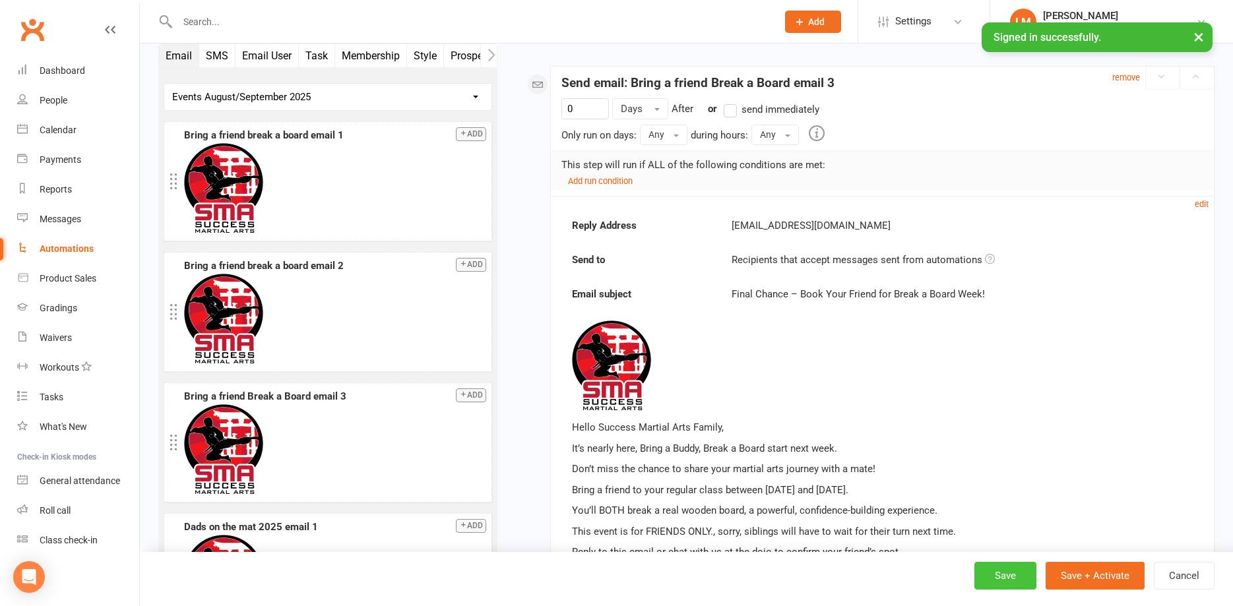
click at [1005, 577] on button "Save" at bounding box center [1005, 576] width 62 height 28
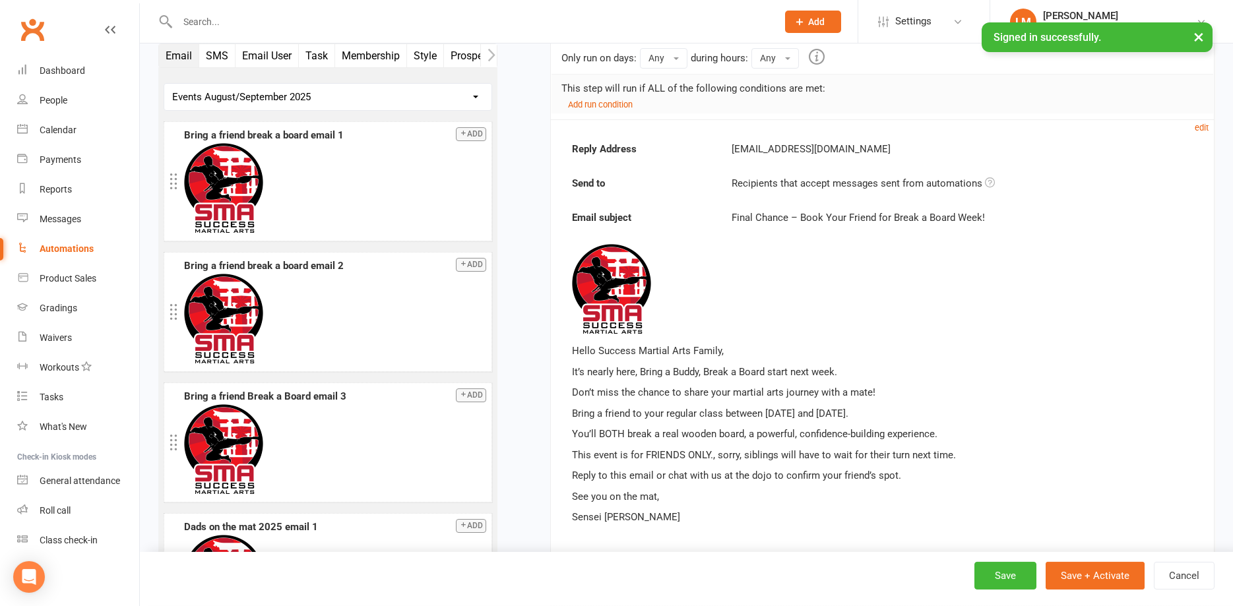
scroll to position [188, 0]
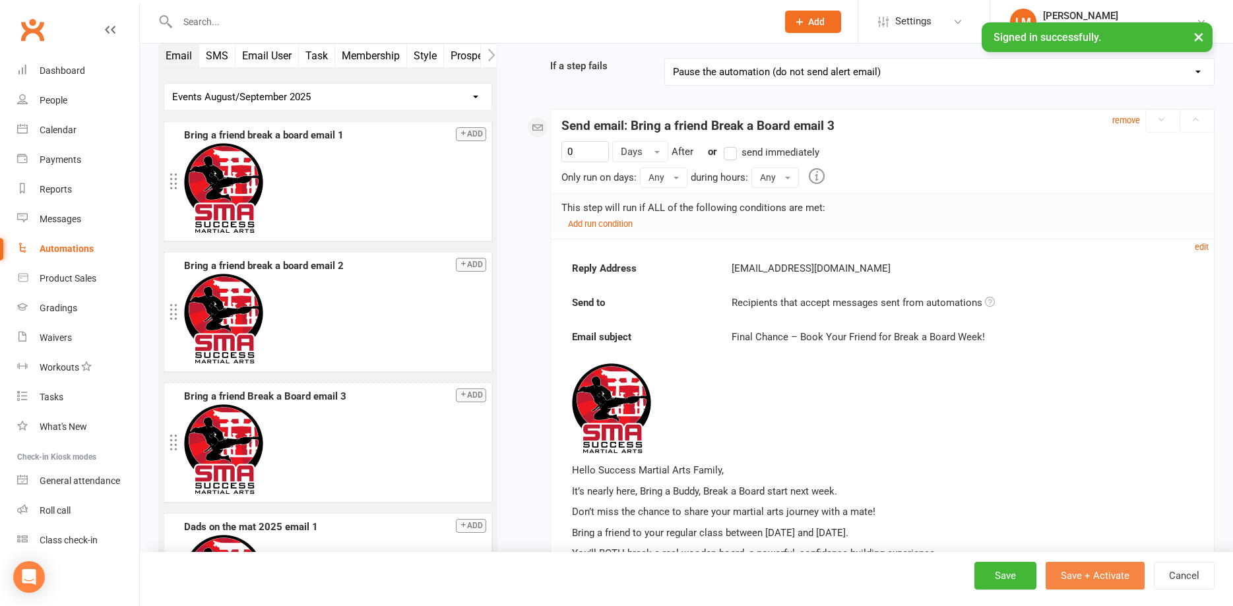
click at [1076, 579] on button "Save + Activate" at bounding box center [1095, 576] width 99 height 28
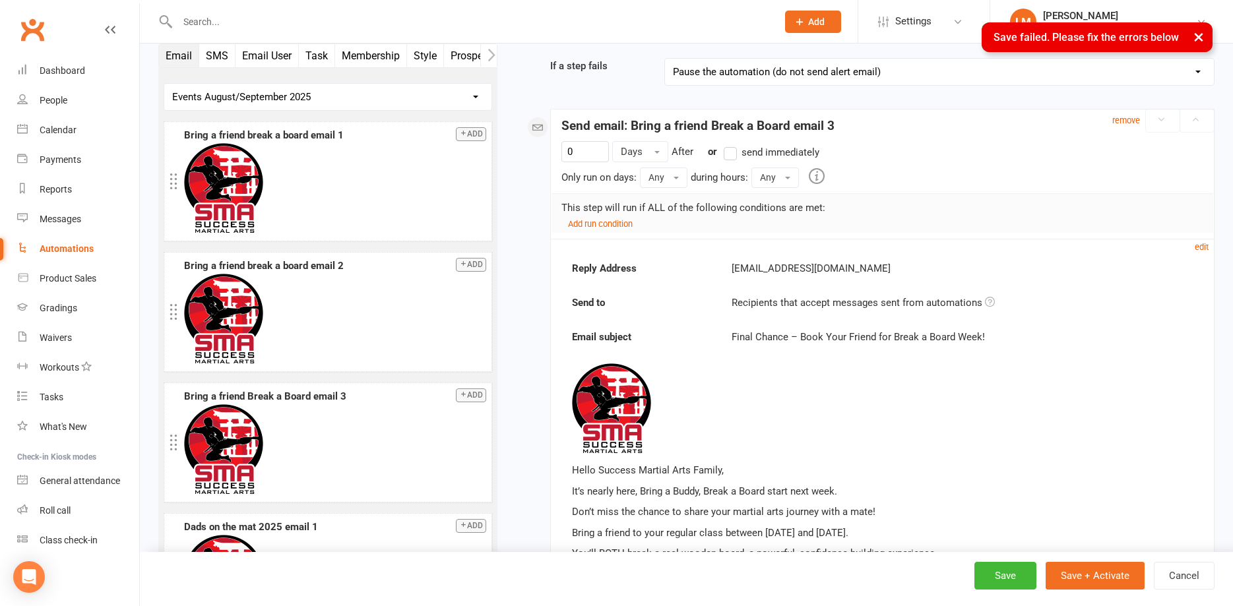
click at [1197, 36] on button "×" at bounding box center [1199, 36] width 24 height 28
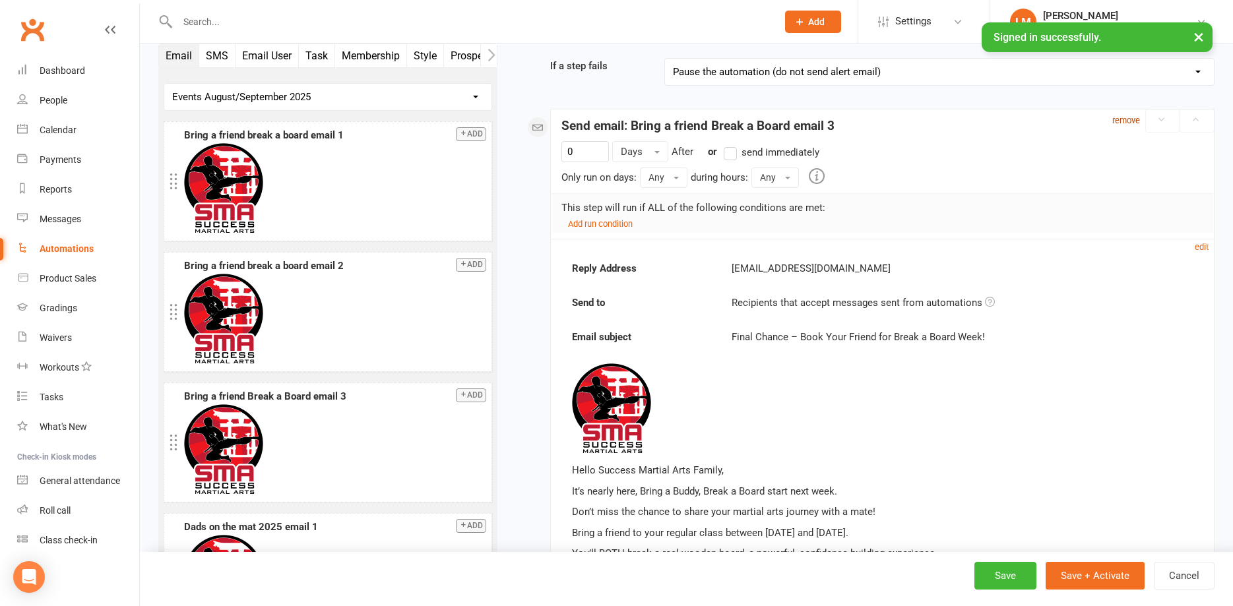
click at [1123, 121] on small "remove" at bounding box center [1126, 120] width 28 height 10
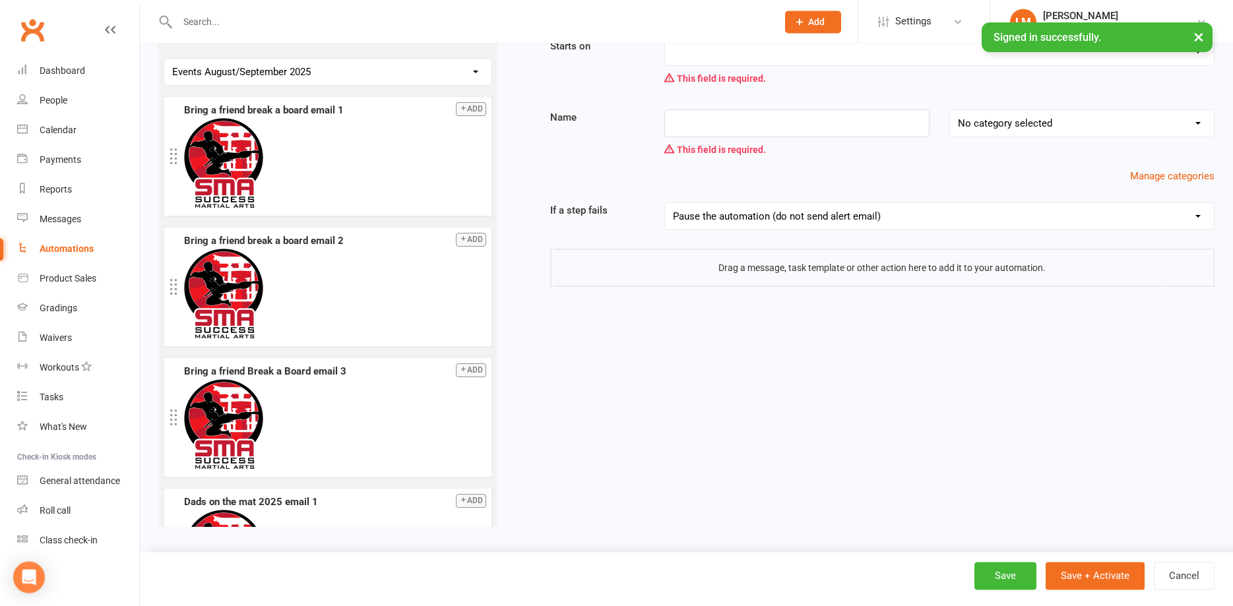
scroll to position [0, 0]
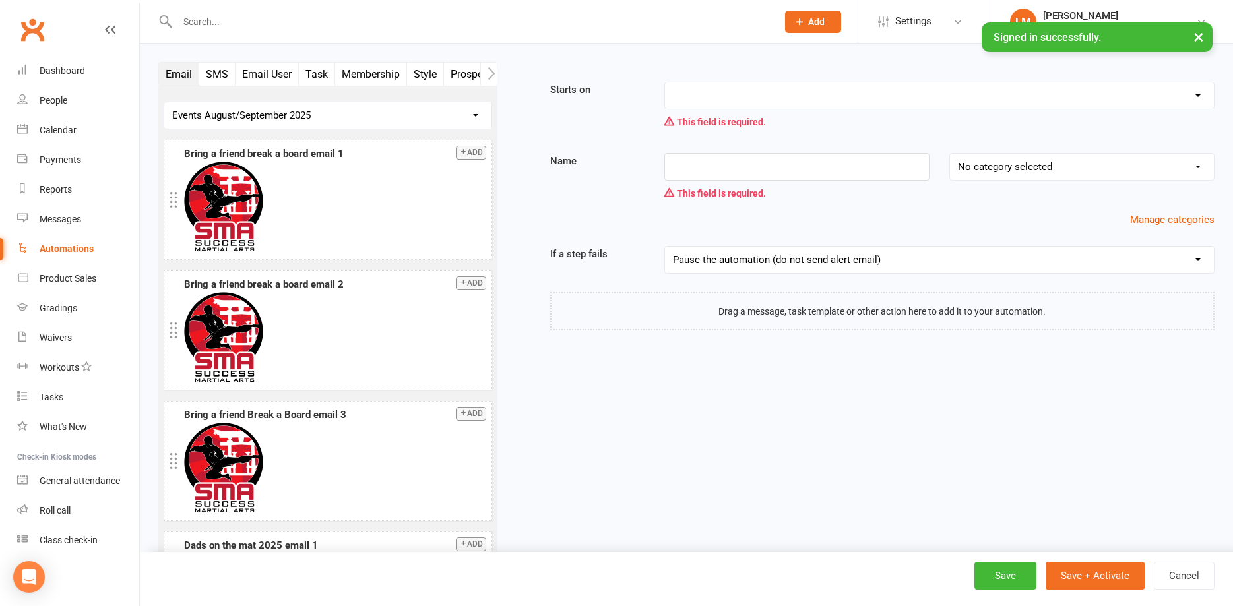
click at [665, 82] on select "Booking Cancelled Booking Due Booking Late-Cancelled Booking Marked Absent Book…" at bounding box center [939, 95] width 549 height 26
click at [612, 98] on div "Starts on Booking Cancelled Booking Due Booking Late-Cancelled Booking Marked A…" at bounding box center [882, 108] width 684 height 53
click at [1176, 571] on button "Cancel" at bounding box center [1184, 576] width 61 height 28
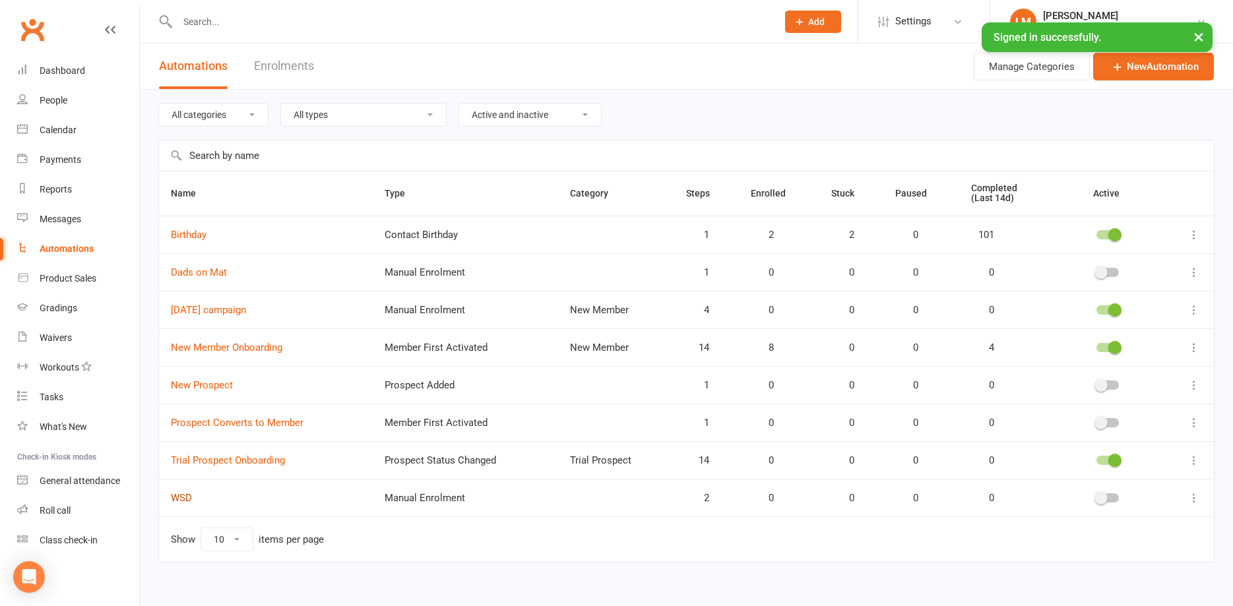
click at [179, 499] on link "WSD" at bounding box center [181, 498] width 21 height 12
click at [225, 14] on input "text" at bounding box center [471, 22] width 594 height 18
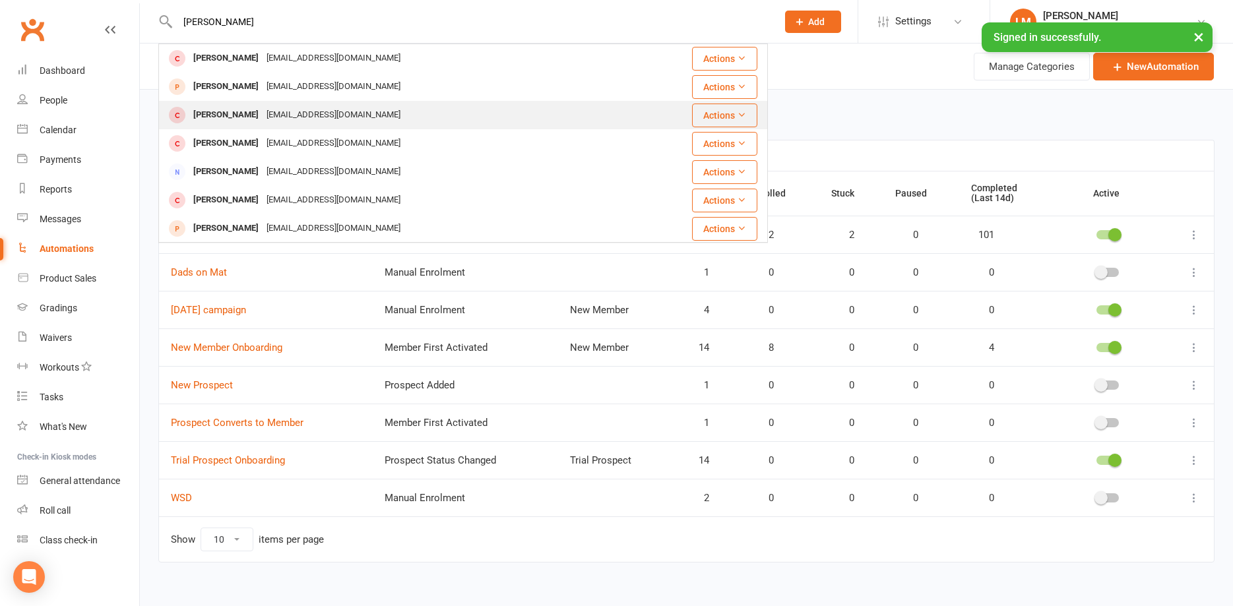
type input "[PERSON_NAME]"
click at [230, 115] on div "[PERSON_NAME]" at bounding box center [225, 115] width 73 height 19
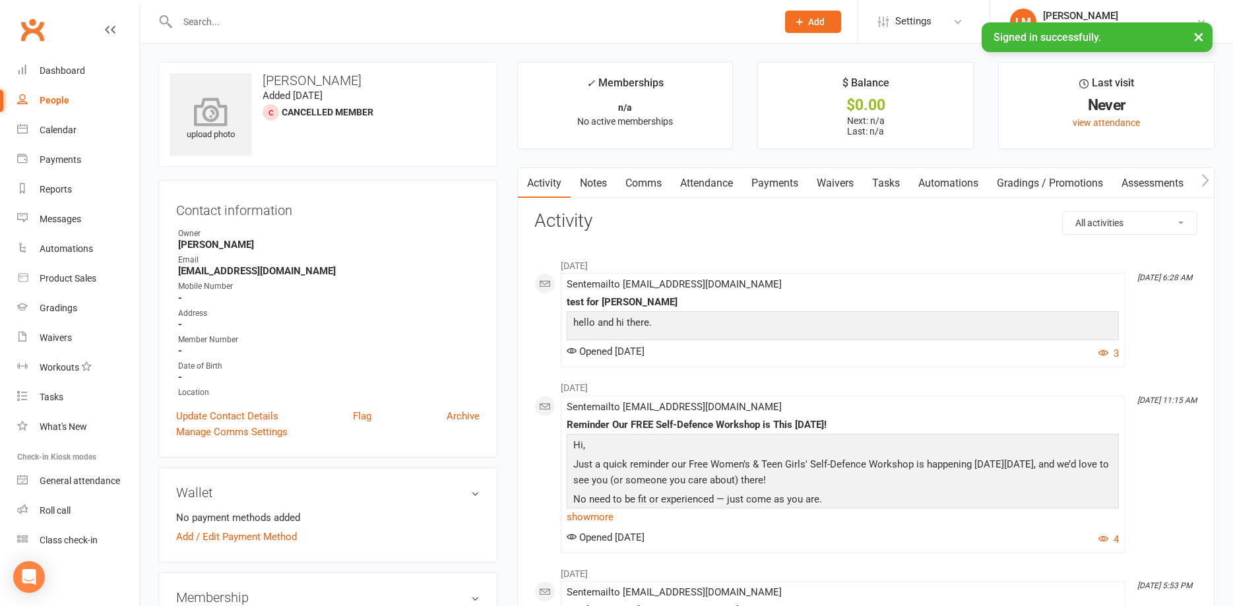
click at [219, 113] on icon at bounding box center [211, 111] width 91 height 29
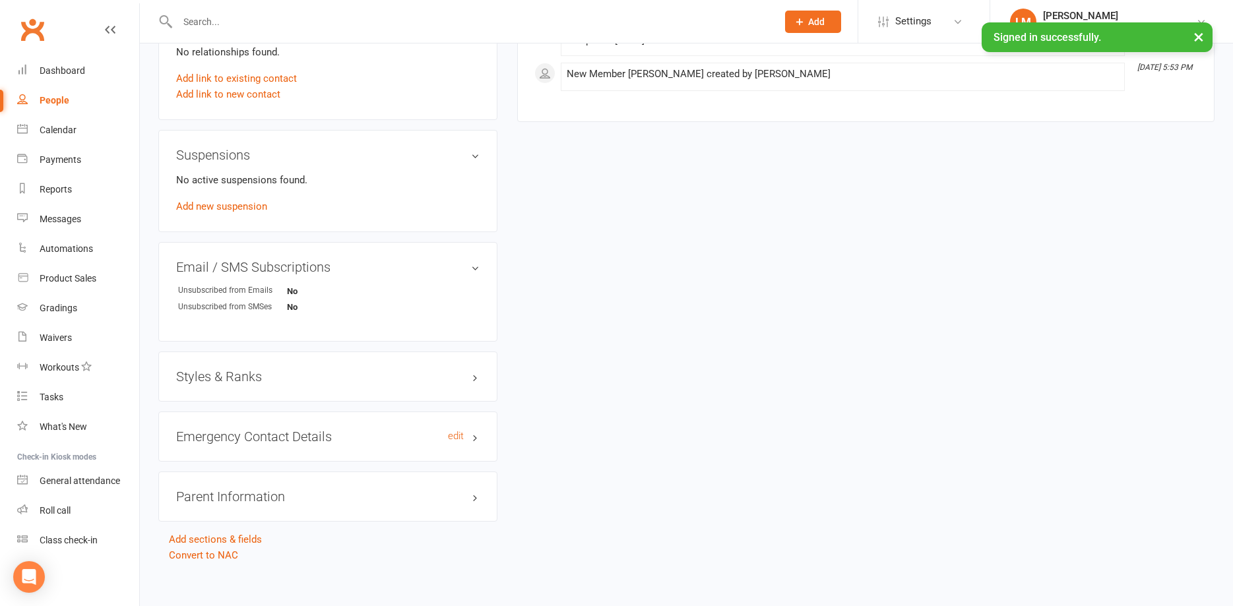
scroll to position [691, 0]
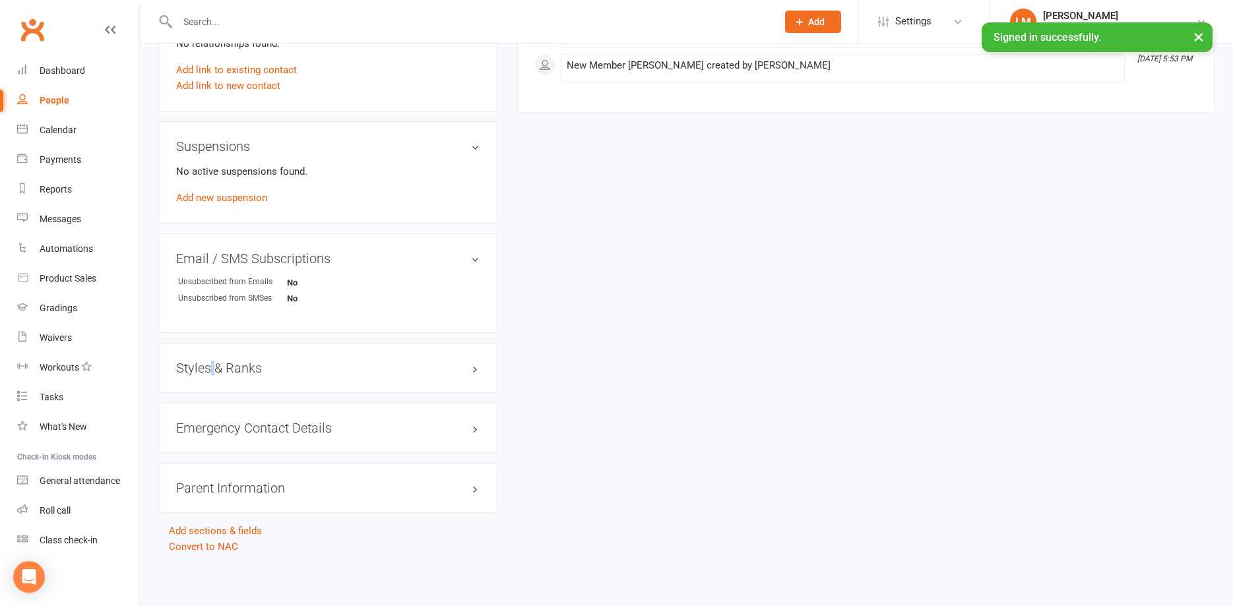
click at [215, 371] on h3 "Styles & Ranks" at bounding box center [327, 368] width 303 height 15
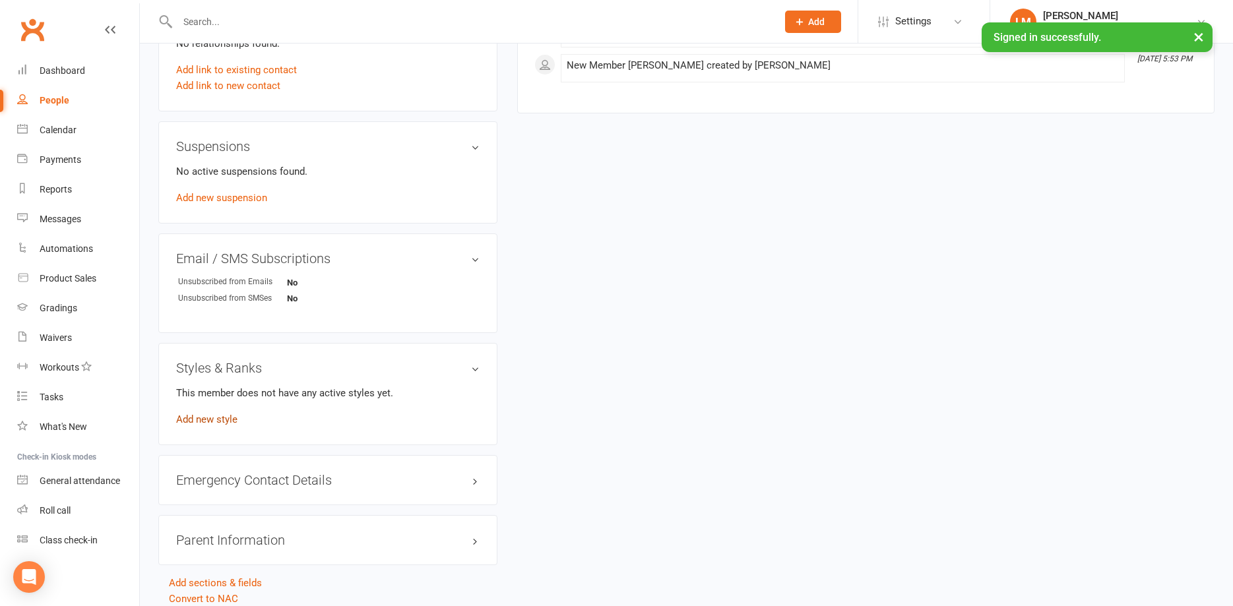
click at [206, 418] on link "Add new style" at bounding box center [206, 420] width 61 height 12
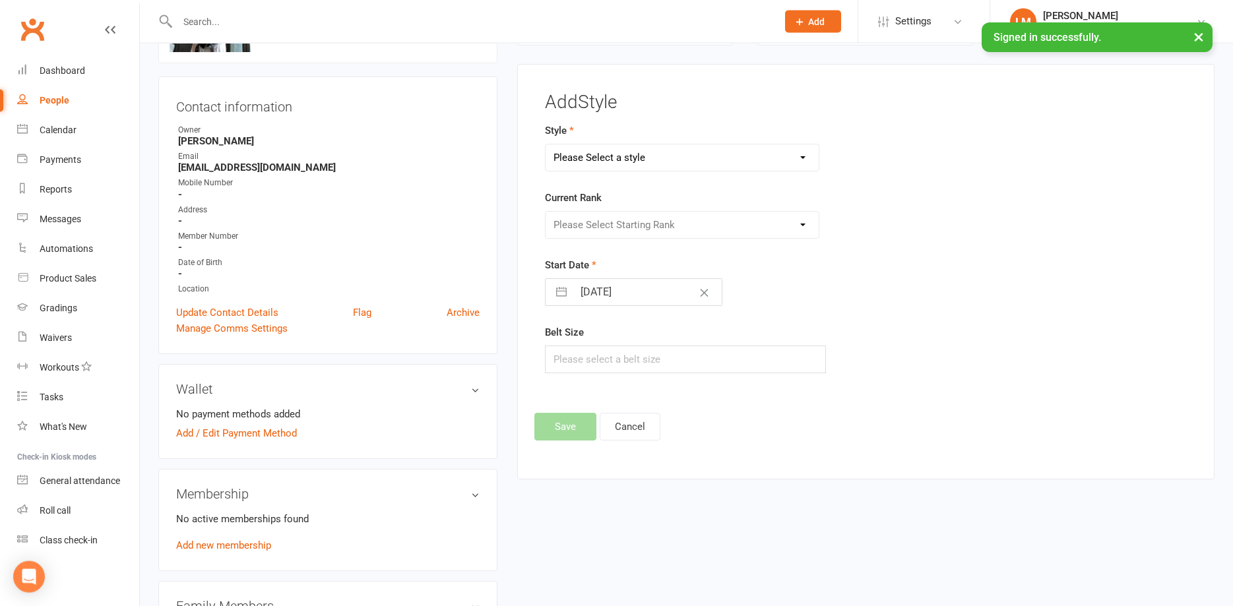
scroll to position [102, 0]
click at [546, 146] on select "Please Select a style Karate Little Dragon Tiny Dragon" at bounding box center [682, 159] width 273 height 26
select select "3555"
click option "Karate" at bounding box center [0, 0] width 0 height 0
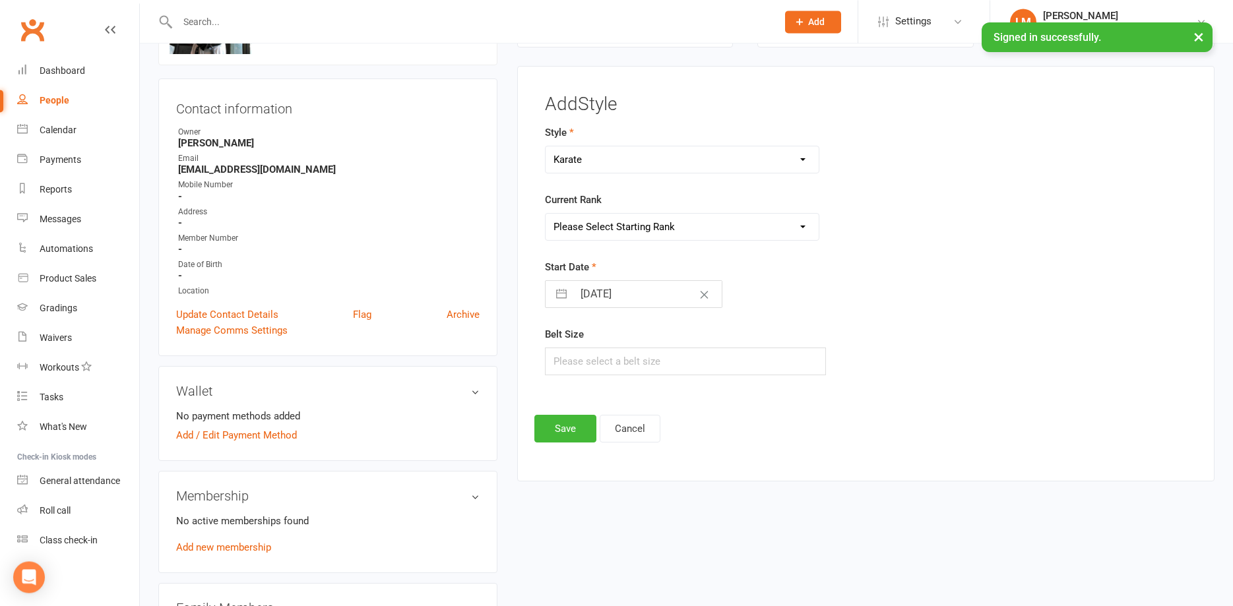
click at [546, 214] on select "Please Select Starting Rank White Belt White/Gold Belt Gold Belt Advanced Gold …" at bounding box center [682, 227] width 273 height 26
select select "42161"
click option "7th Degree Black Belt" at bounding box center [0, 0] width 0 height 0
click at [566, 360] on input "text" at bounding box center [685, 362] width 281 height 28
type input "5"
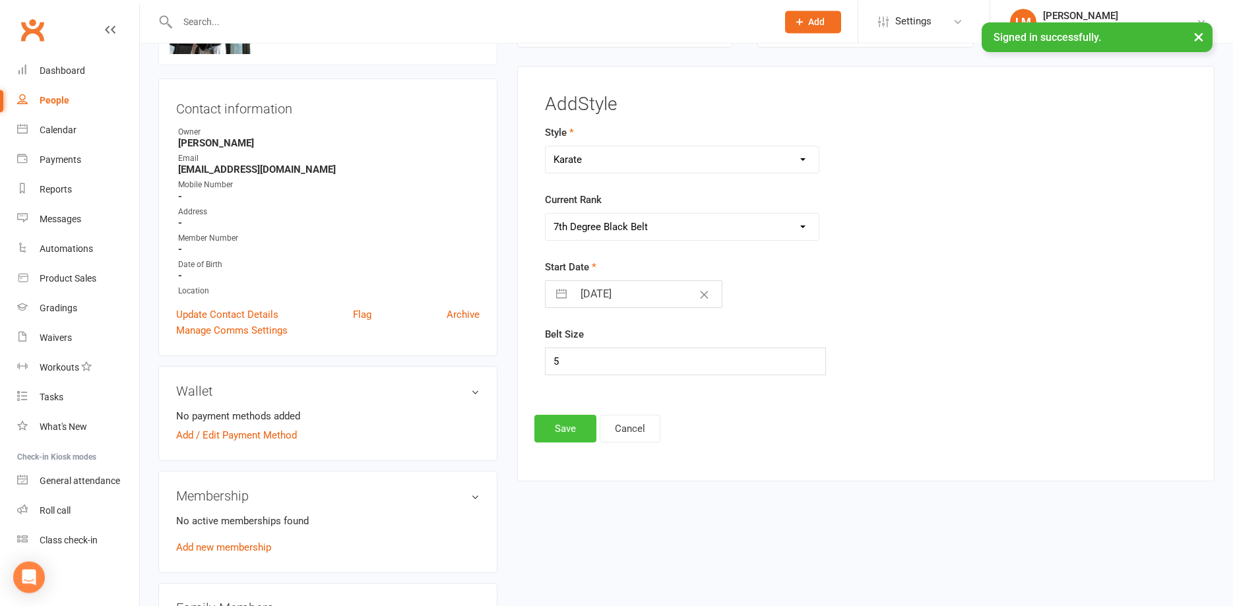
click at [561, 434] on button "Save" at bounding box center [565, 429] width 62 height 28
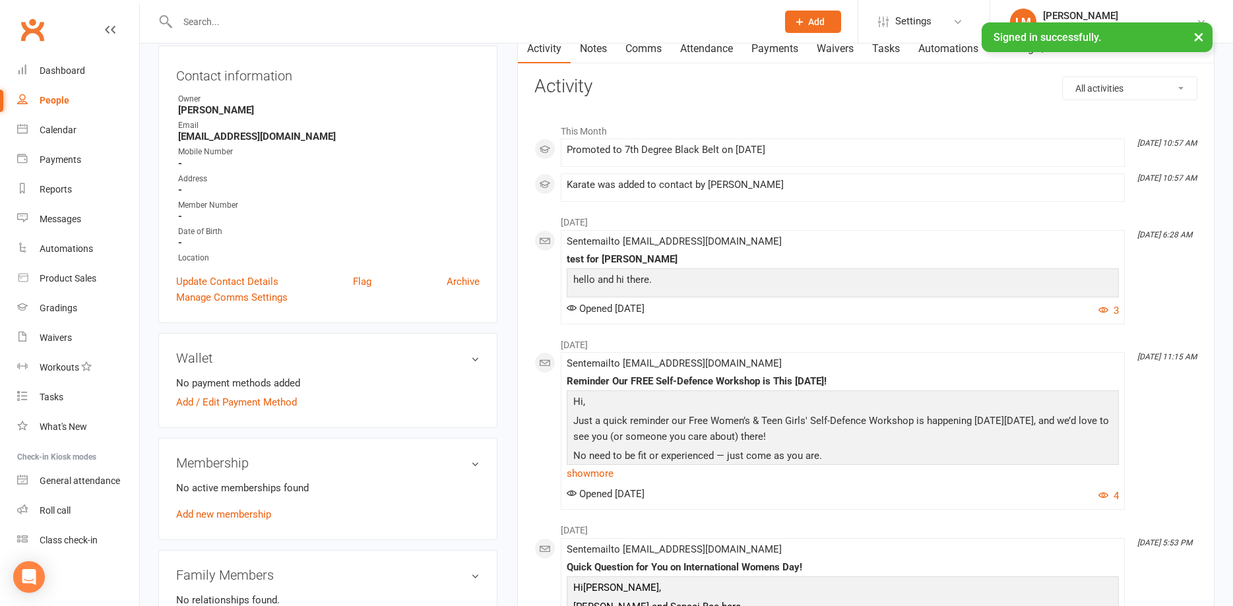
scroll to position [0, 0]
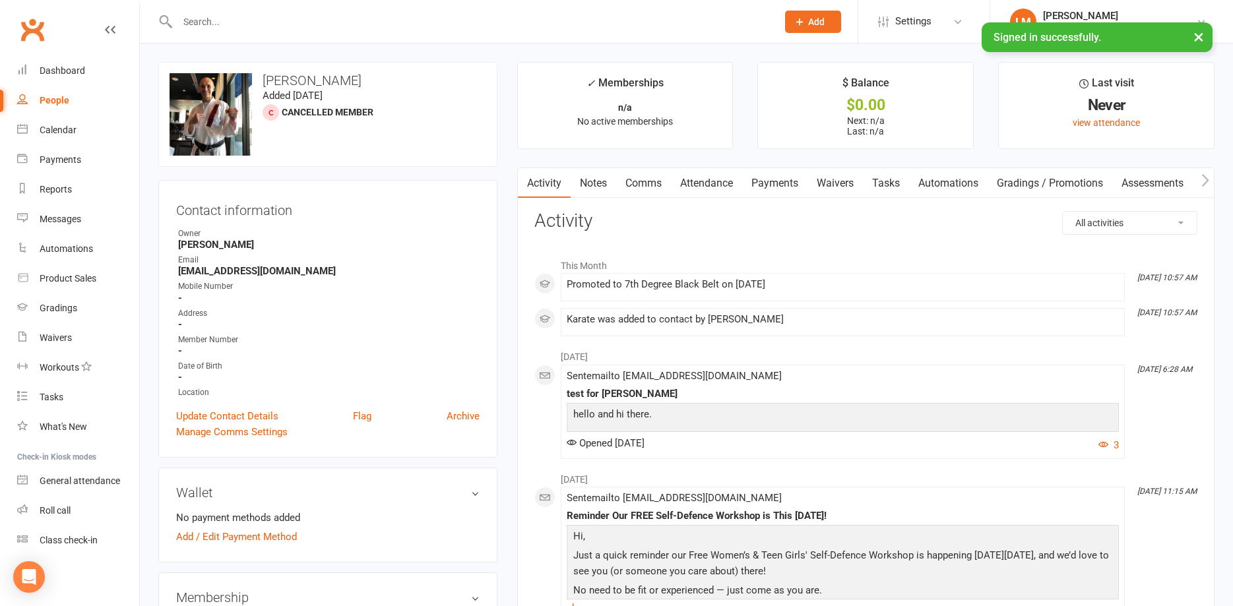
click at [63, 95] on div "People" at bounding box center [55, 100] width 30 height 11
select select "100"
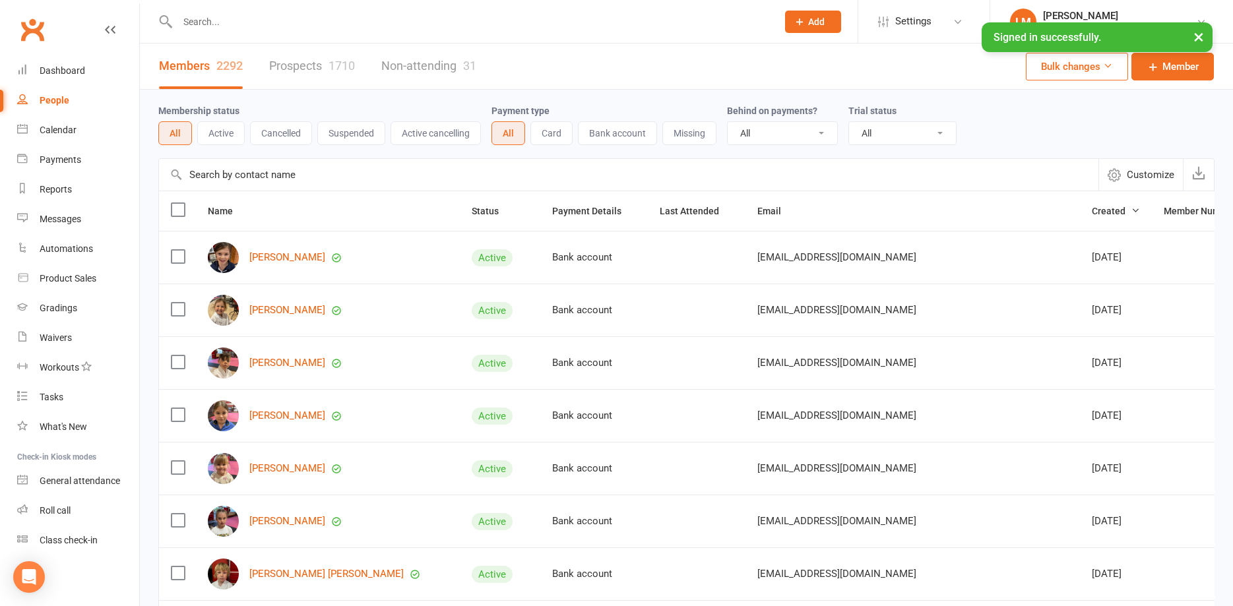
click at [219, 134] on button "Active" at bounding box center [221, 133] width 48 height 24
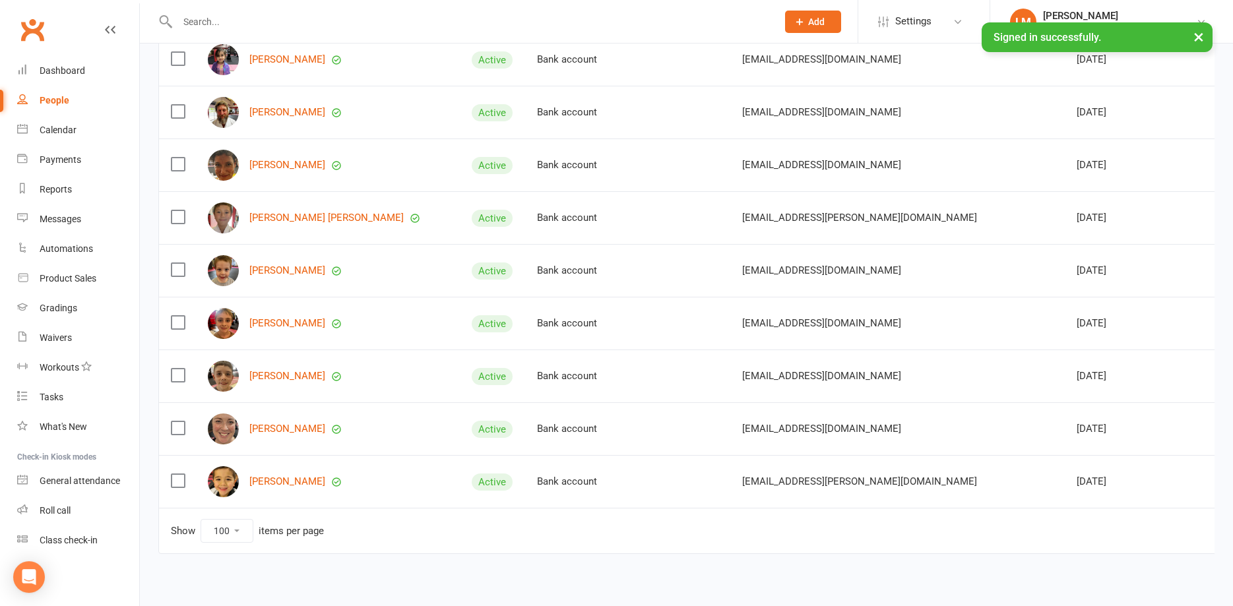
scroll to position [5019, 0]
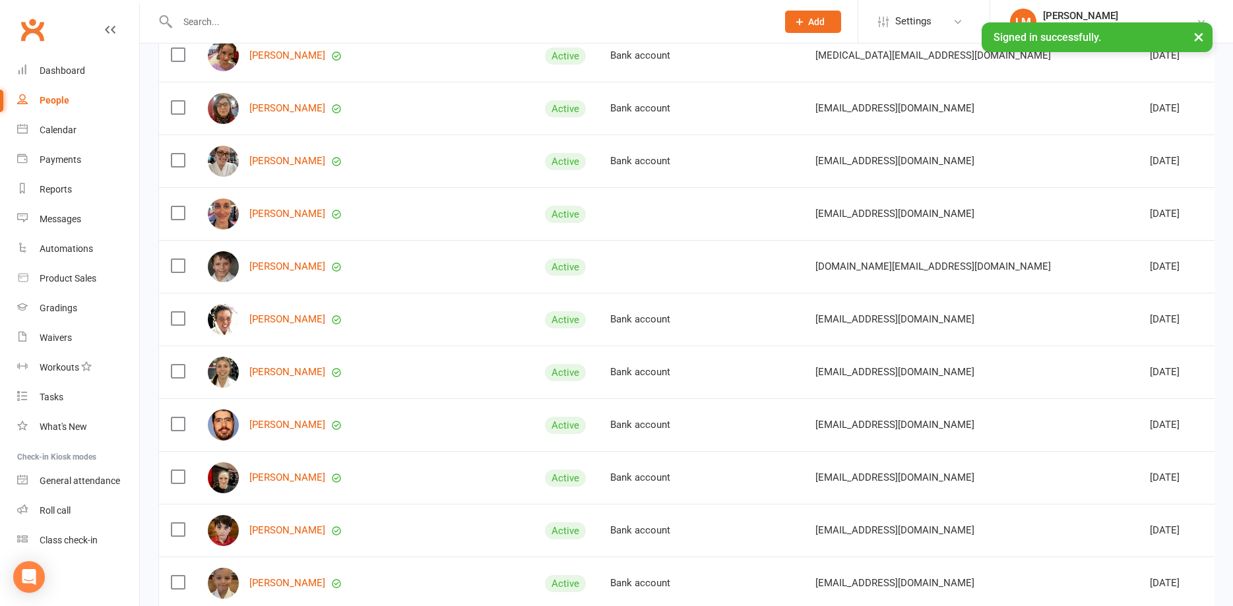
scroll to position [0, 0]
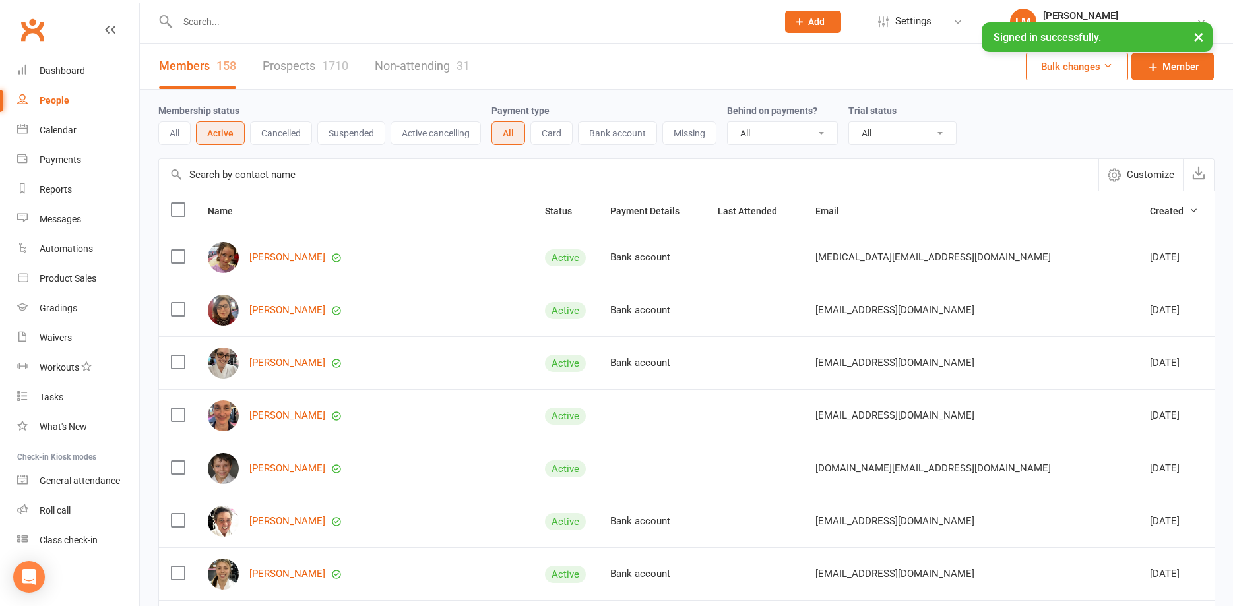
click at [699, 131] on button "Missing" at bounding box center [689, 133] width 54 height 24
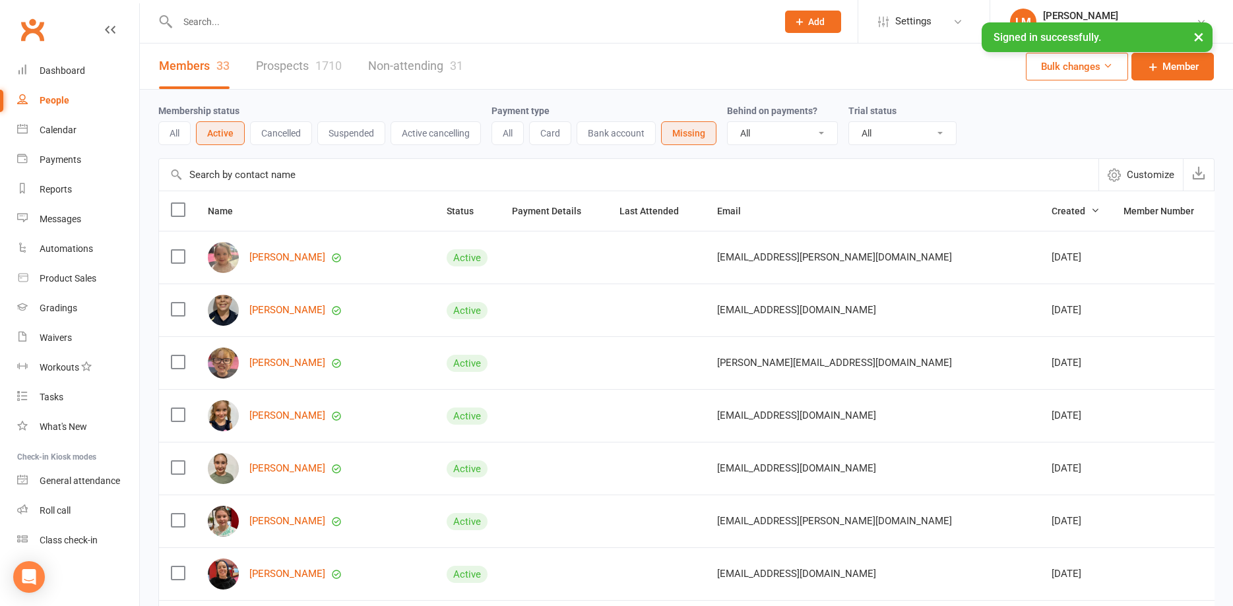
click at [166, 138] on button "All" at bounding box center [174, 133] width 32 height 24
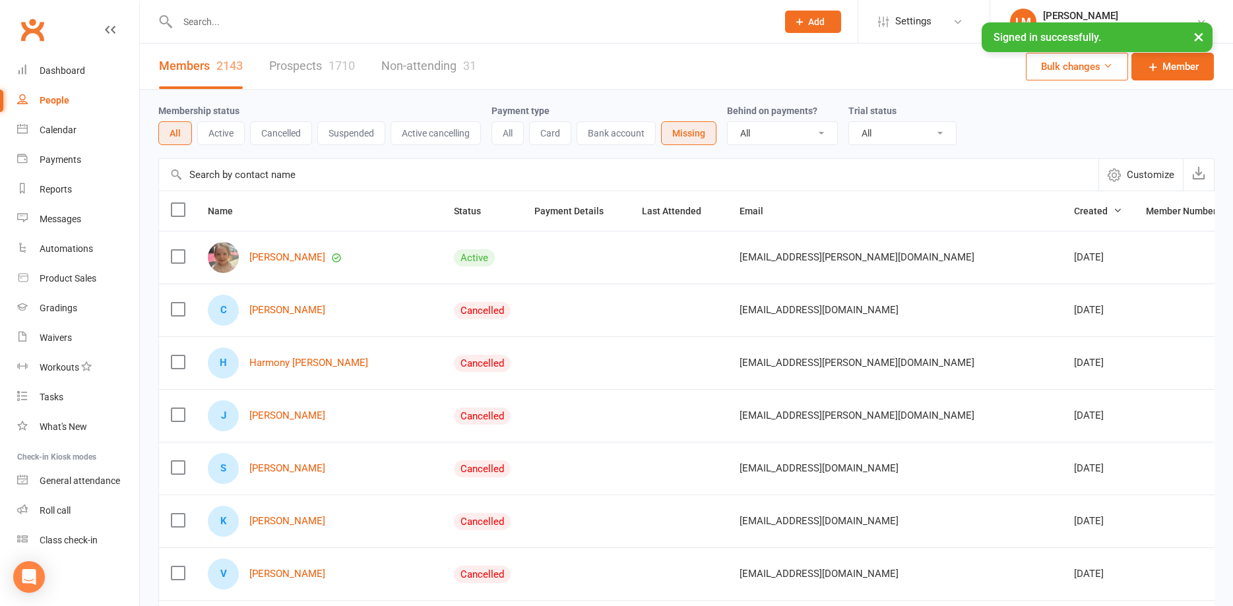
click at [232, 140] on button "Active" at bounding box center [221, 133] width 48 height 24
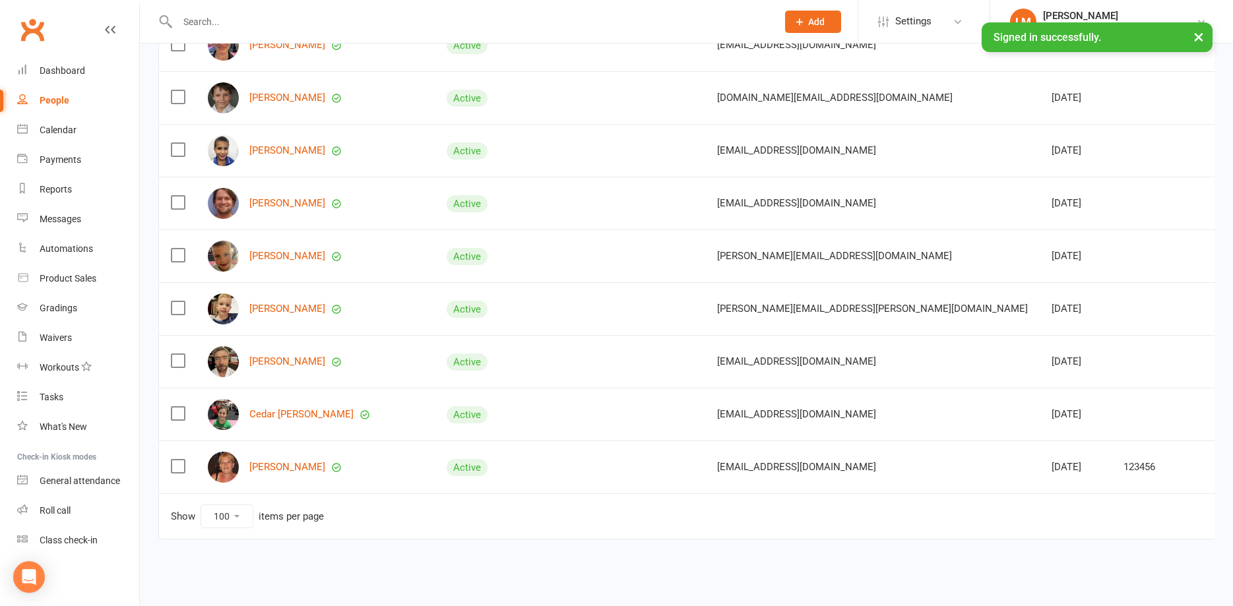
scroll to position [1483, 0]
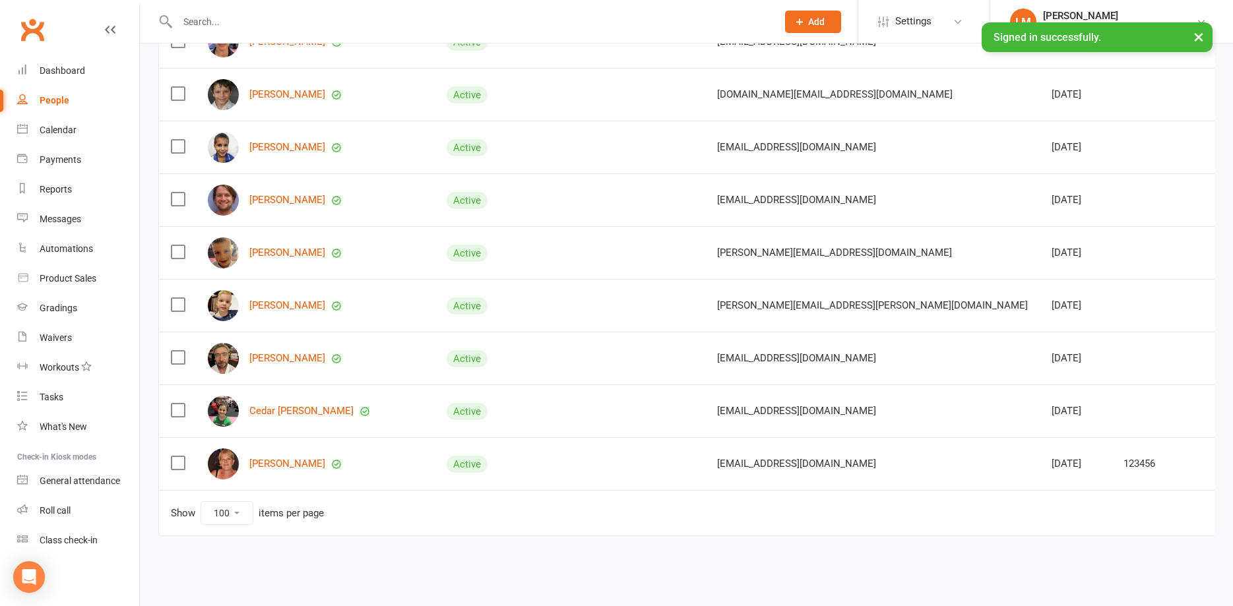
click at [201, 502] on select "10 25 50 100" at bounding box center [226, 513] width 51 height 22
click option "100" at bounding box center [0, 0] width 0 height 0
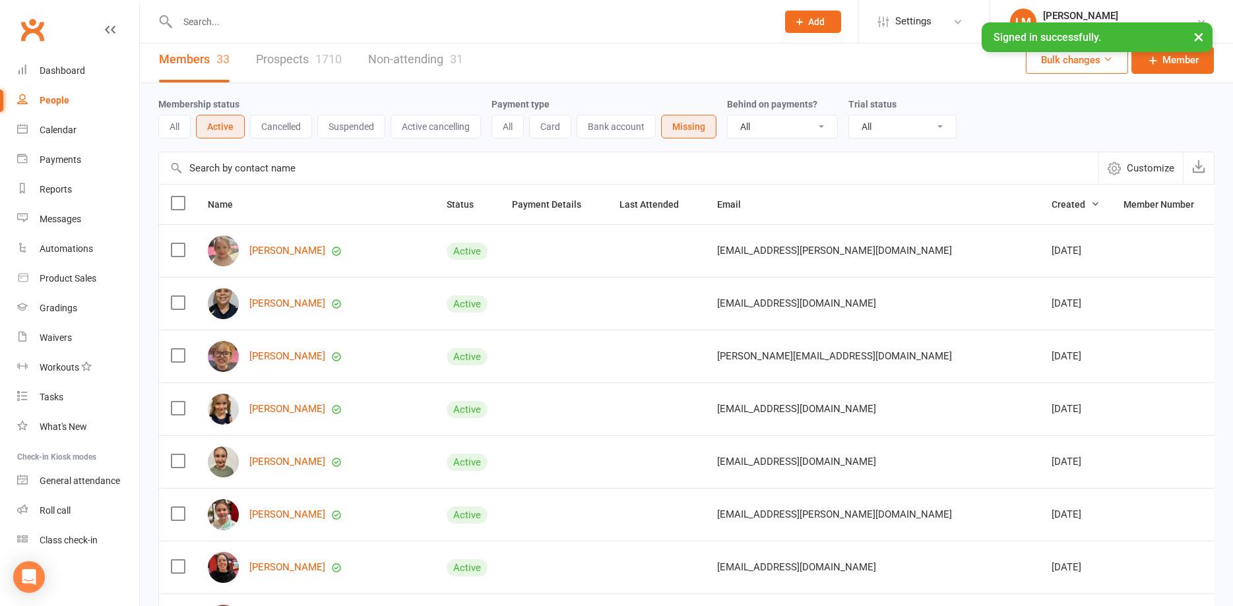
scroll to position [0, 0]
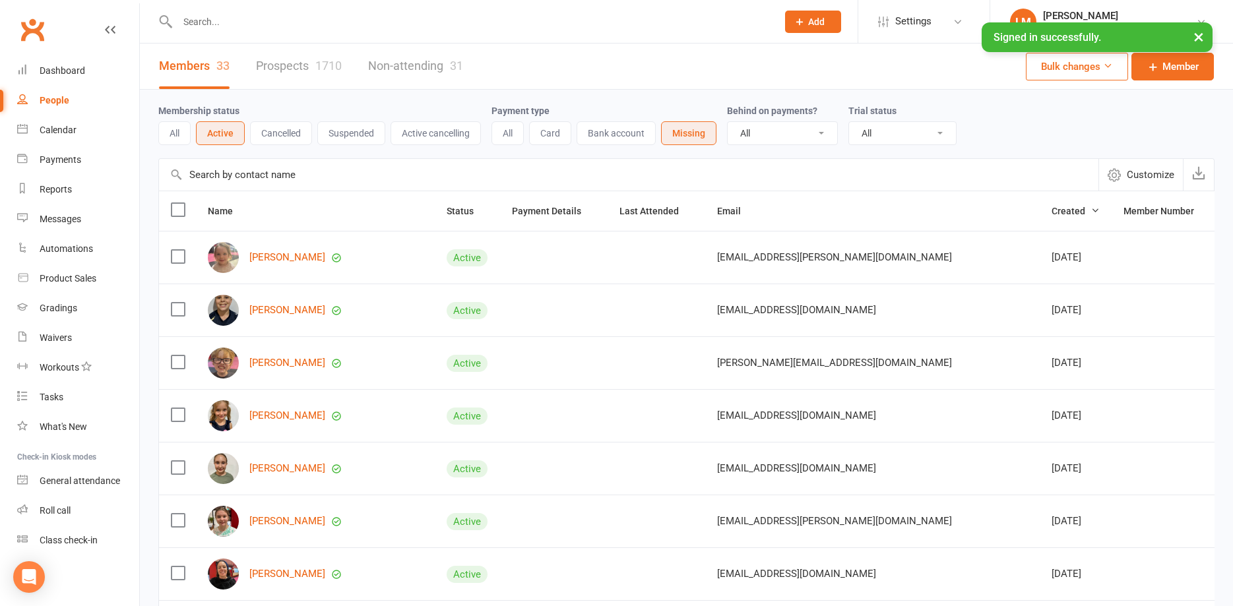
click at [177, 214] on label at bounding box center [177, 209] width 13 height 13
click at [177, 203] on input "checkbox" at bounding box center [177, 203] width 13 height 0
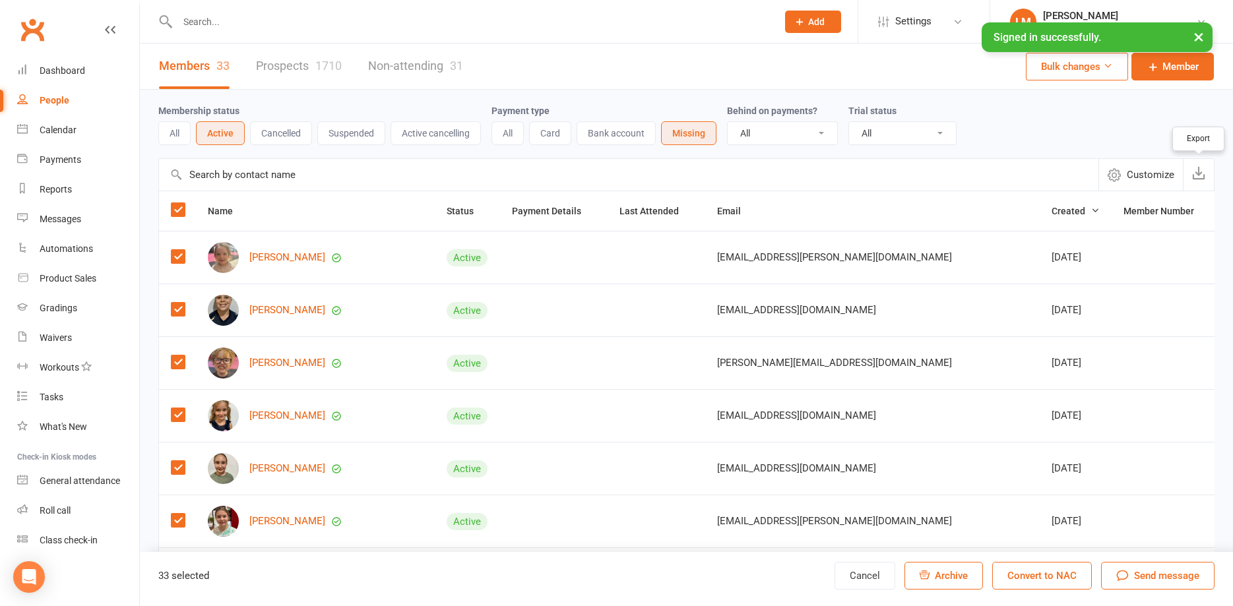
click at [1197, 173] on icon "button" at bounding box center [1198, 172] width 13 height 13
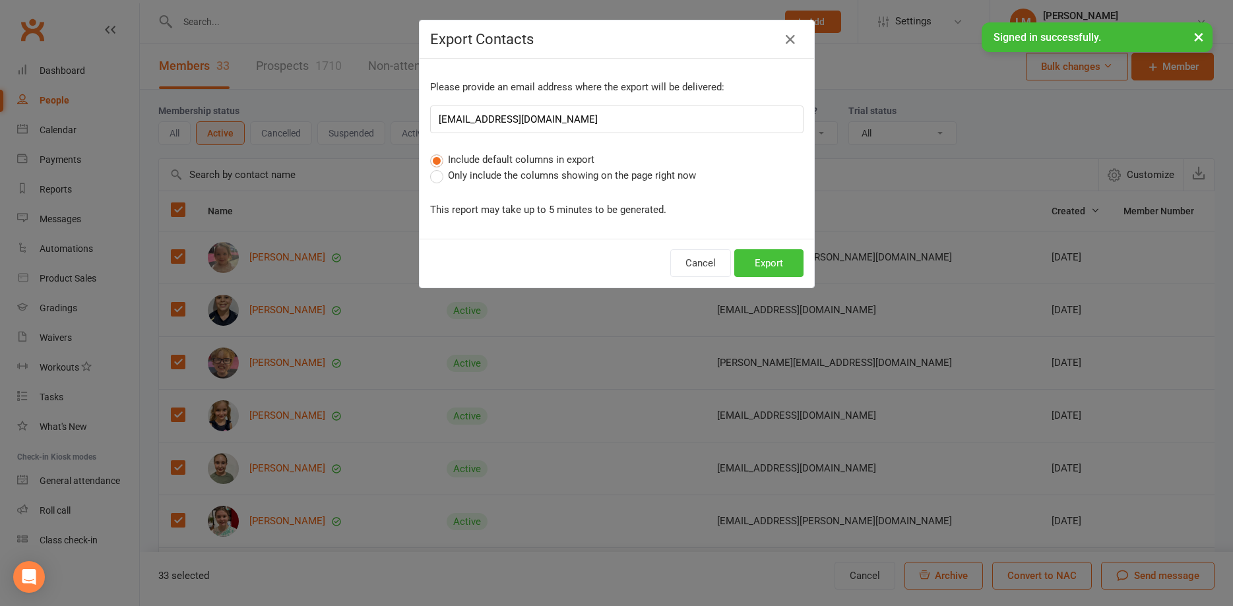
click at [767, 259] on button "Export" at bounding box center [768, 263] width 69 height 28
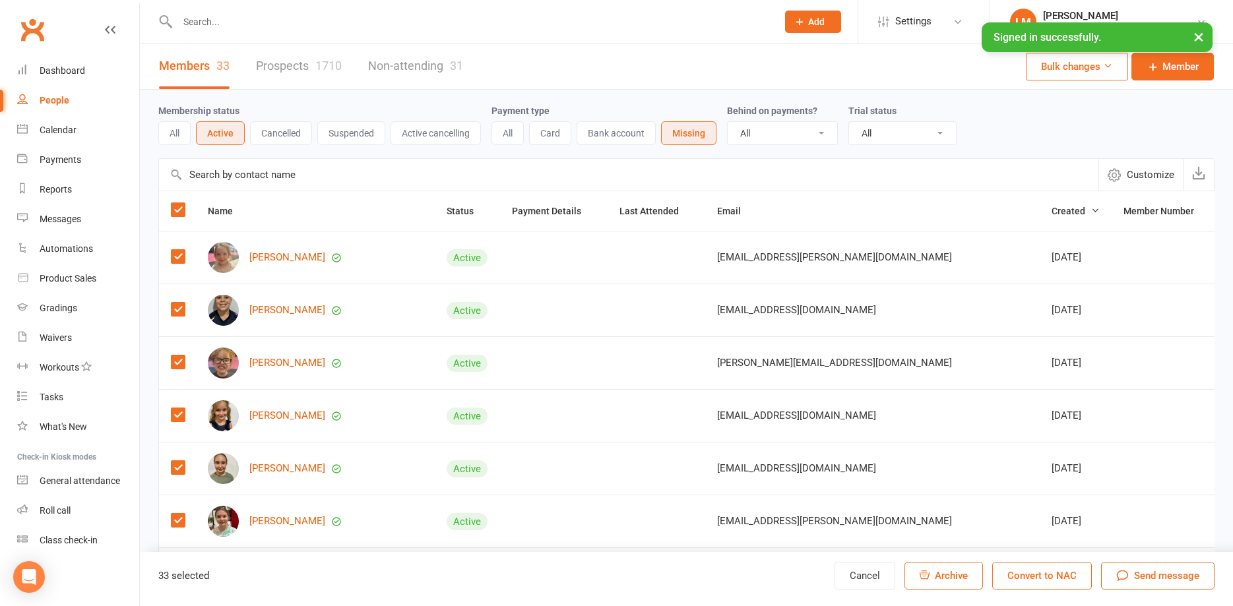
click at [176, 212] on label at bounding box center [177, 209] width 13 height 13
click at [176, 203] on input "checkbox" at bounding box center [177, 203] width 13 height 0
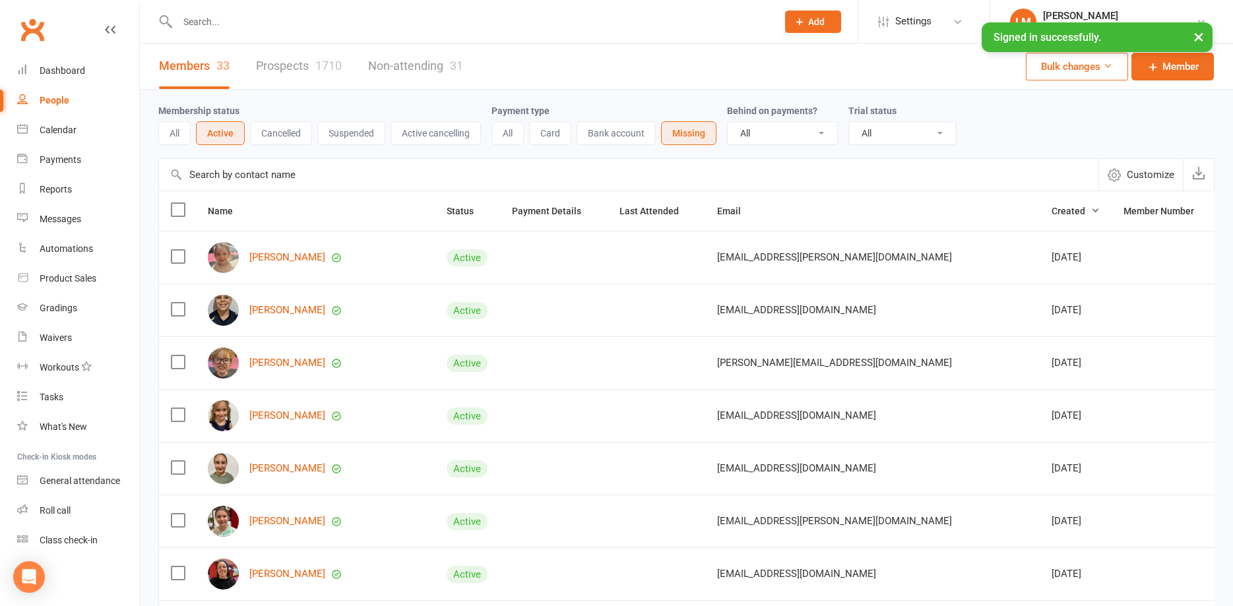
click at [175, 129] on button "All" at bounding box center [174, 133] width 32 height 24
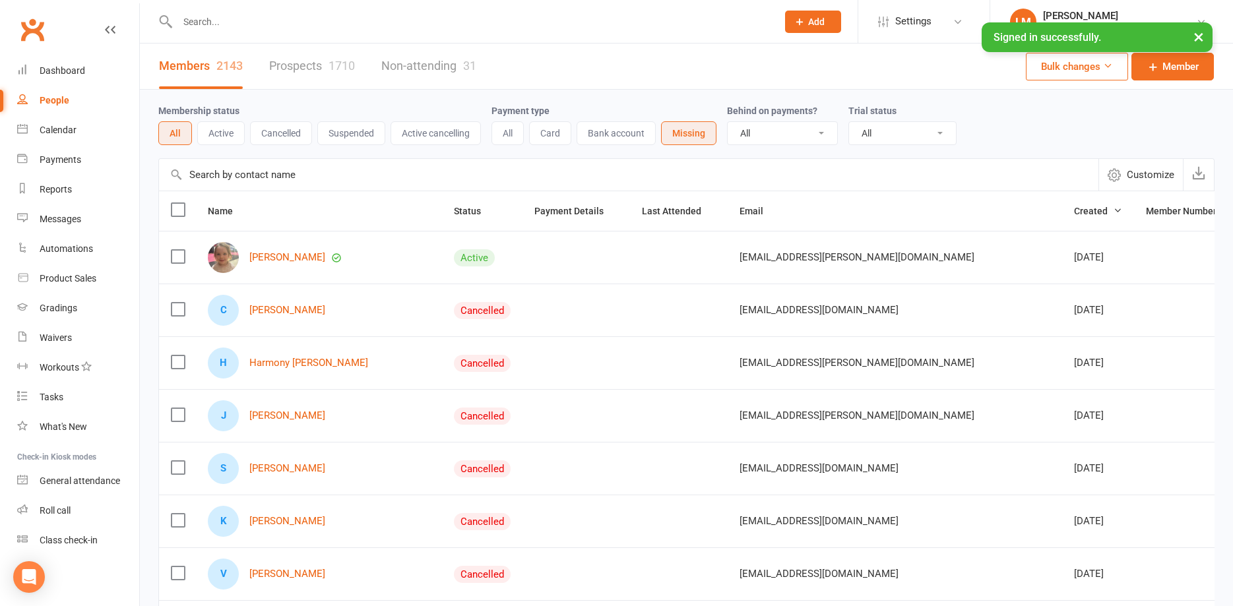
click at [222, 136] on button "Active" at bounding box center [221, 133] width 48 height 24
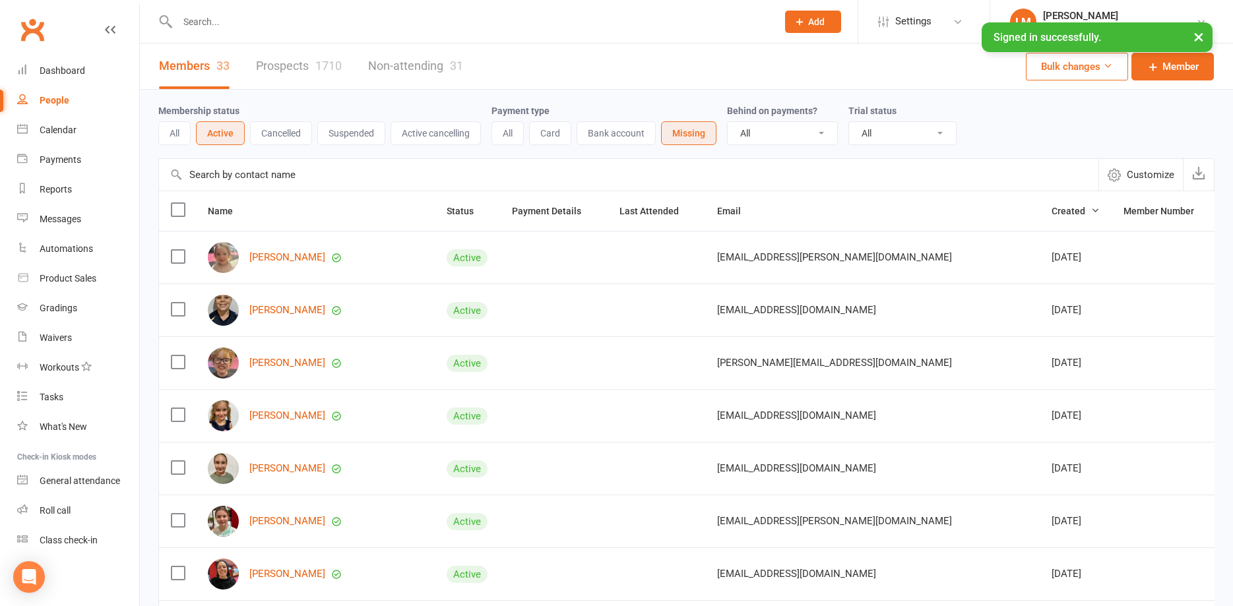
click at [179, 210] on label at bounding box center [177, 209] width 13 height 13
click at [179, 203] on input "checkbox" at bounding box center [177, 203] width 13 height 0
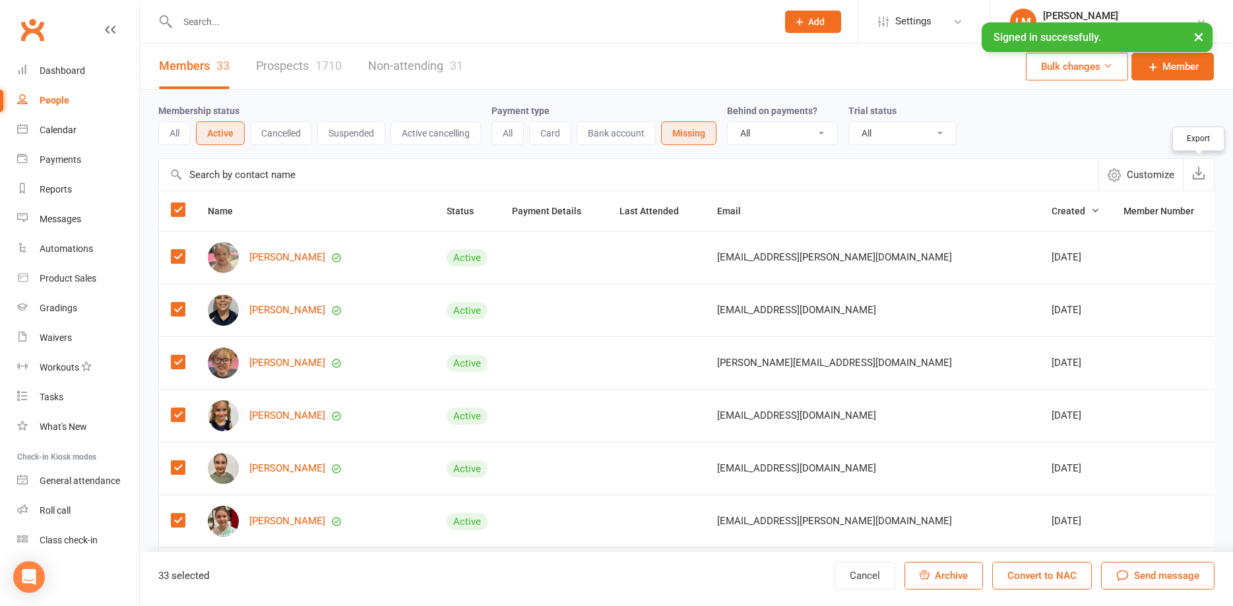
click at [1201, 180] on button "button" at bounding box center [1198, 175] width 31 height 32
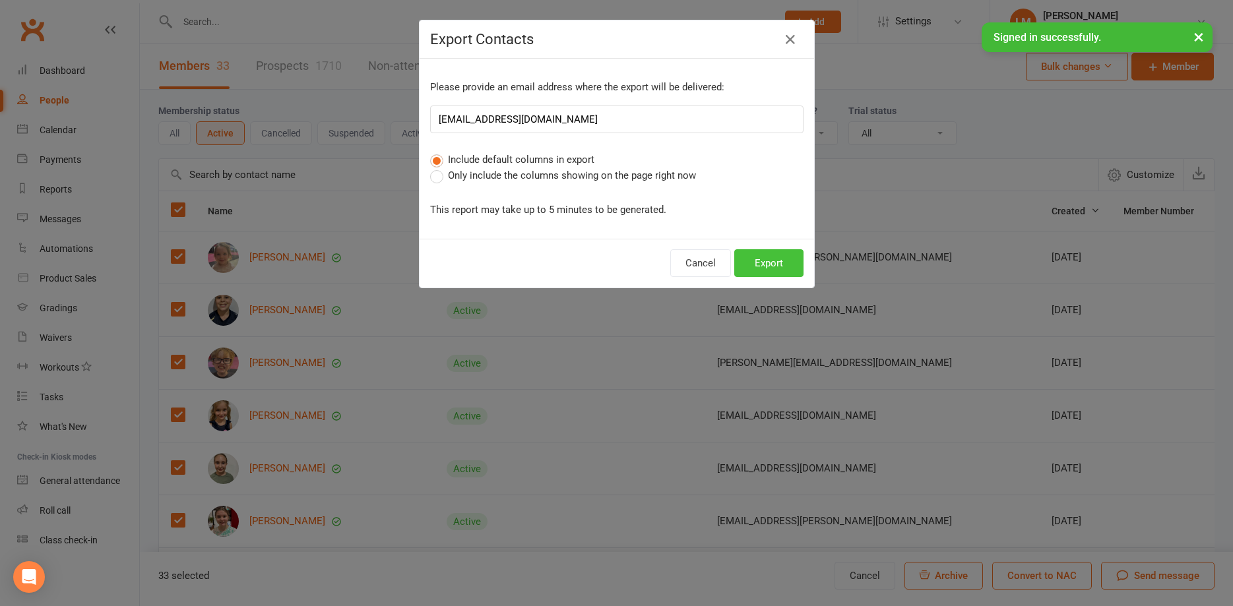
click at [775, 259] on button "Export" at bounding box center [768, 263] width 69 height 28
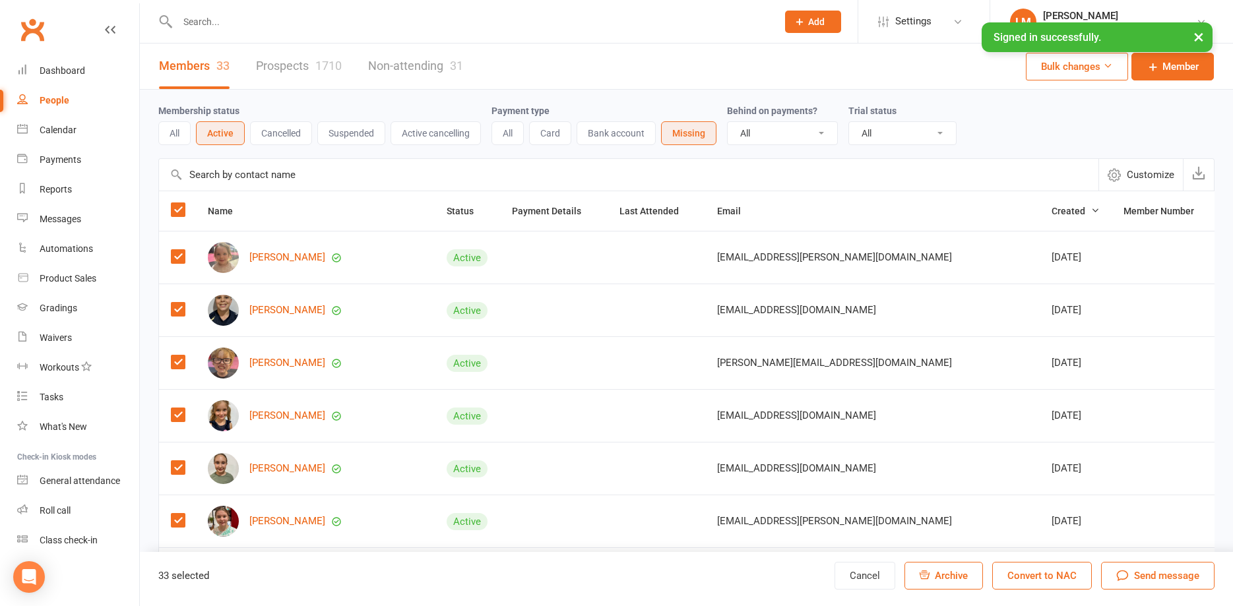
click at [707, 131] on button "Missing" at bounding box center [688, 133] width 55 height 24
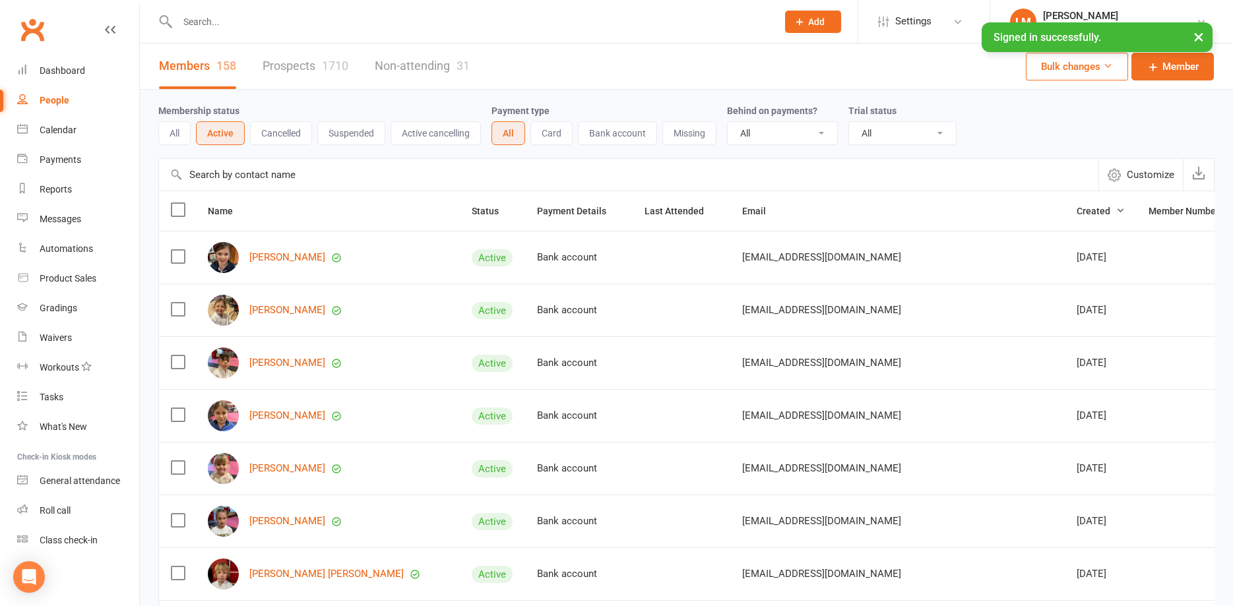
click at [184, 210] on label at bounding box center [177, 209] width 13 height 13
click at [184, 203] on input "checkbox" at bounding box center [177, 203] width 13 height 0
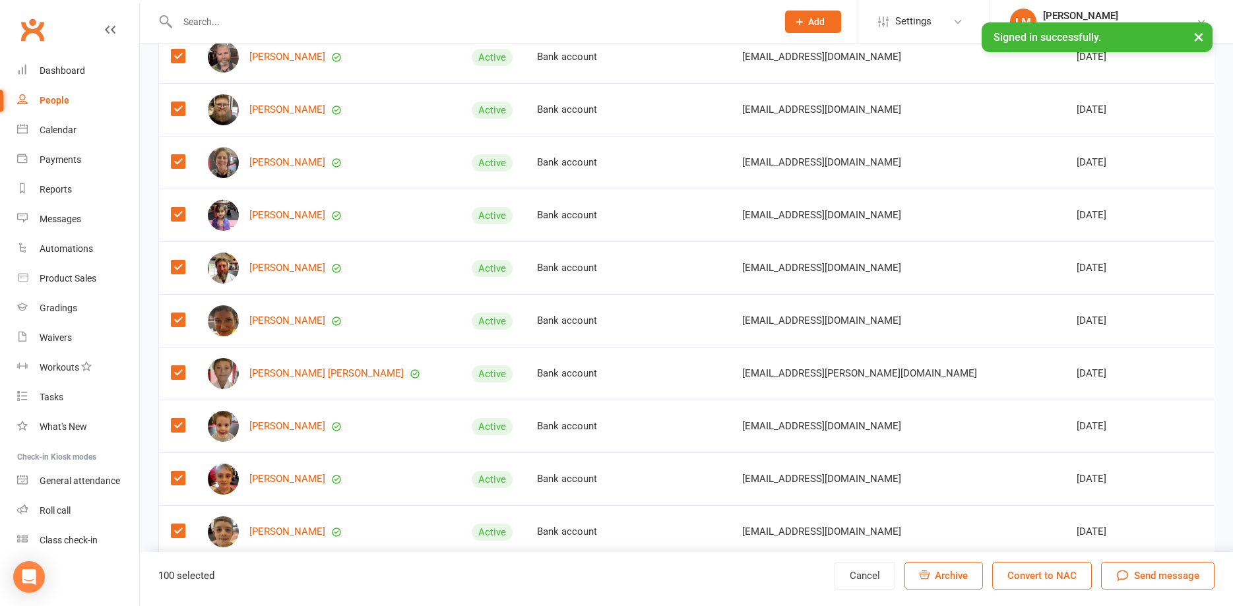
scroll to position [5019, 0]
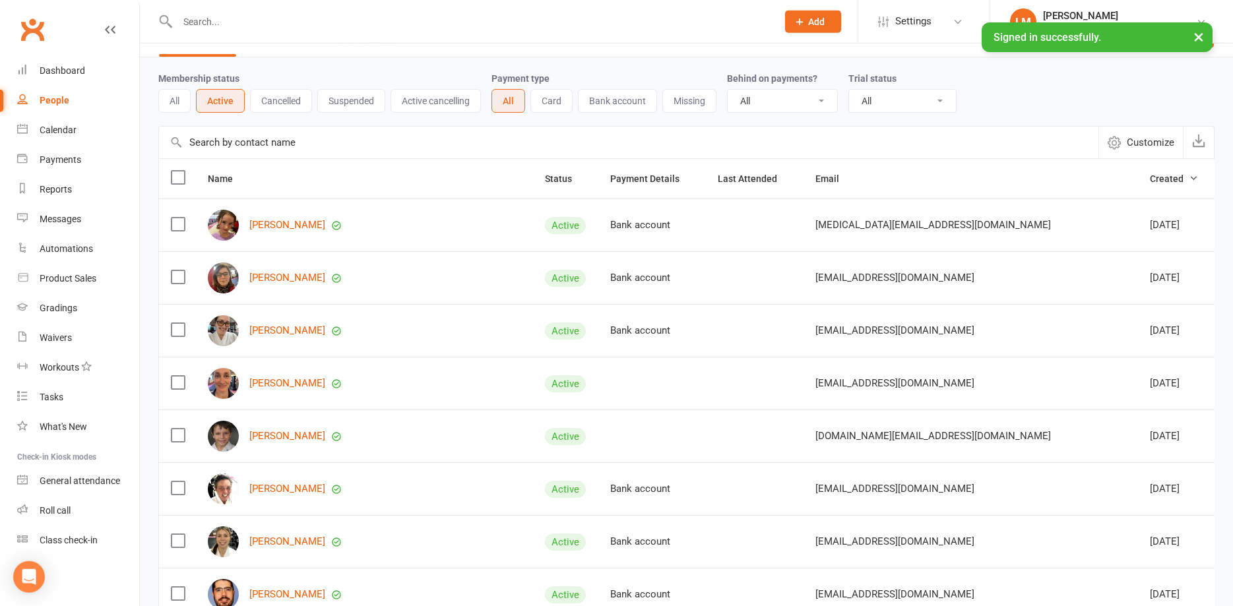
scroll to position [0, 0]
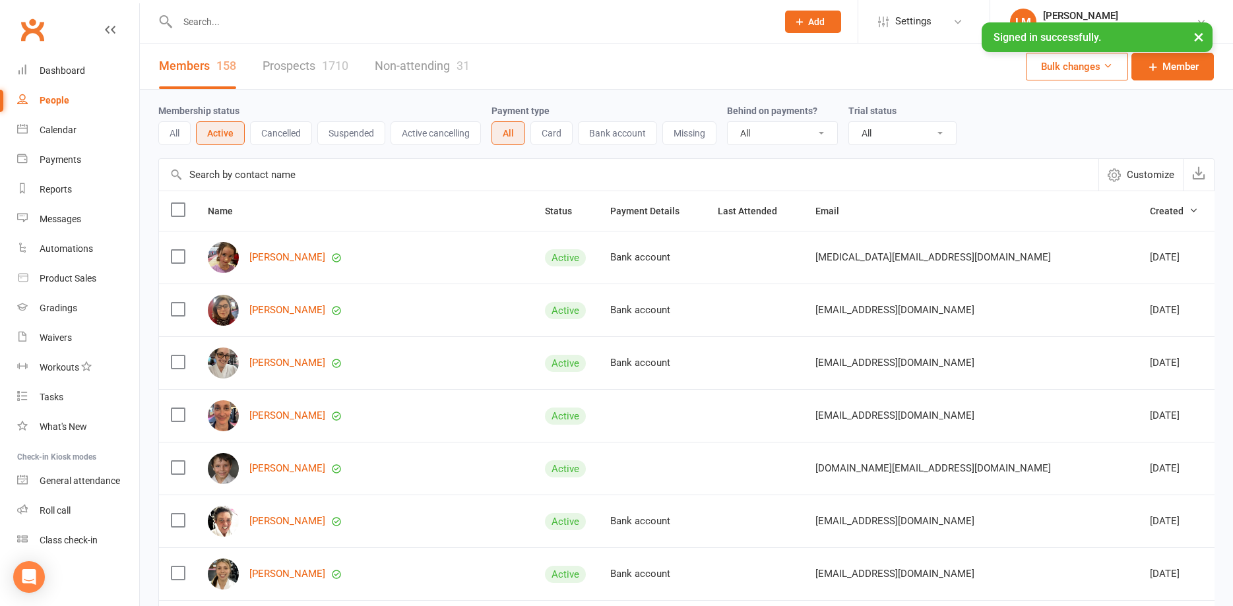
click at [175, 212] on label at bounding box center [177, 209] width 13 height 13
click at [175, 203] on input "checkbox" at bounding box center [177, 203] width 13 height 0
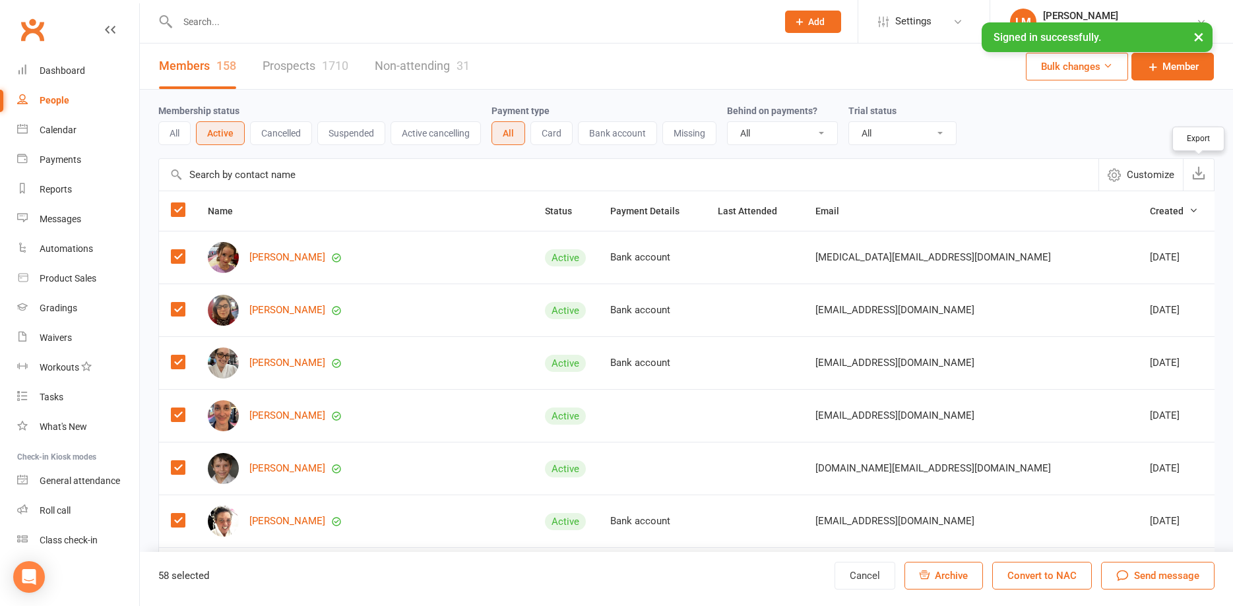
click at [1199, 175] on icon "button" at bounding box center [1198, 172] width 13 height 13
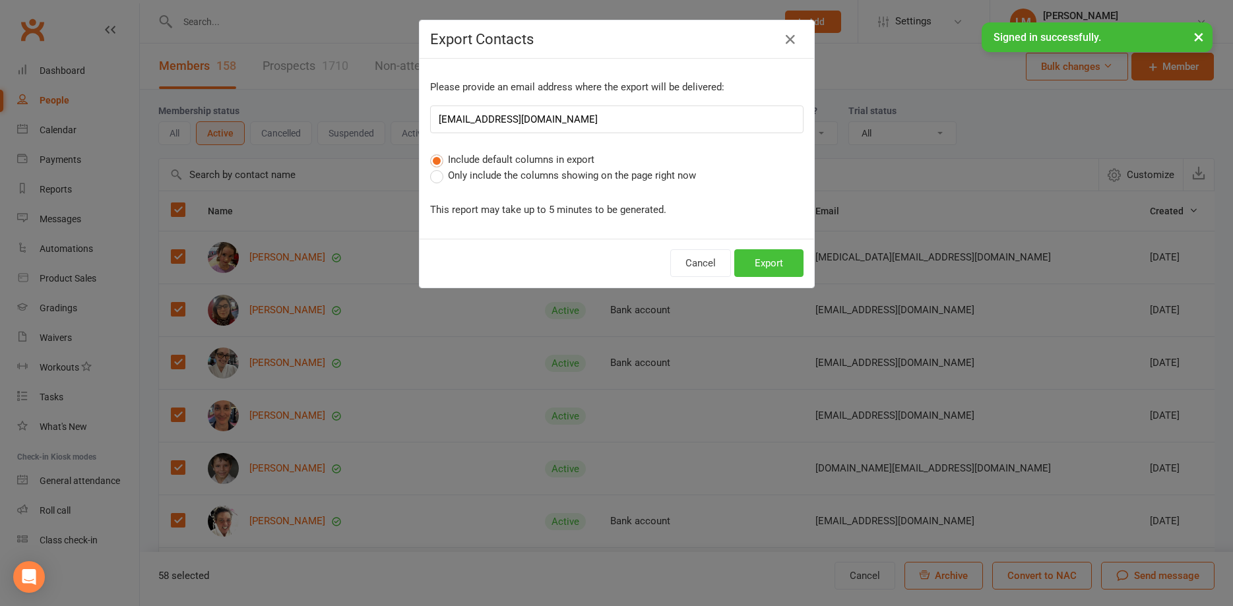
click at [761, 262] on button "Export" at bounding box center [768, 263] width 69 height 28
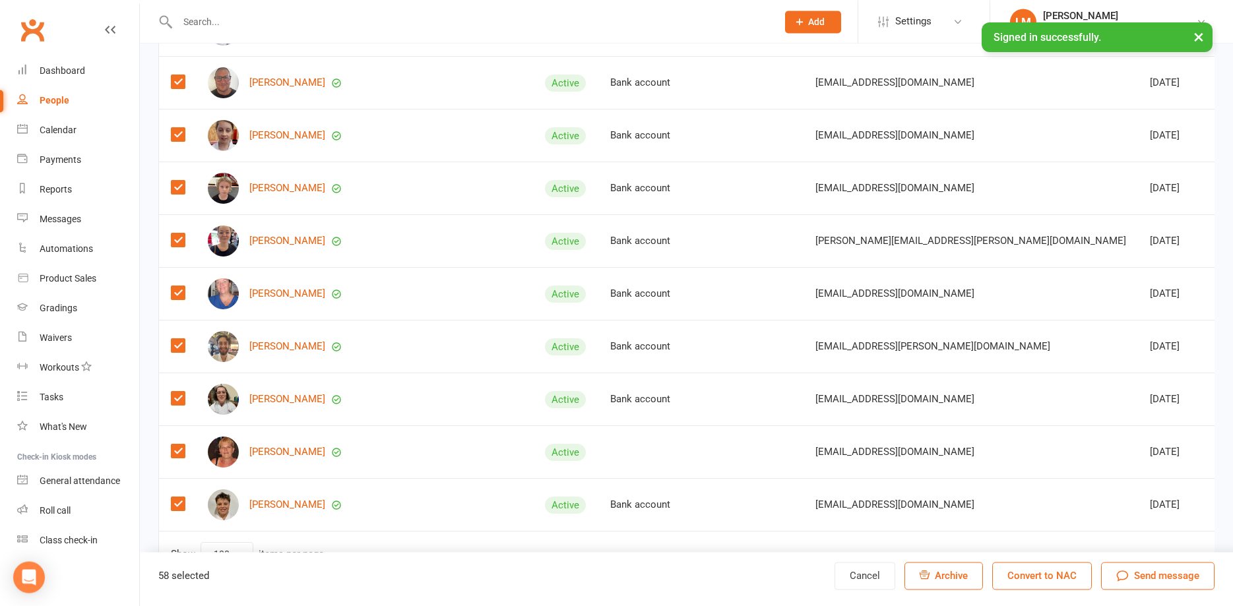
scroll to position [2803, 0]
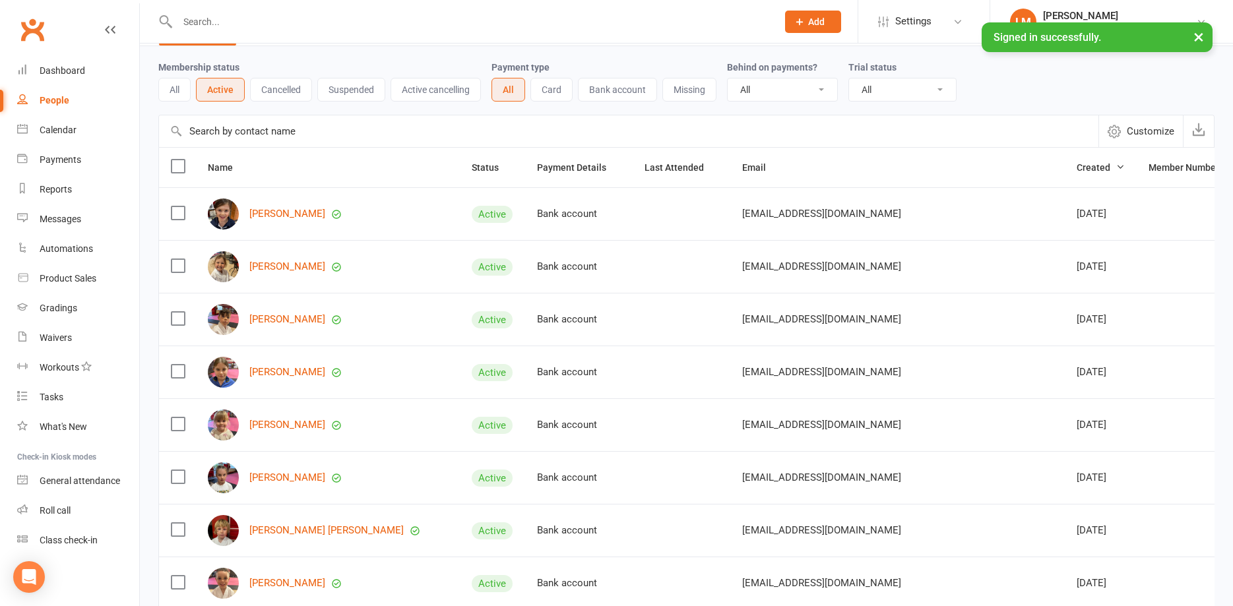
scroll to position [0, 0]
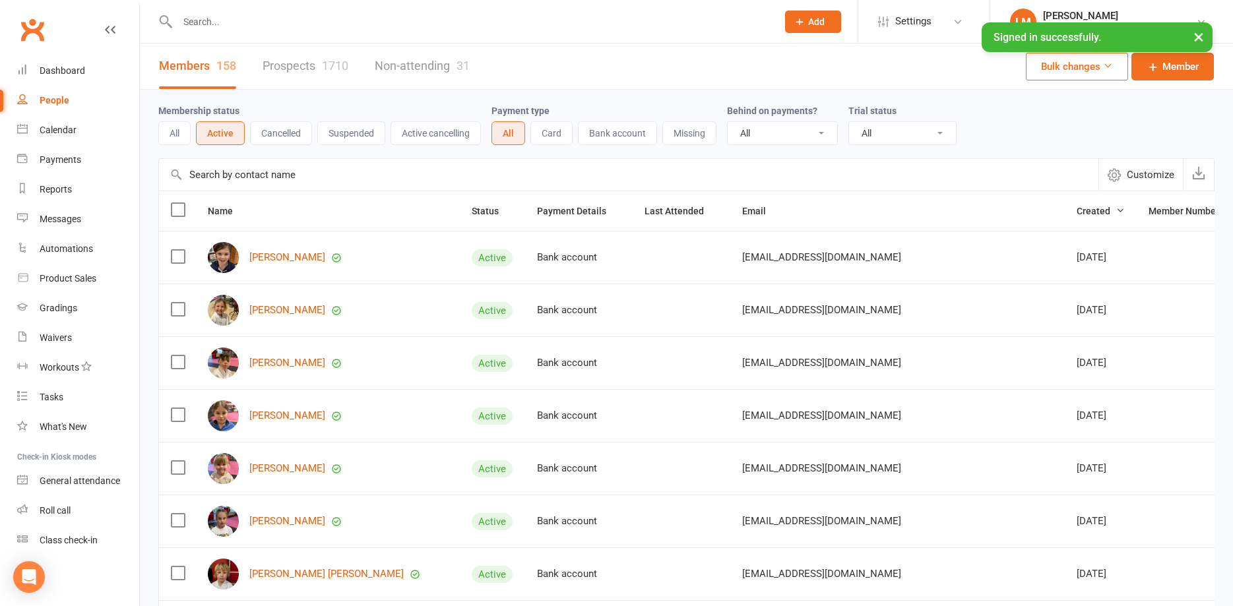
click at [174, 209] on label at bounding box center [177, 209] width 13 height 13
click at [174, 203] on input "checkbox" at bounding box center [177, 203] width 13 height 0
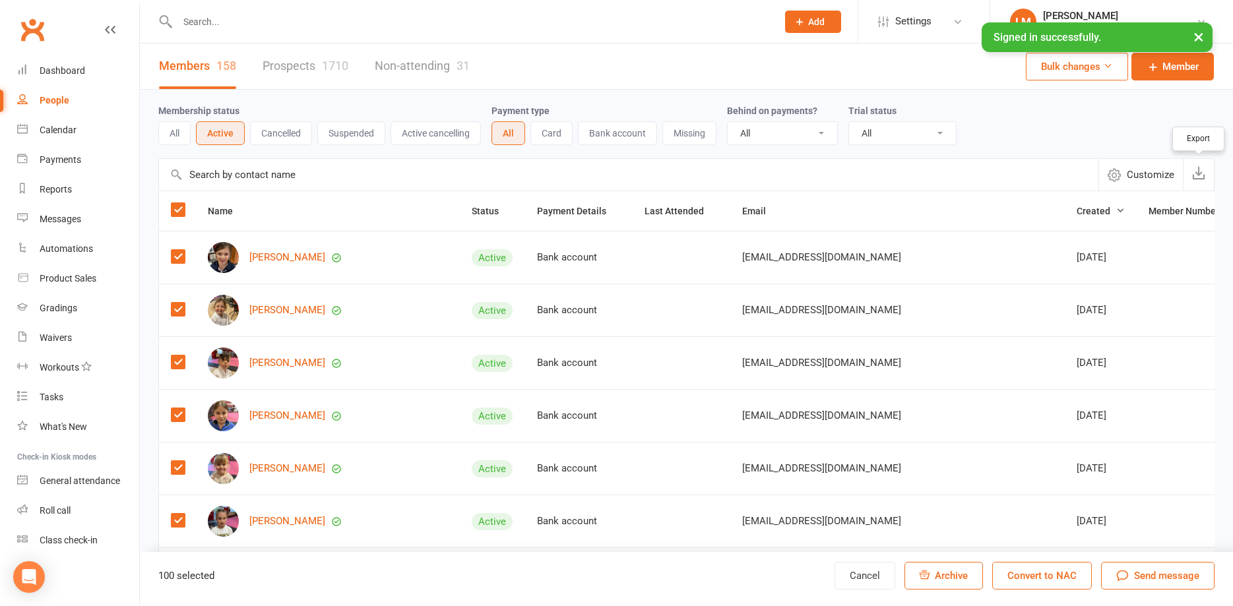
click at [1203, 178] on icon "button" at bounding box center [1198, 172] width 13 height 13
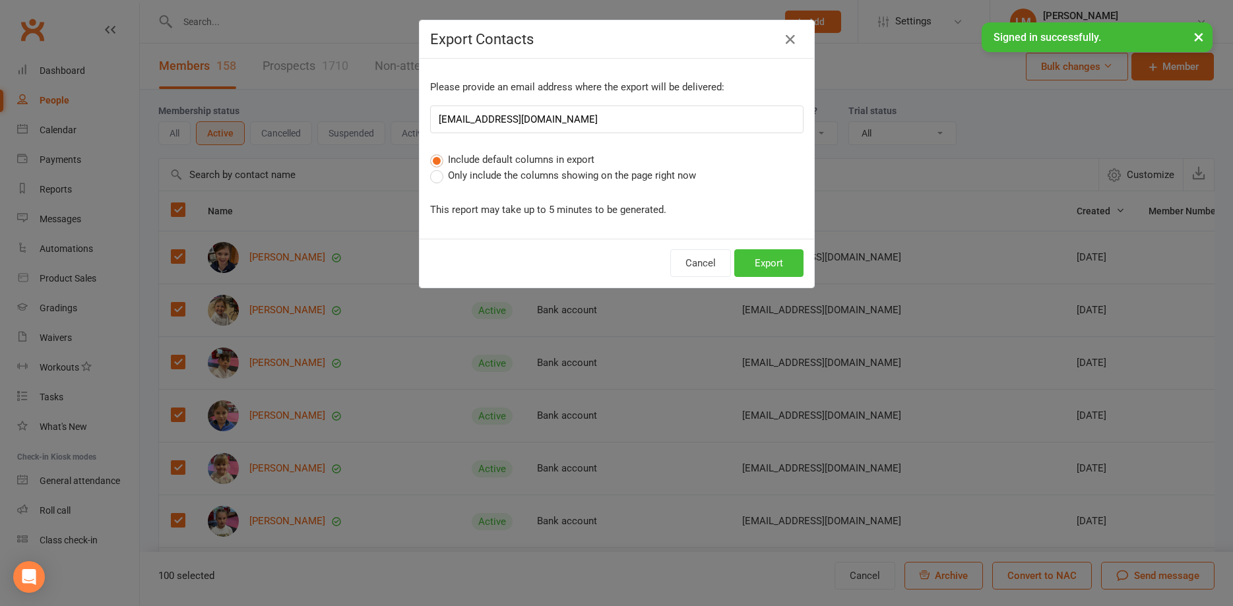
click at [766, 261] on button "Export" at bounding box center [768, 263] width 69 height 28
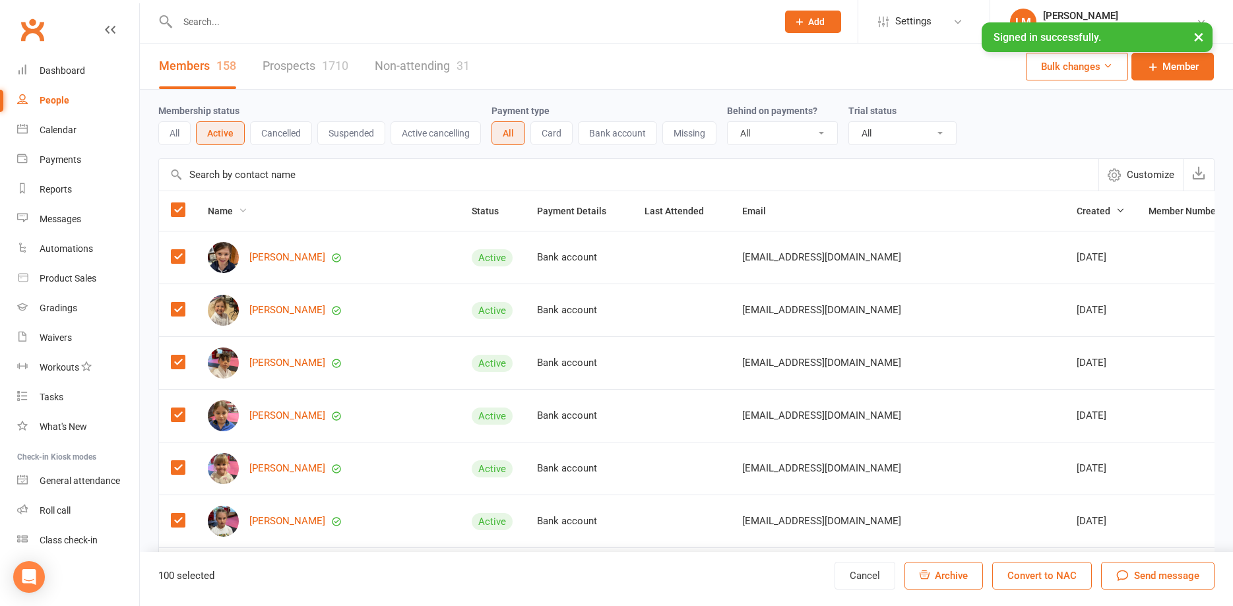
click at [241, 212] on icon at bounding box center [242, 210] width 9 height 9
click at [159, 263] on link "First name Z-A" at bounding box center [182, 264] width 131 height 26
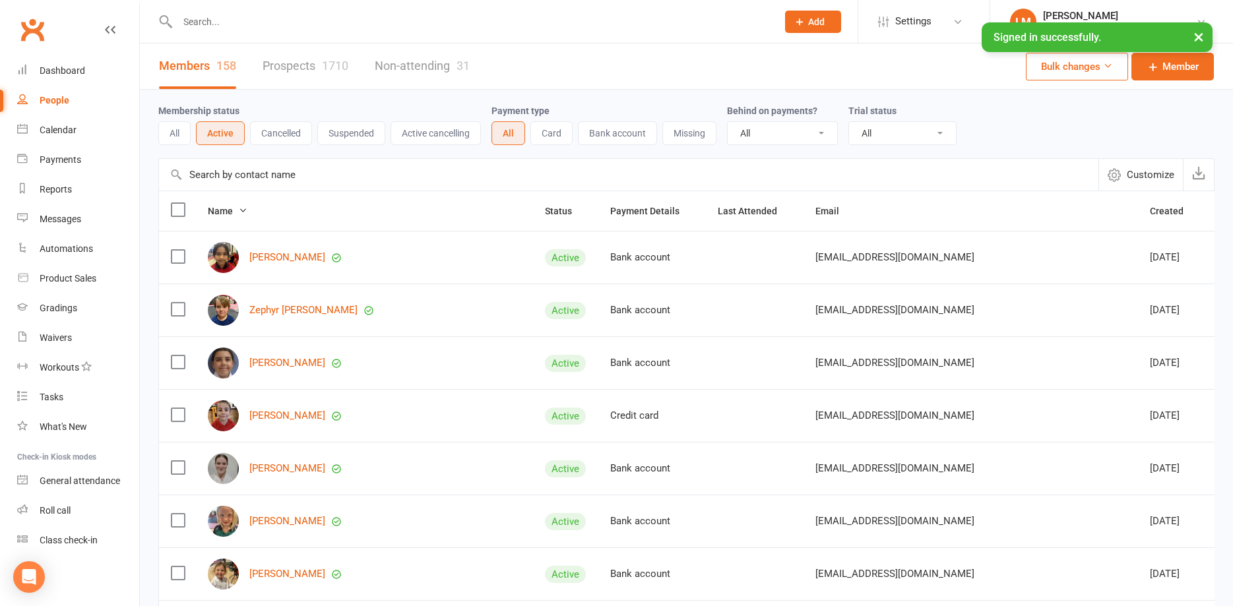
click at [241, 209] on icon at bounding box center [242, 210] width 9 height 9
drag, startPoint x: 154, startPoint y: 297, endPoint x: 164, endPoint y: 238, distance: 60.2
click at [164, 277] on link "Last name A-Z" at bounding box center [182, 290] width 131 height 26
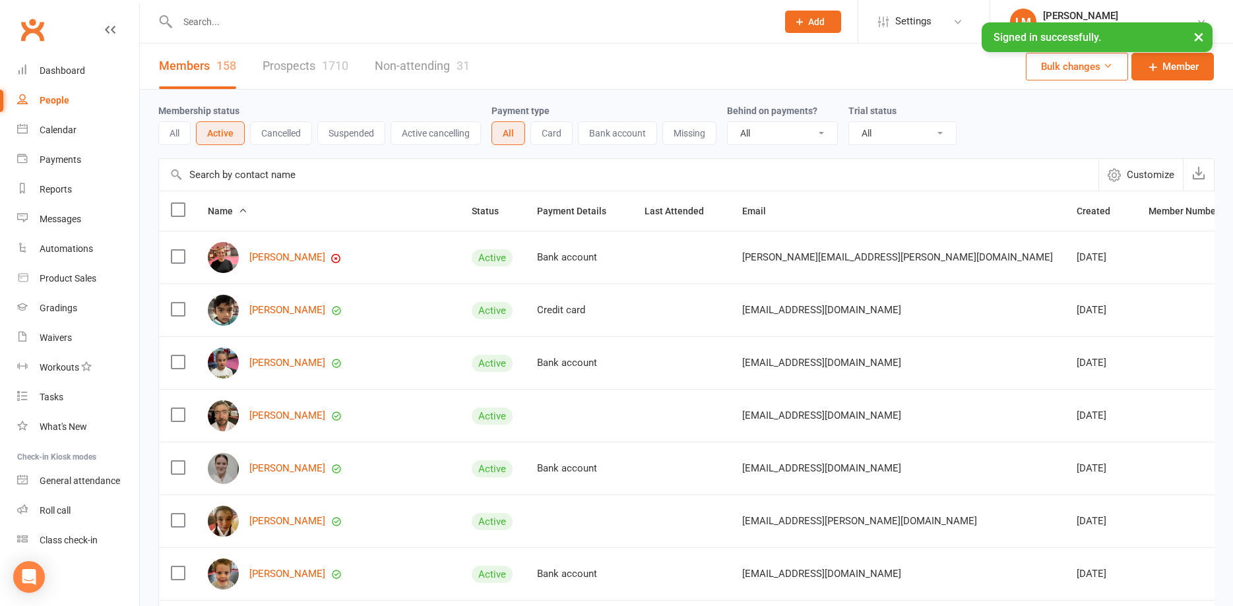
click at [241, 207] on icon at bounding box center [242, 210] width 9 height 9
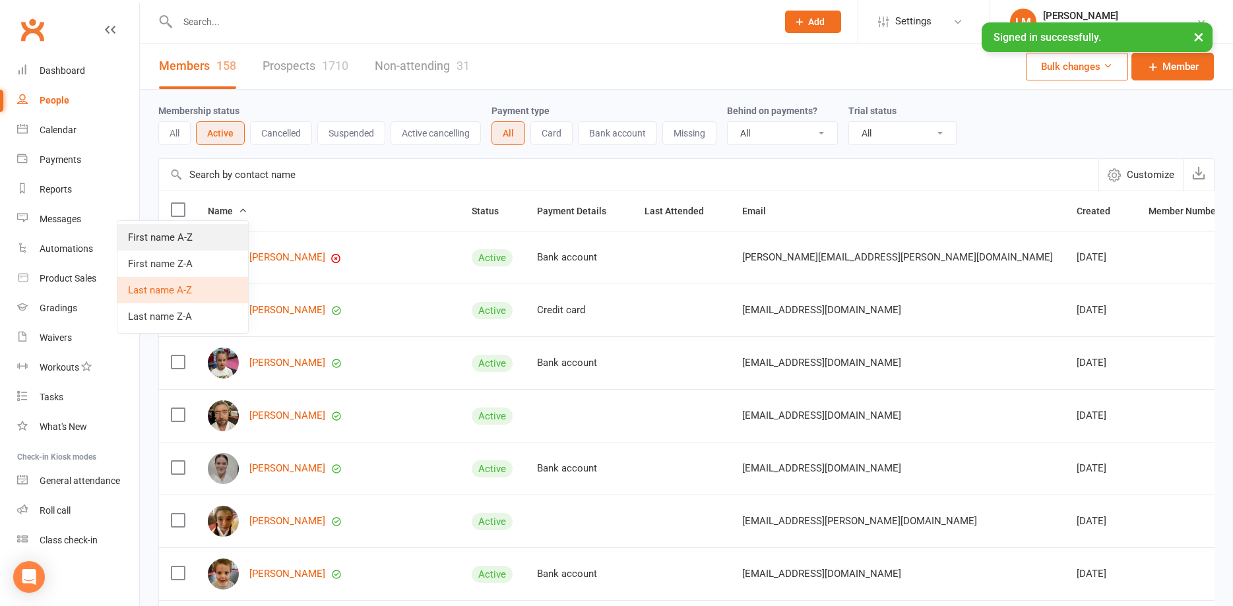
click at [160, 238] on link "First name A-Z" at bounding box center [182, 237] width 131 height 26
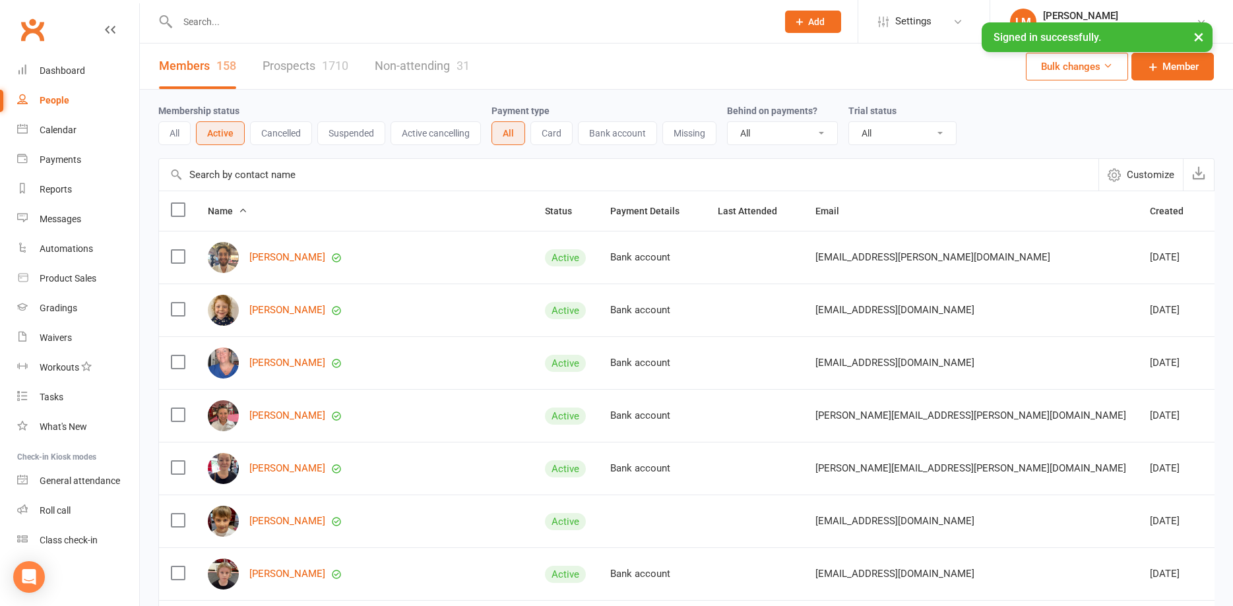
click at [1206, 36] on button "×" at bounding box center [1199, 36] width 24 height 28
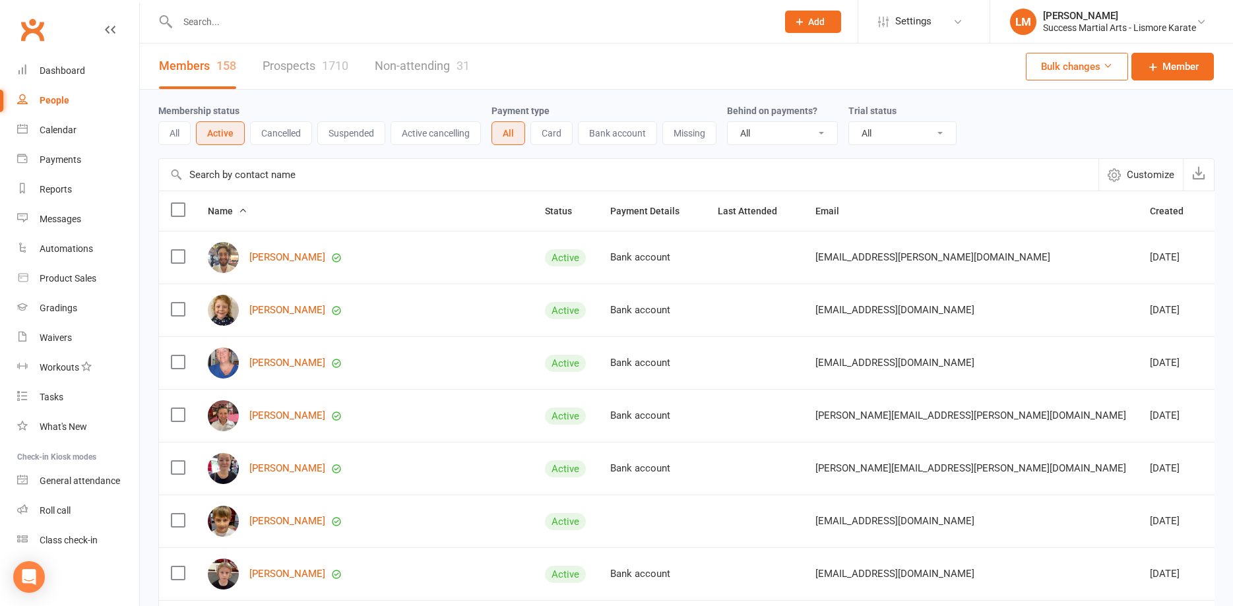
click at [1149, 175] on span "Customize" at bounding box center [1151, 175] width 48 height 16
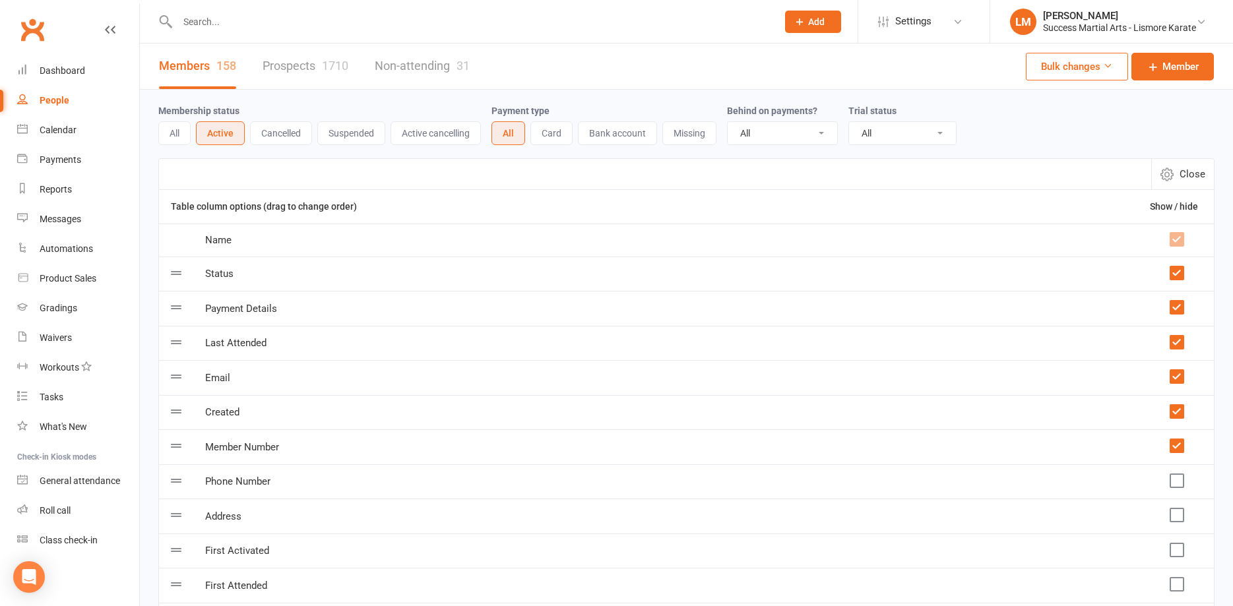
click at [1191, 173] on span "Close" at bounding box center [1193, 174] width 26 height 16
select select "100"
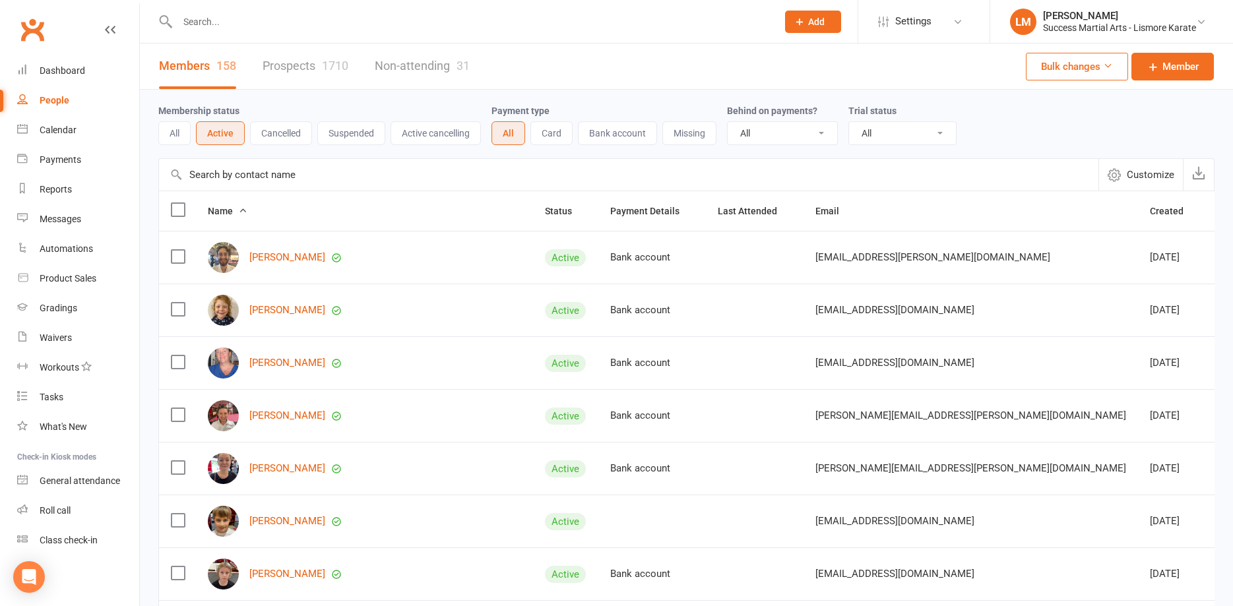
click at [183, 210] on label at bounding box center [177, 209] width 13 height 13
click at [183, 203] on input "checkbox" at bounding box center [177, 203] width 13 height 0
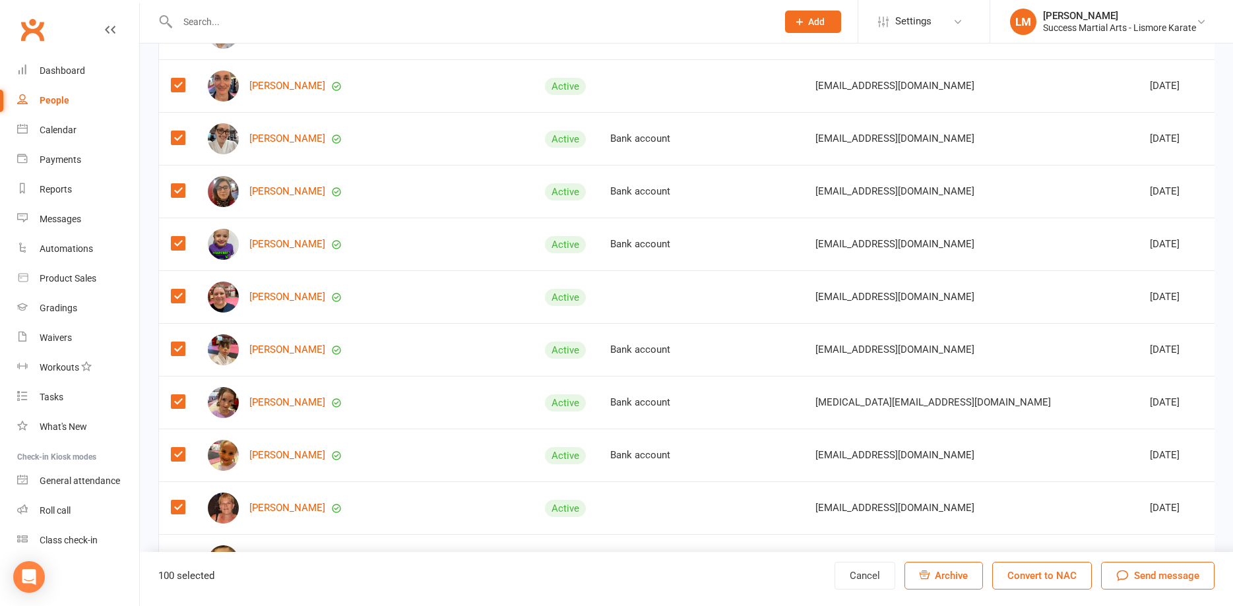
scroll to position [5019, 0]
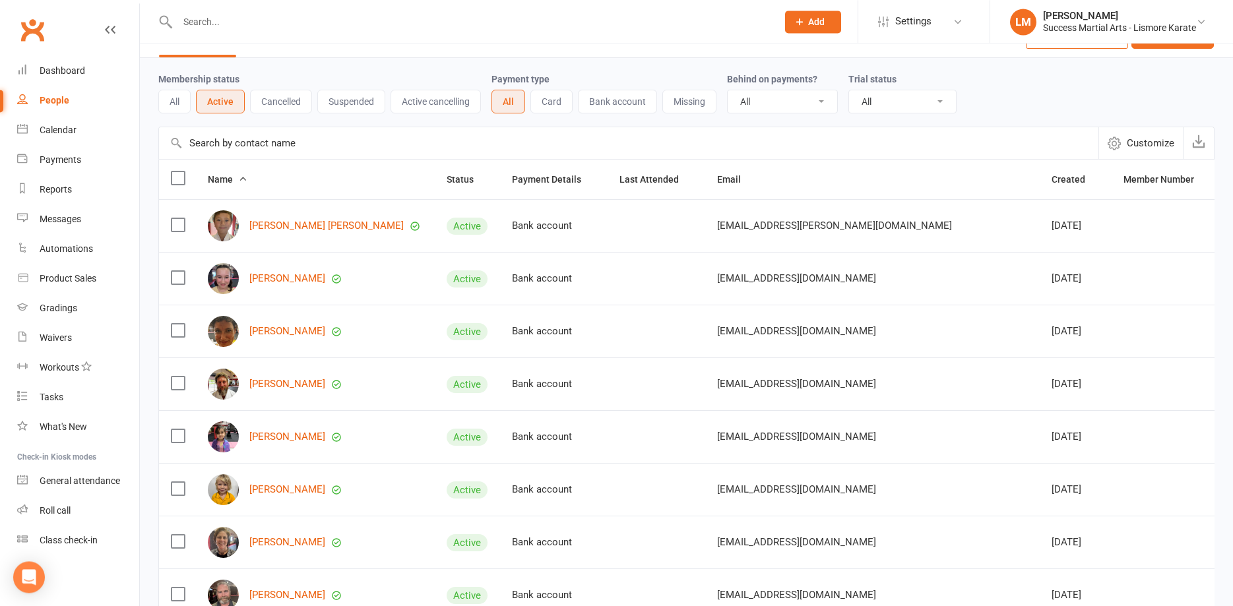
scroll to position [0, 0]
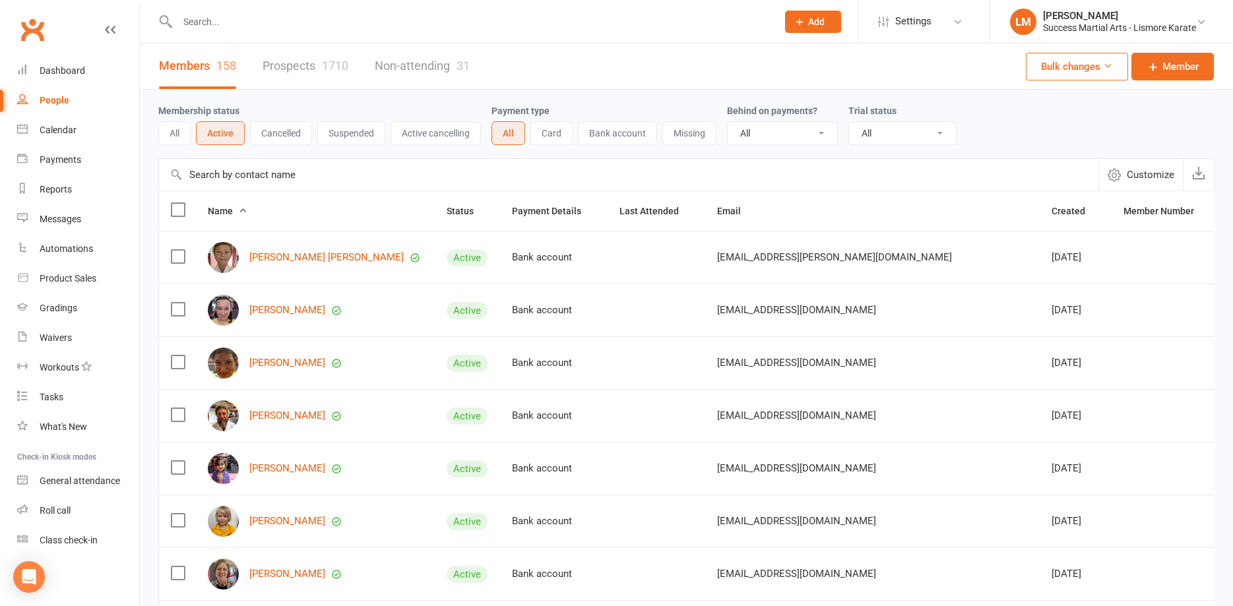
click at [177, 208] on label at bounding box center [177, 209] width 13 height 13
click at [177, 203] on input "checkbox" at bounding box center [177, 203] width 13 height 0
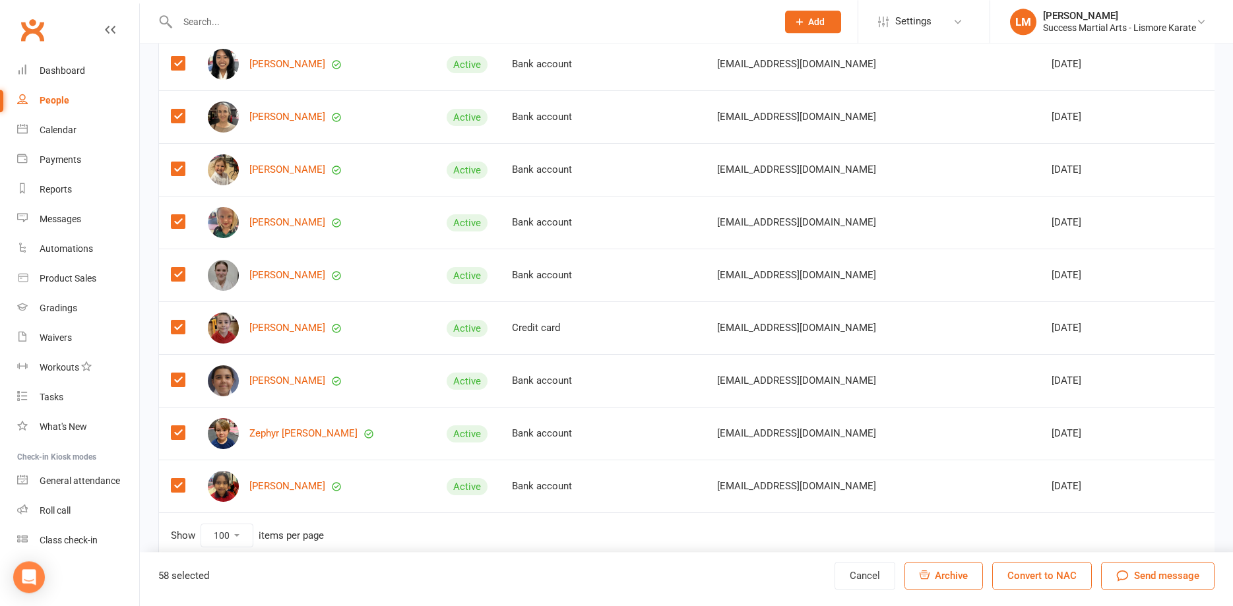
scroll to position [2803, 0]
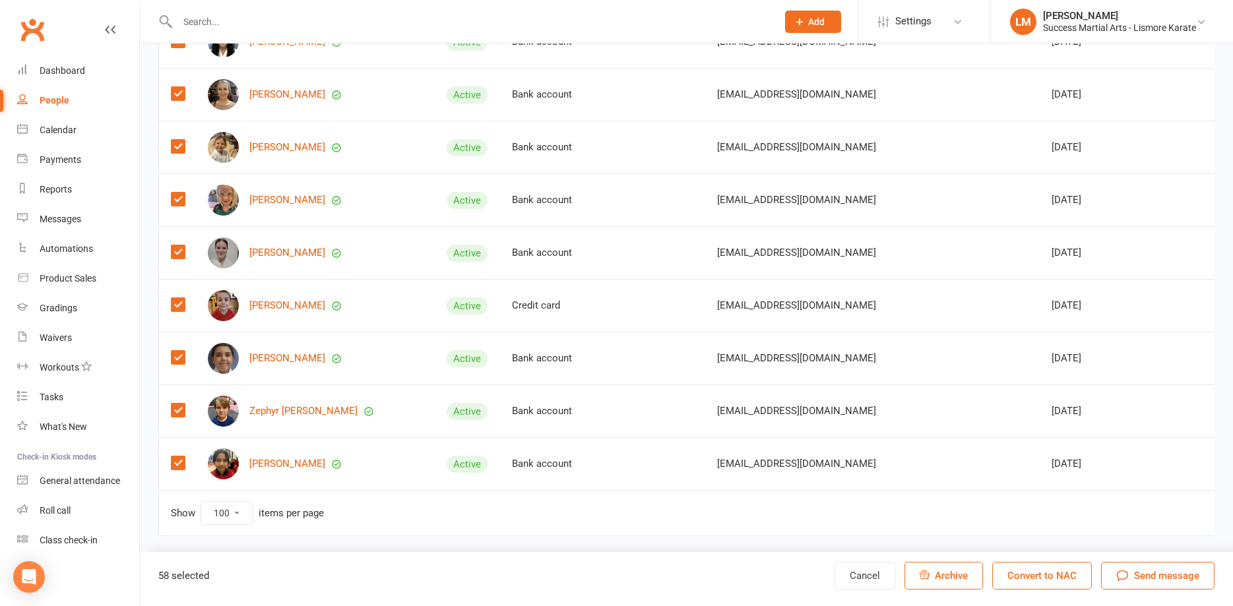
click at [1232, 506] on link "1" at bounding box center [1250, 512] width 16 height 18
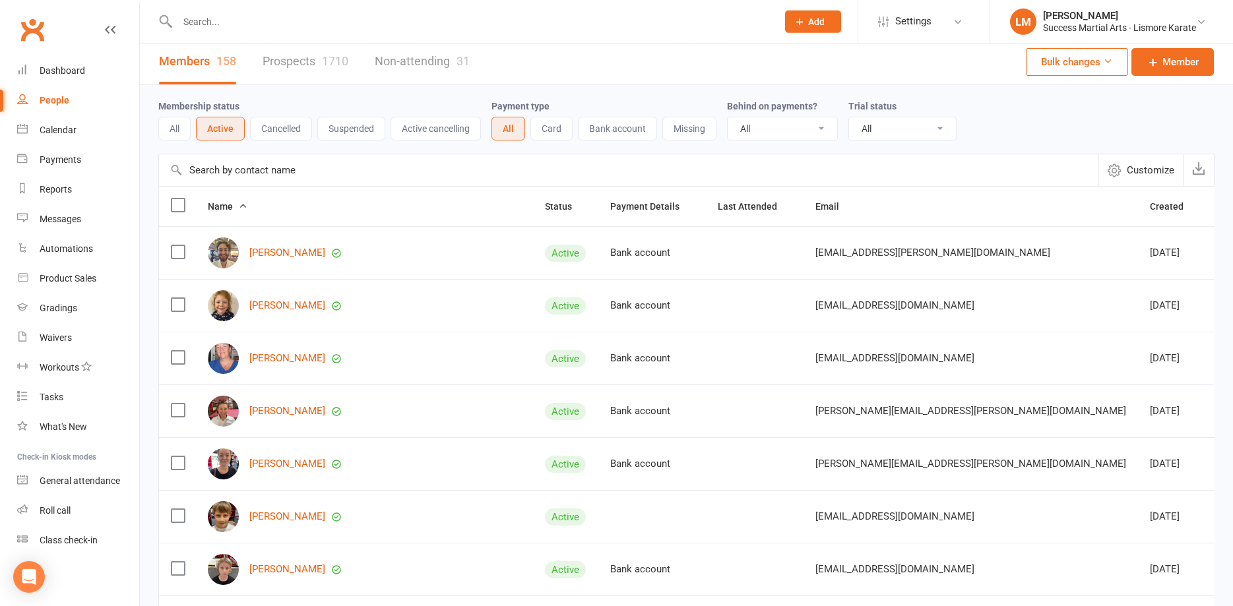
scroll to position [0, 0]
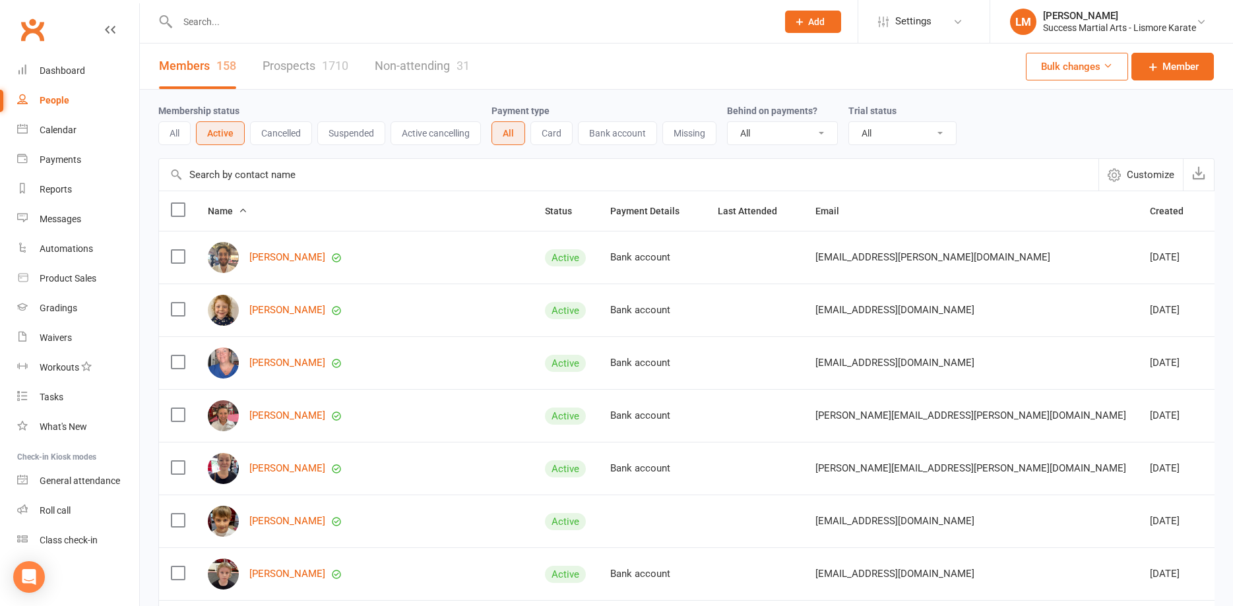
click at [181, 210] on label at bounding box center [177, 209] width 13 height 13
click at [181, 203] on input "checkbox" at bounding box center [177, 203] width 13 height 0
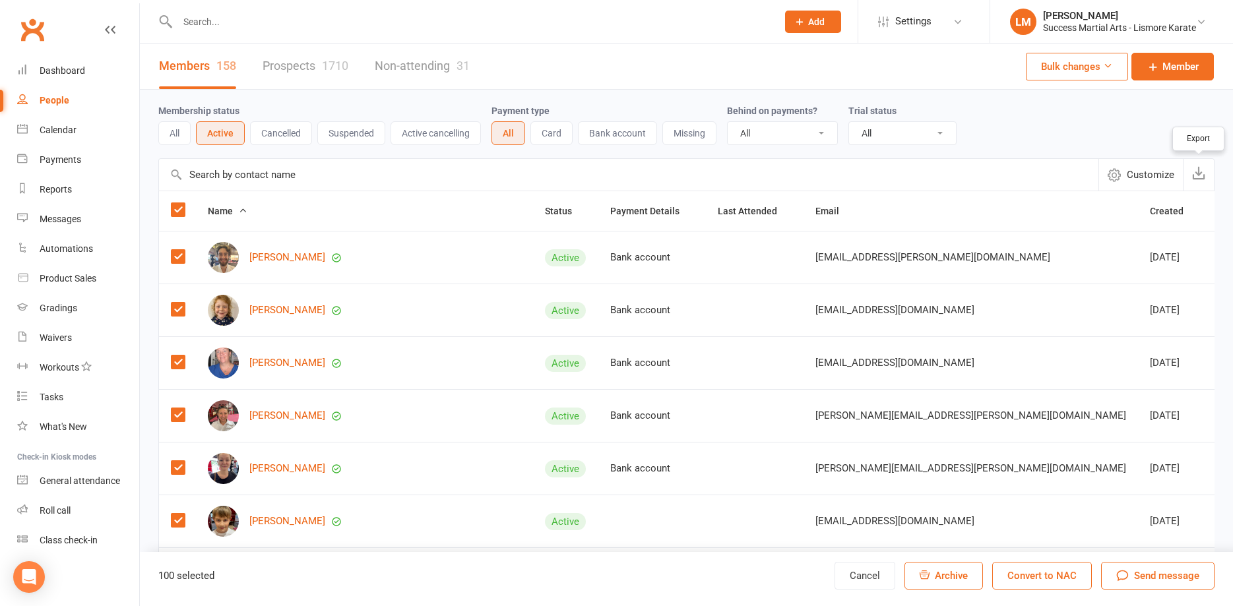
click at [1196, 170] on icon "button" at bounding box center [1198, 172] width 13 height 13
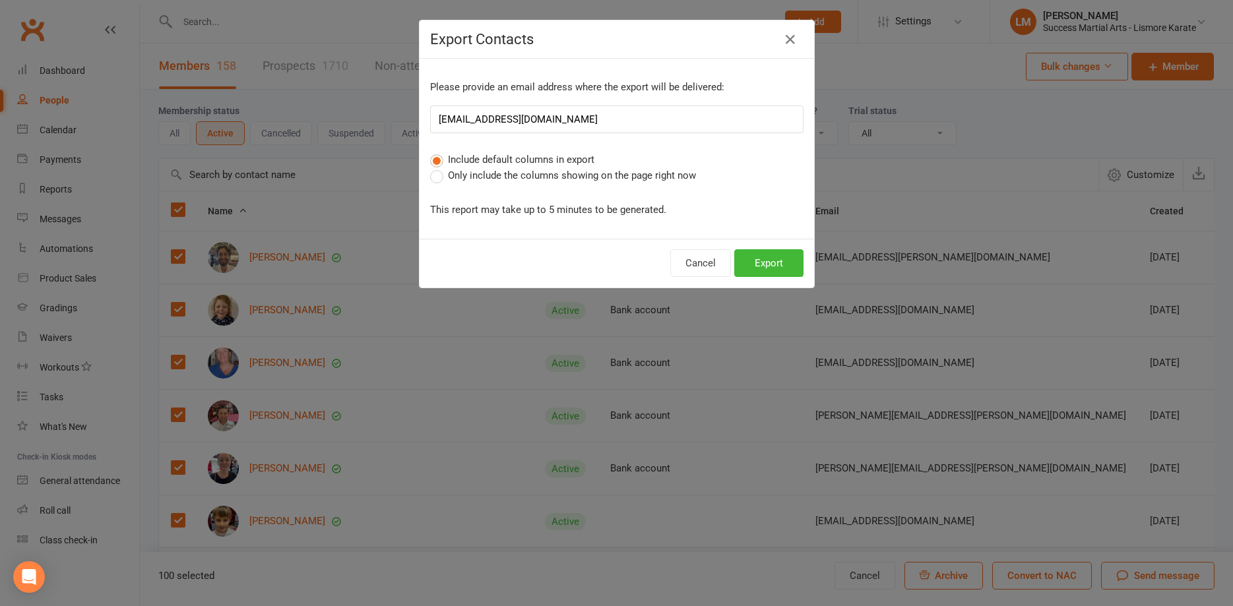
click at [439, 177] on label "Only include the columns showing on the page right now" at bounding box center [563, 176] width 266 height 16
click at [439, 168] on input "Only include the columns showing on the page right now" at bounding box center [434, 168] width 9 height 0
click at [769, 264] on button "Export" at bounding box center [768, 263] width 69 height 28
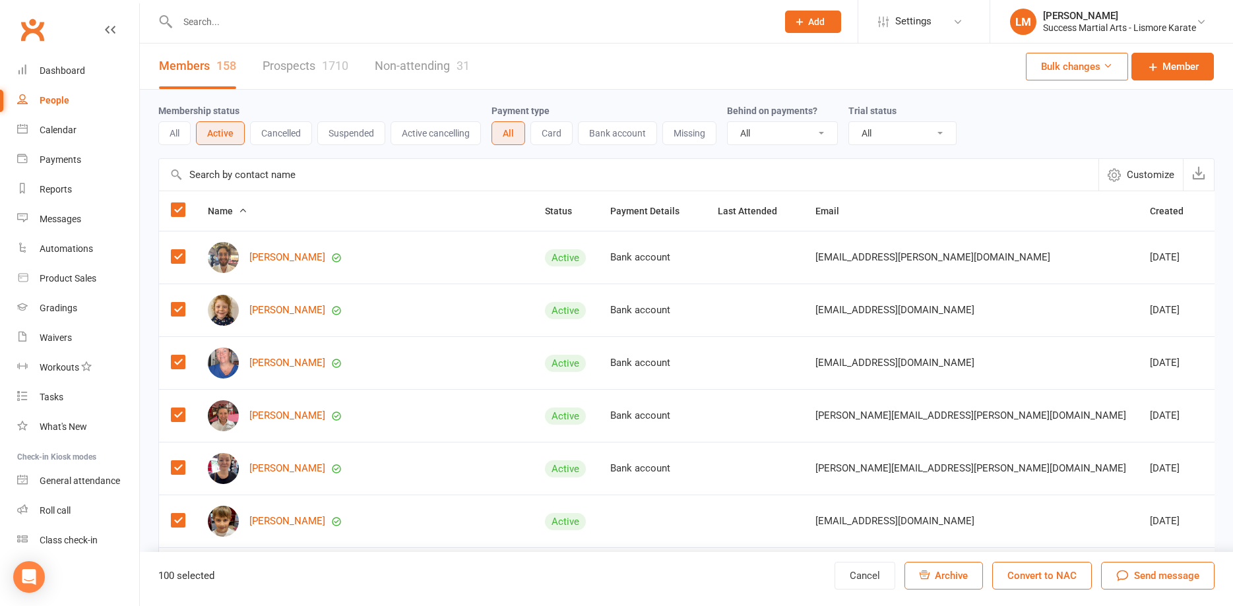
drag, startPoint x: 163, startPoint y: 196, endPoint x: 383, endPoint y: 234, distance: 223.0
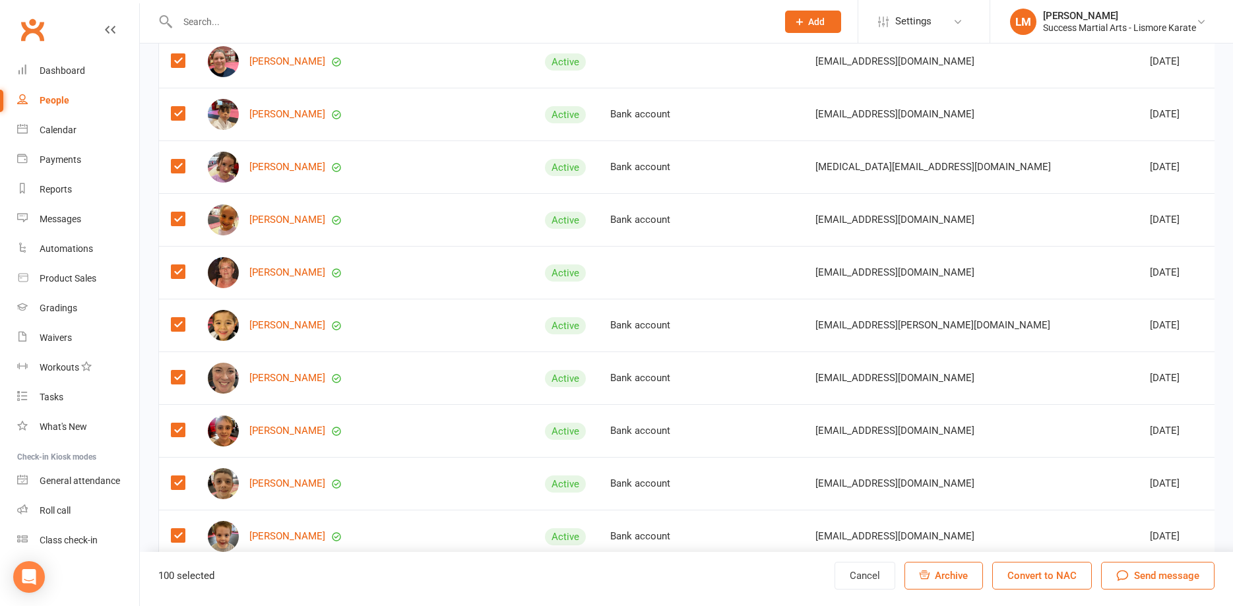
scroll to position [5019, 0]
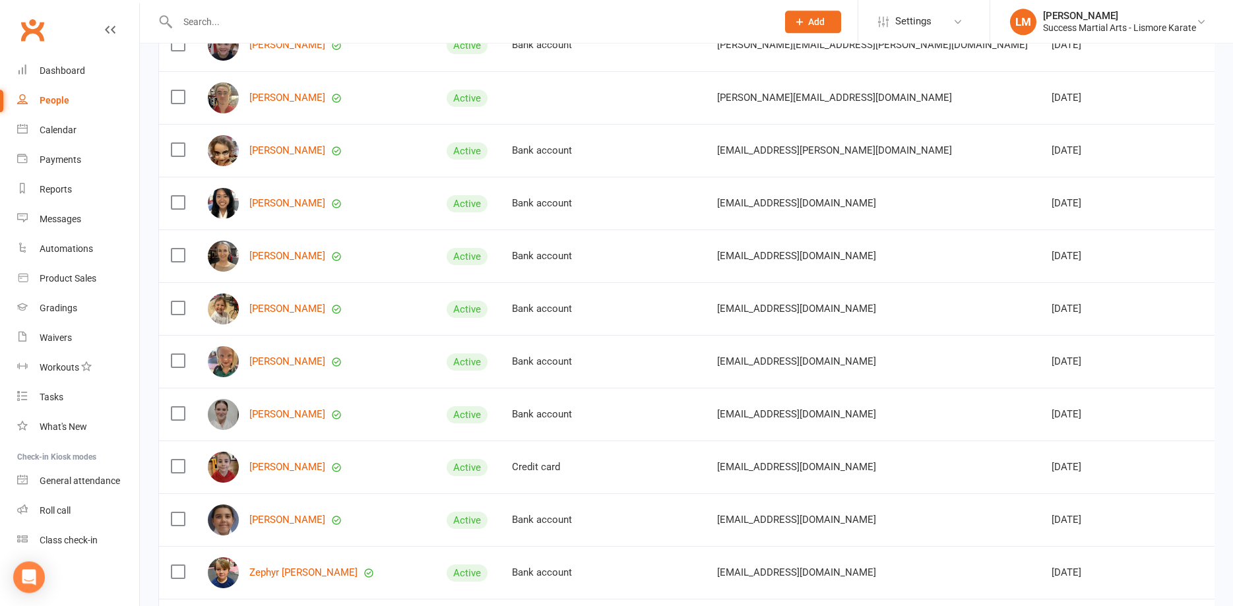
scroll to position [2803, 0]
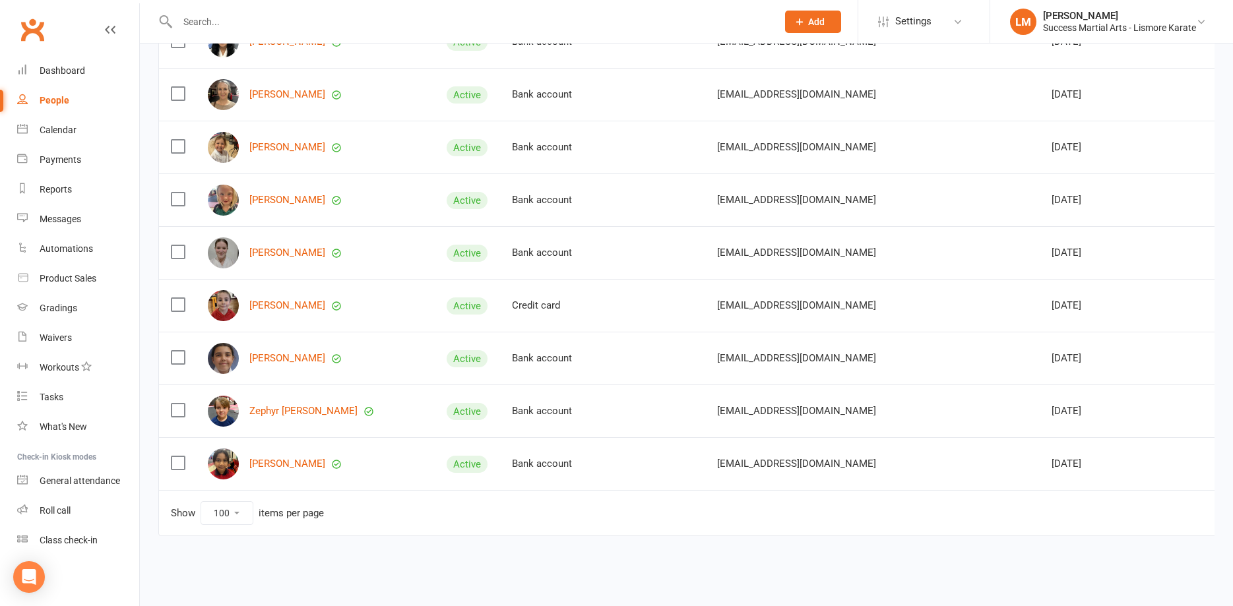
click at [248, 14] on input "text" at bounding box center [471, 22] width 594 height 18
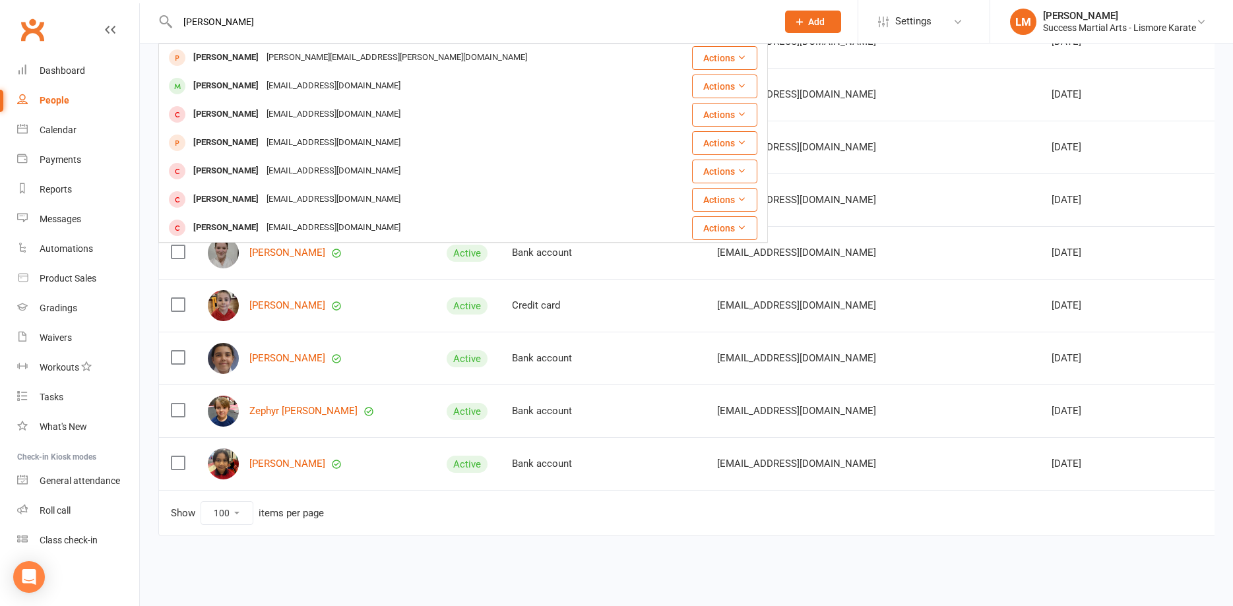
scroll to position [0, 0]
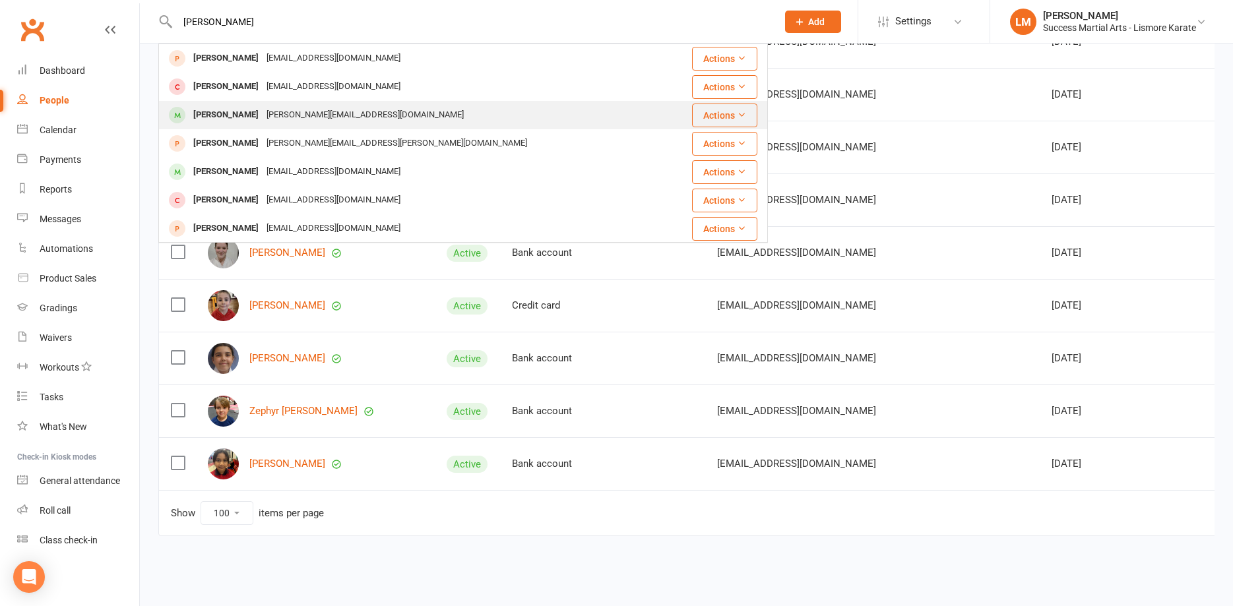
type input "[PERSON_NAME]"
click at [213, 112] on div "[PERSON_NAME]" at bounding box center [225, 115] width 73 height 19
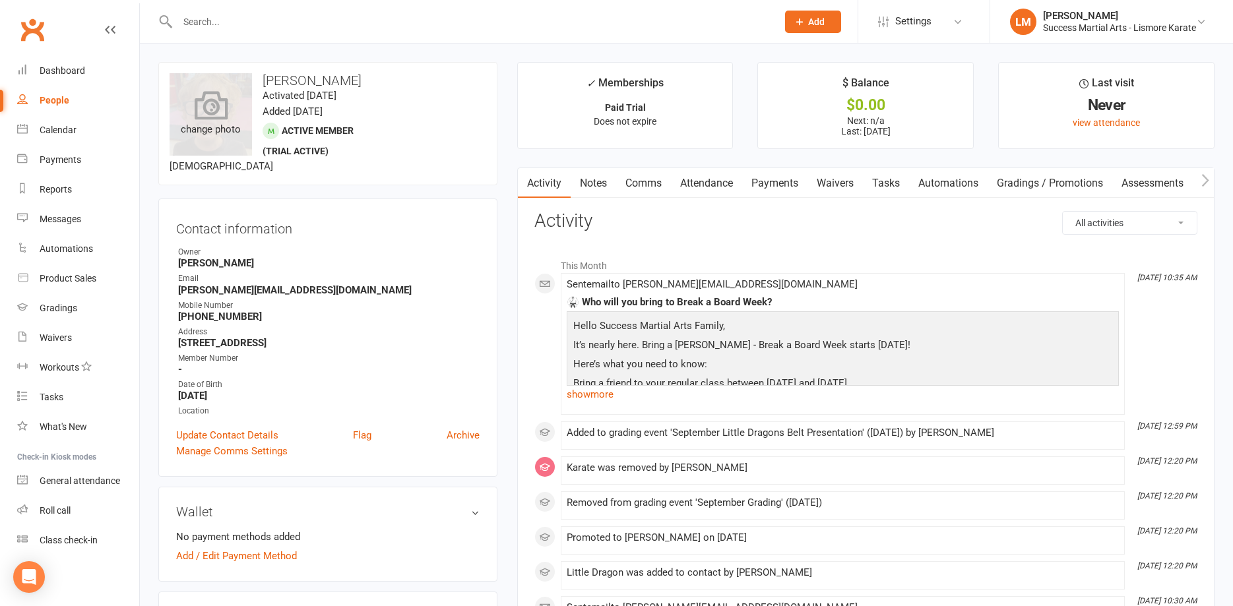
click at [205, 110] on icon at bounding box center [211, 104] width 34 height 29
drag, startPoint x: 456, startPoint y: 54, endPoint x: 428, endPoint y: 39, distance: 32.2
click at [197, 20] on input "text" at bounding box center [471, 22] width 594 height 18
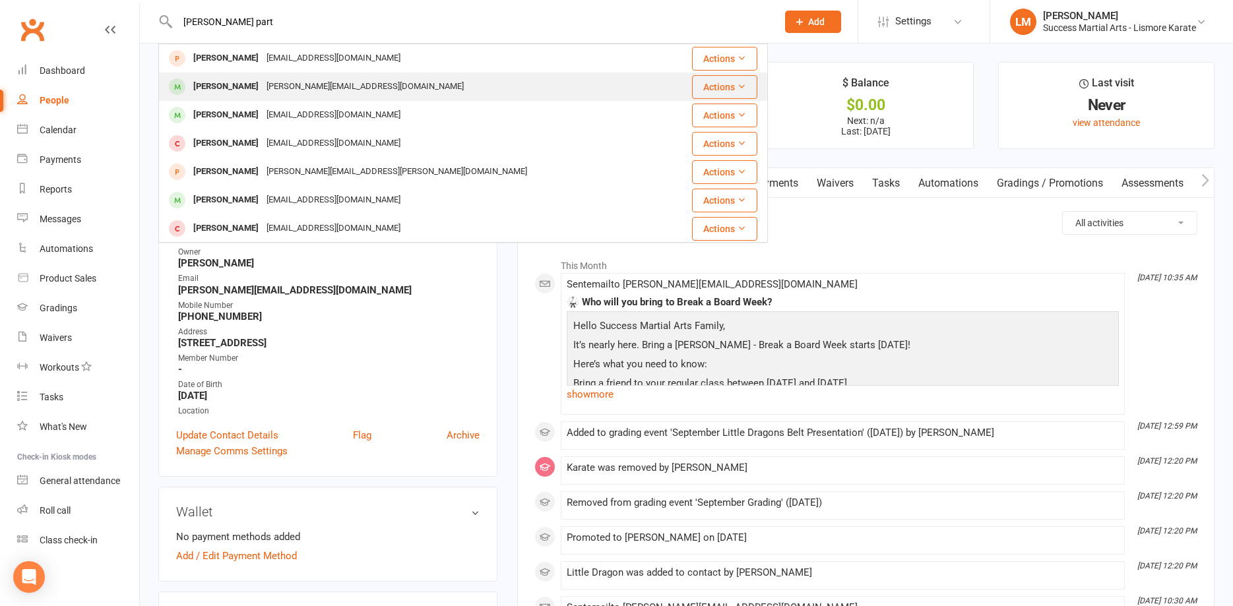
type input "[PERSON_NAME] part"
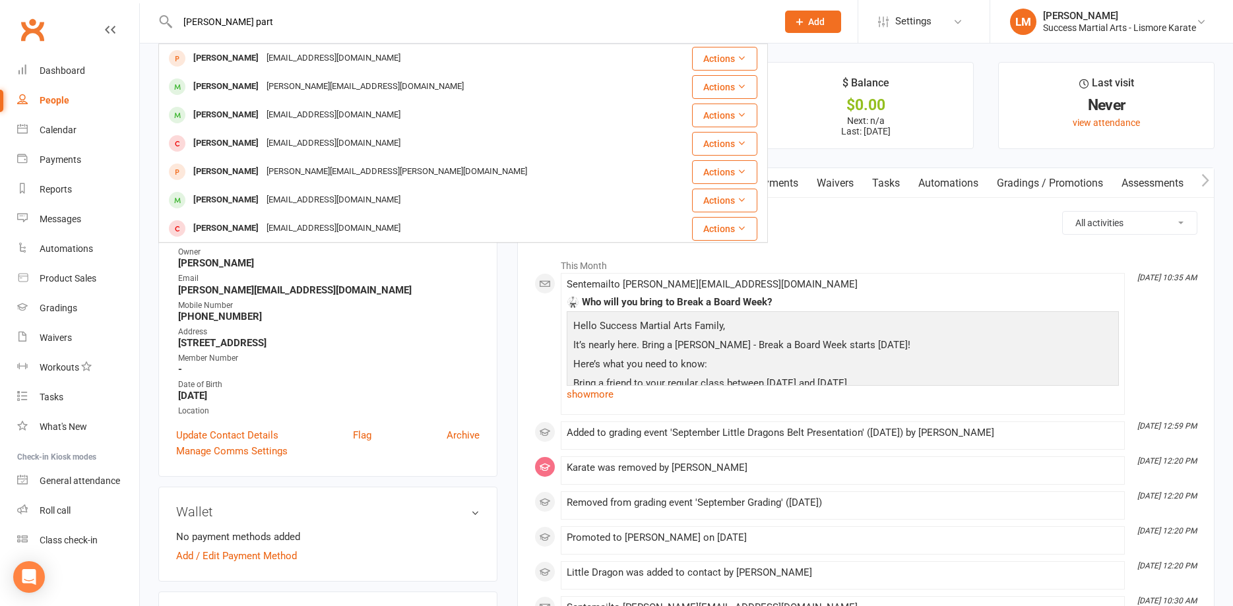
drag, startPoint x: 420, startPoint y: 338, endPoint x: 439, endPoint y: 309, distance: 34.8
click at [421, 336] on li "Address [STREET_ADDRESS]" at bounding box center [327, 337] width 303 height 23
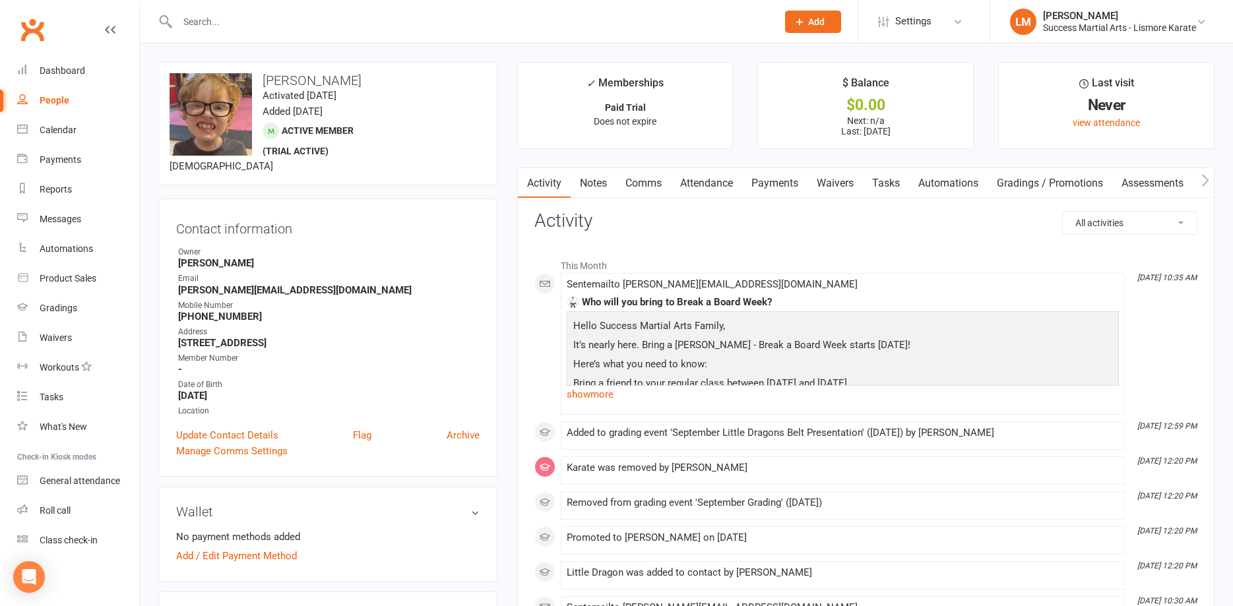
click at [397, 279] on div "Email" at bounding box center [329, 278] width 302 height 13
click at [208, 433] on link "Update Contact Details" at bounding box center [227, 436] width 102 height 16
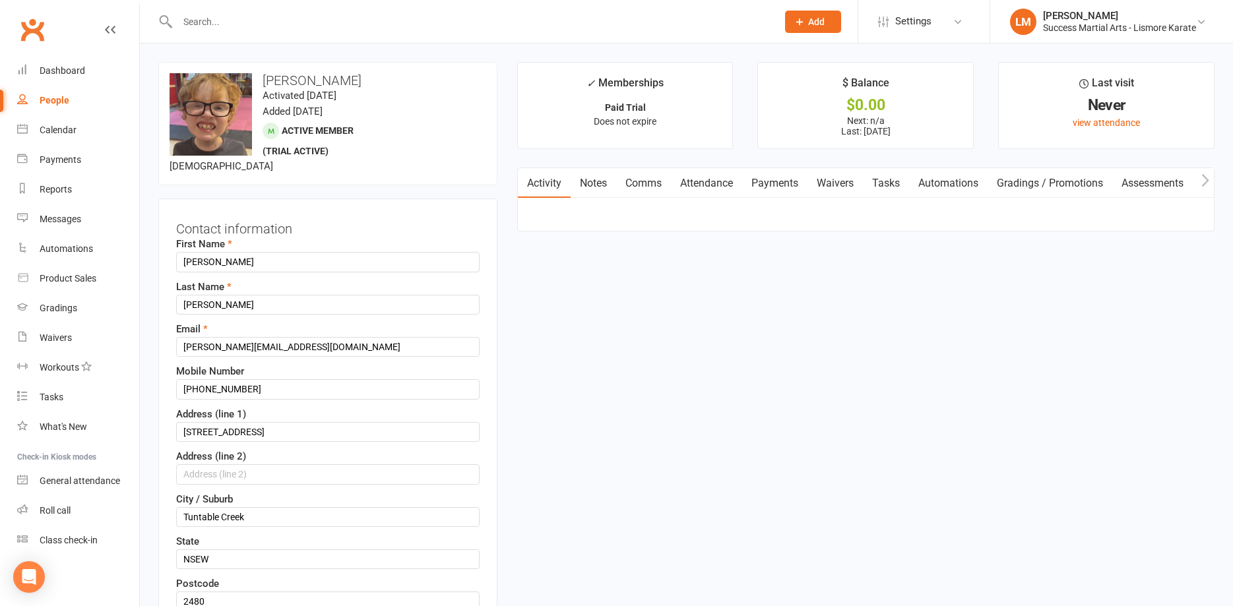
click at [406, 190] on contact-information "upload photo change photo [PERSON_NAME] Activated [DATE] Added [DATE] Active me…" at bounding box center [327, 450] width 339 height 776
click at [224, 107] on icon at bounding box center [211, 104] width 34 height 29
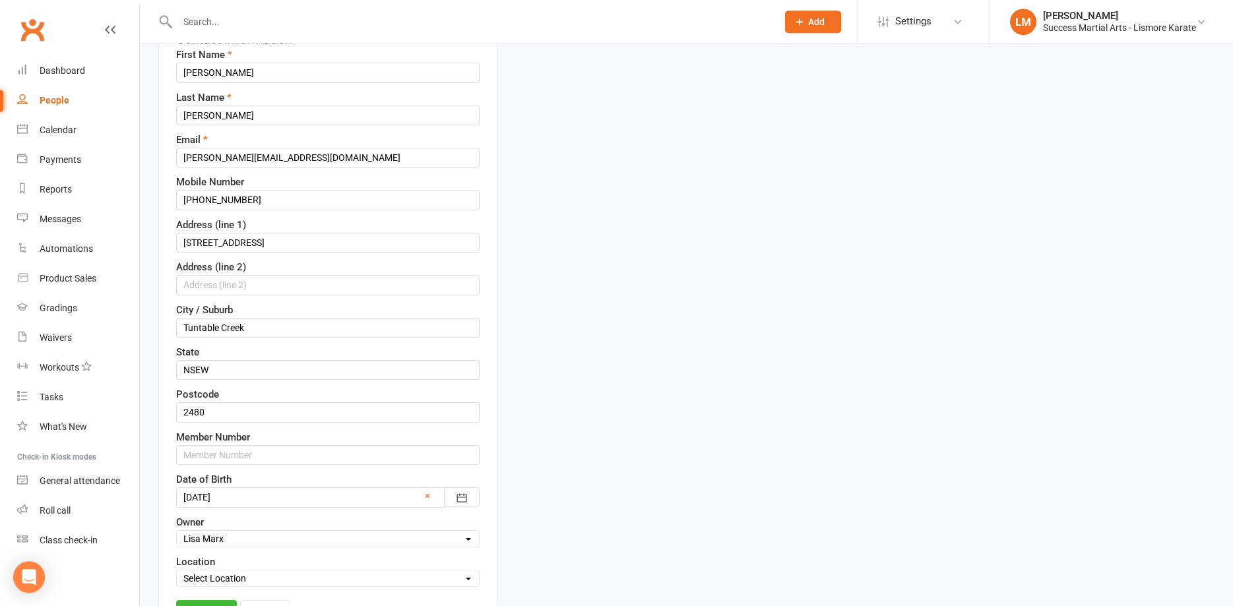
scroll to position [269, 0]
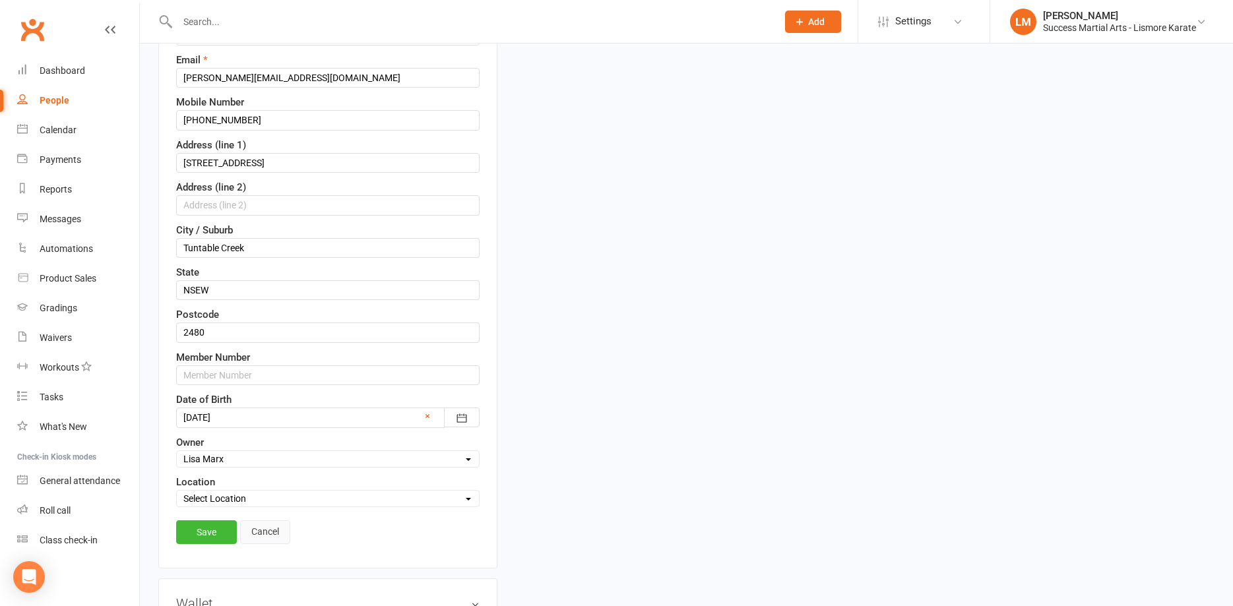
click at [265, 532] on link "Cancel" at bounding box center [265, 533] width 50 height 24
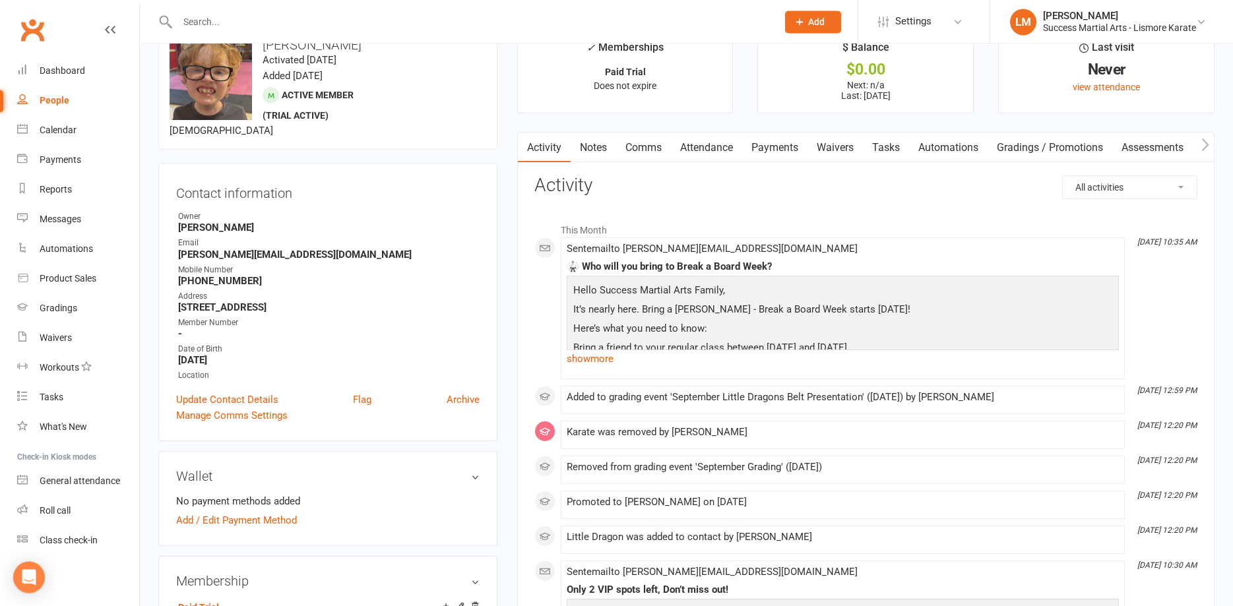
scroll to position [0, 0]
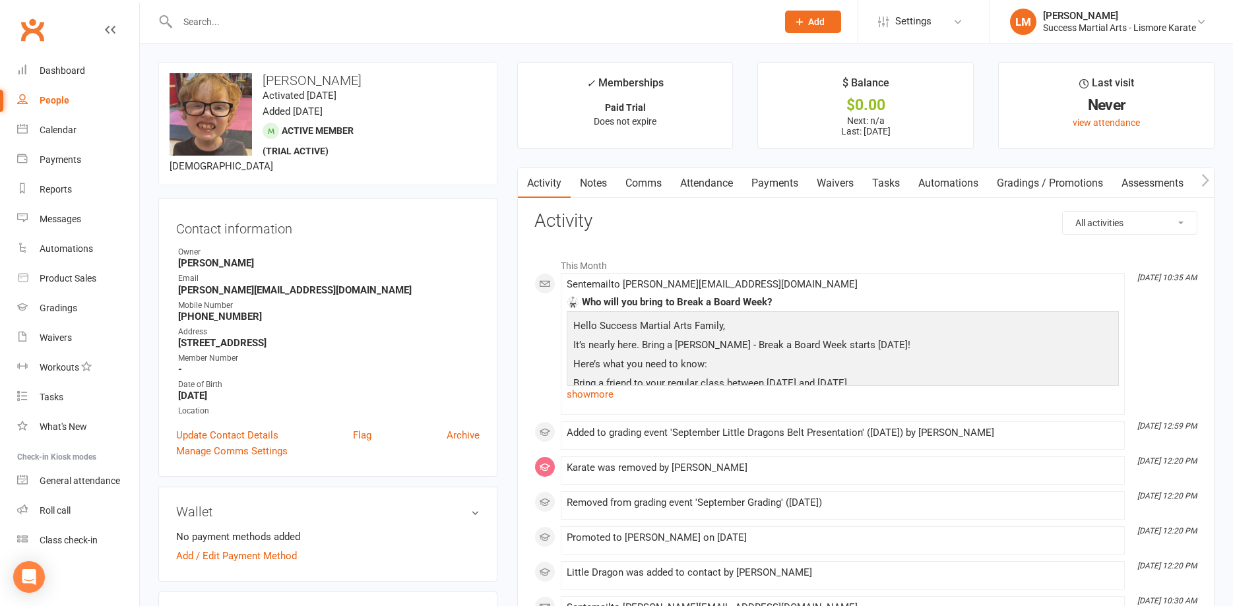
click at [380, 246] on div "Contact information Owner [PERSON_NAME] Email [PERSON_NAME][EMAIL_ADDRESS][DOMA…" at bounding box center [327, 338] width 339 height 278
click at [327, 232] on h3 "Contact information" at bounding box center [327, 226] width 303 height 20
click at [383, 139] on div "upload photo change photo [PERSON_NAME] Activated [DATE] Added [DATE] Active me…" at bounding box center [327, 123] width 339 height 123
drag, startPoint x: 332, startPoint y: 249, endPoint x: 328, endPoint y: 236, distance: 13.1
click at [333, 248] on div "Owner" at bounding box center [329, 252] width 302 height 13
